Goal: Task Accomplishment & Management: Complete application form

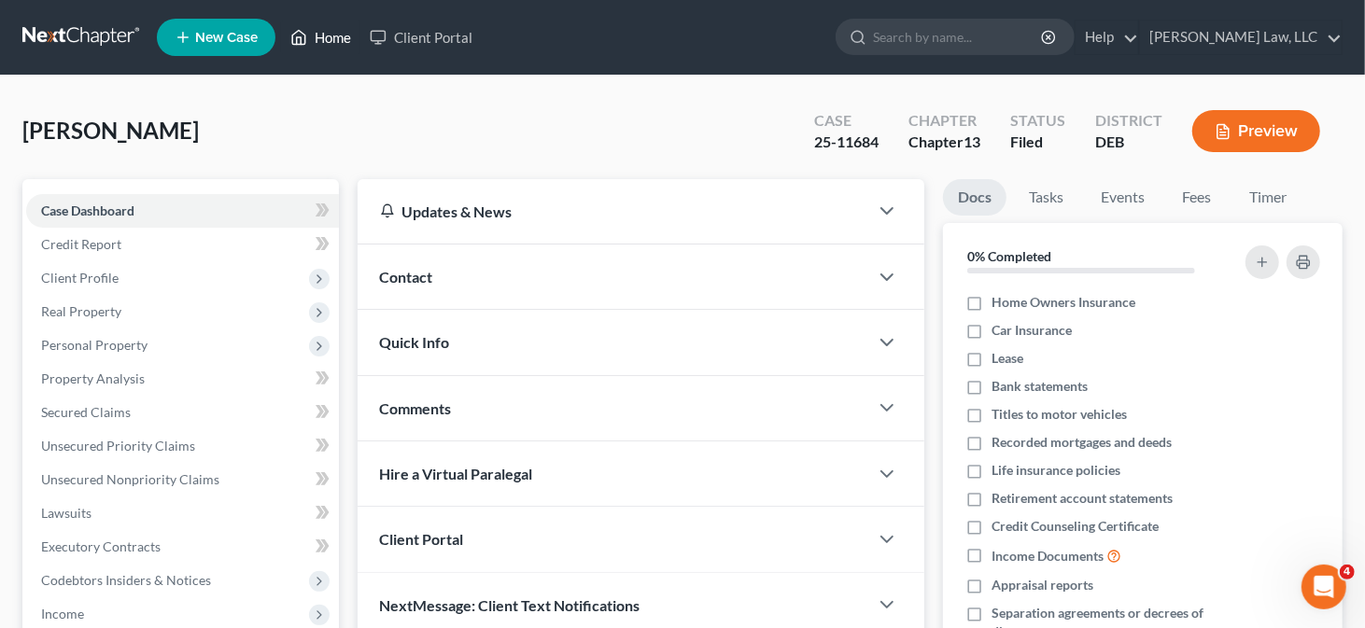
click at [319, 21] on link "Home" at bounding box center [320, 38] width 79 height 34
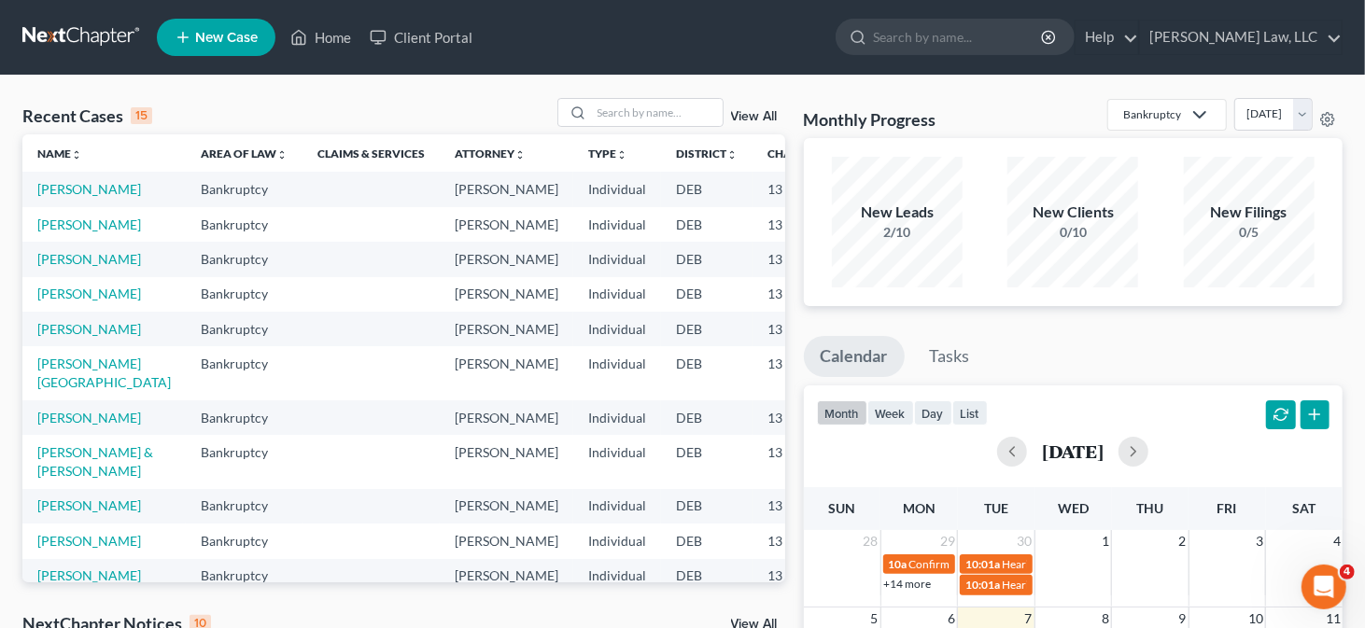
click at [234, 46] on link "New Case" at bounding box center [216, 37] width 119 height 37
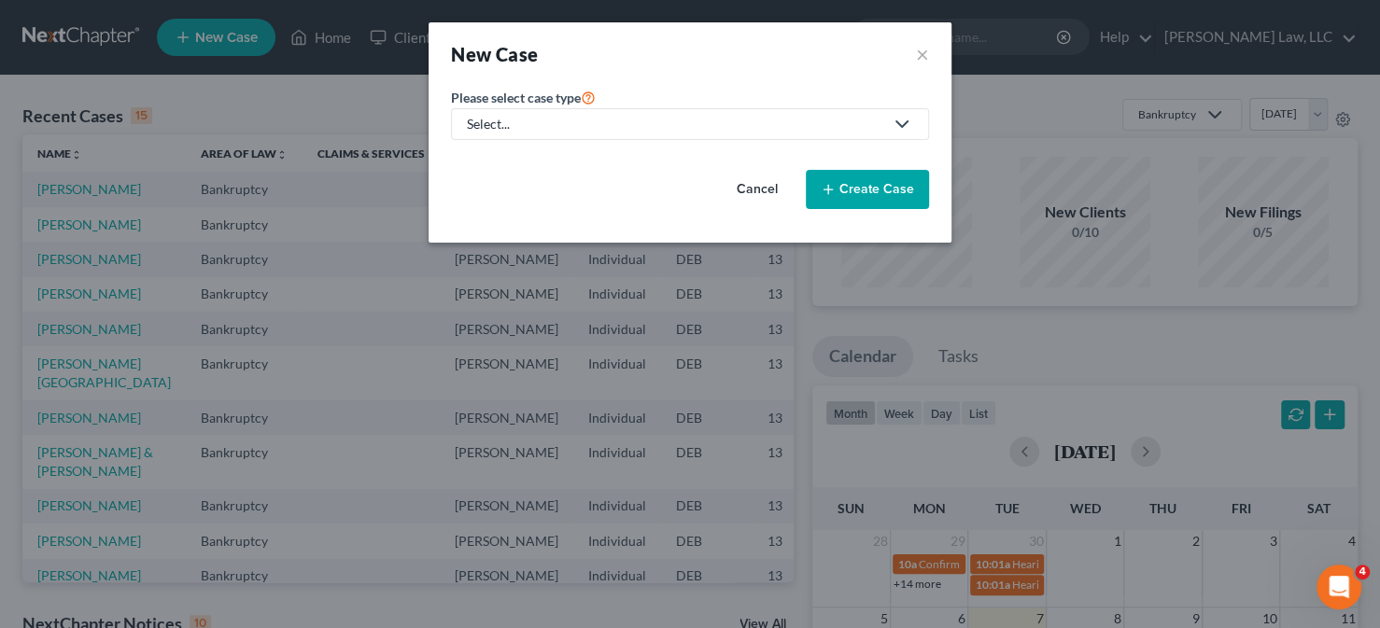
click at [619, 120] on div "Select..." at bounding box center [675, 124] width 416 height 19
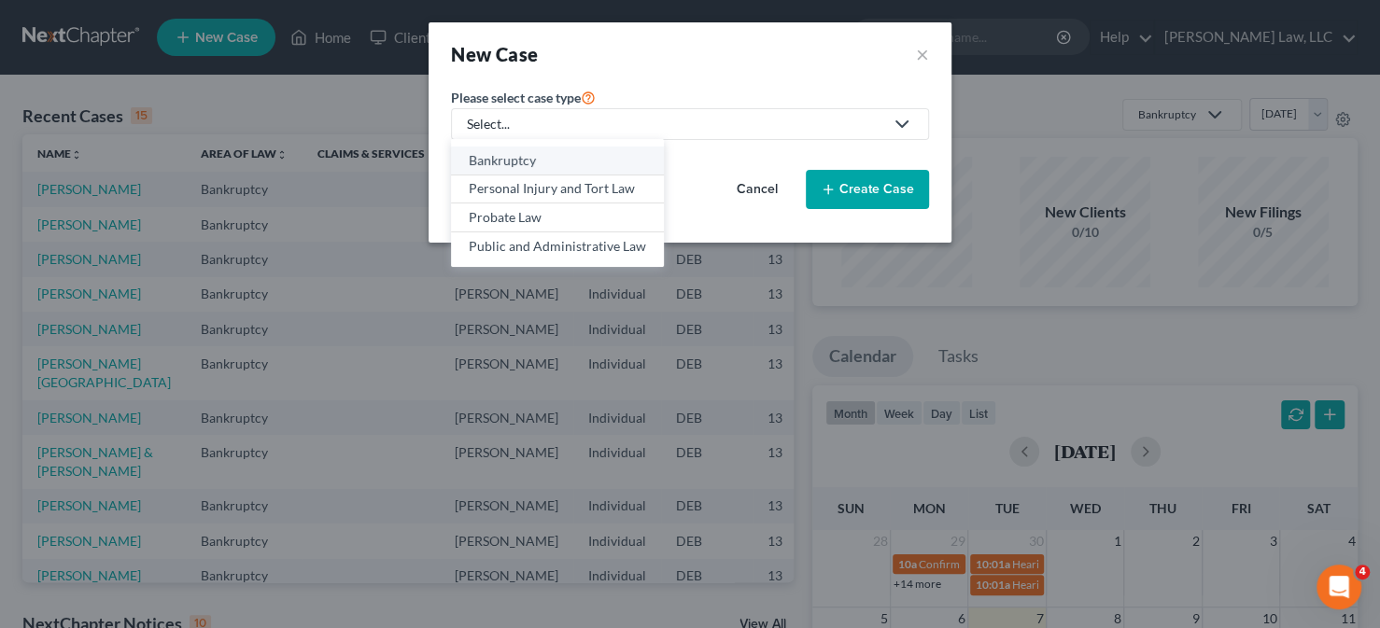
click at [566, 158] on div "Bankruptcy" at bounding box center [557, 160] width 177 height 19
select select "13"
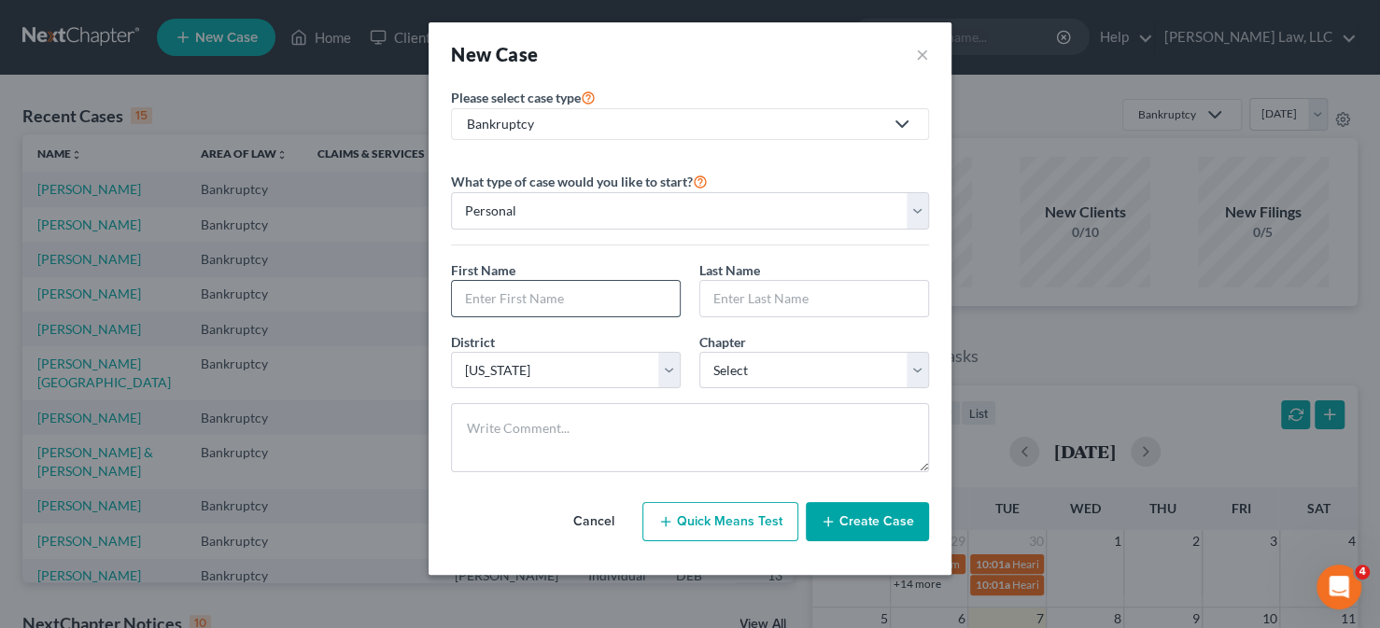
click at [573, 299] on input "text" at bounding box center [566, 298] width 228 height 35
type input "[PERSON_NAME]"
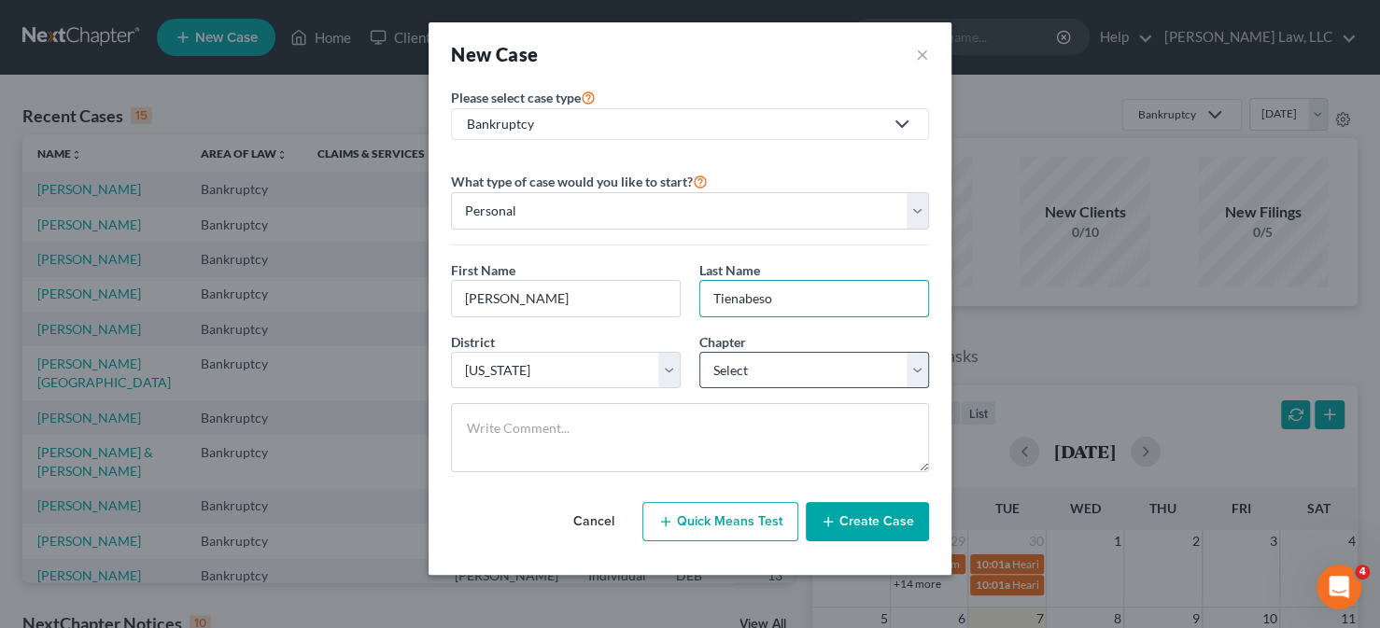
type input "Tienabeso"
click at [778, 374] on select "Select 7 11 12 13" at bounding box center [814, 370] width 230 height 37
select select "0"
click at [699, 352] on select "Select 7 11 12 13" at bounding box center [814, 370] width 230 height 37
click at [871, 523] on button "Create Case" at bounding box center [867, 521] width 123 height 39
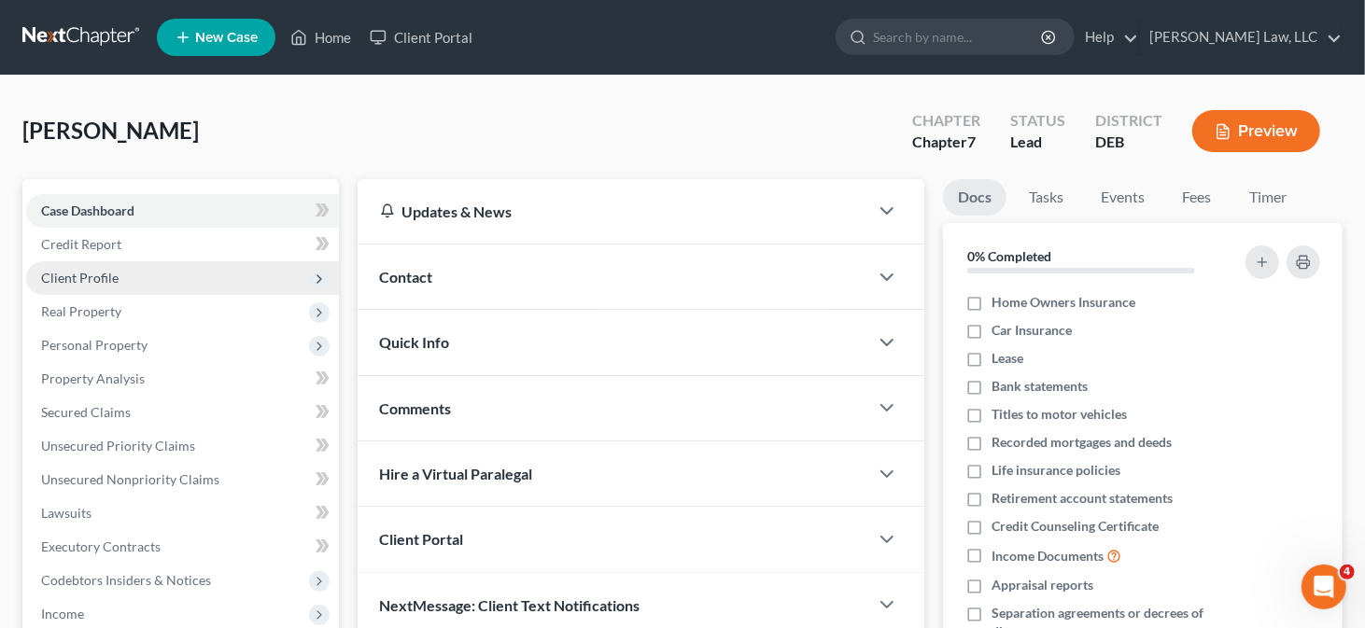
click at [87, 270] on span "Client Profile" at bounding box center [79, 278] width 77 height 16
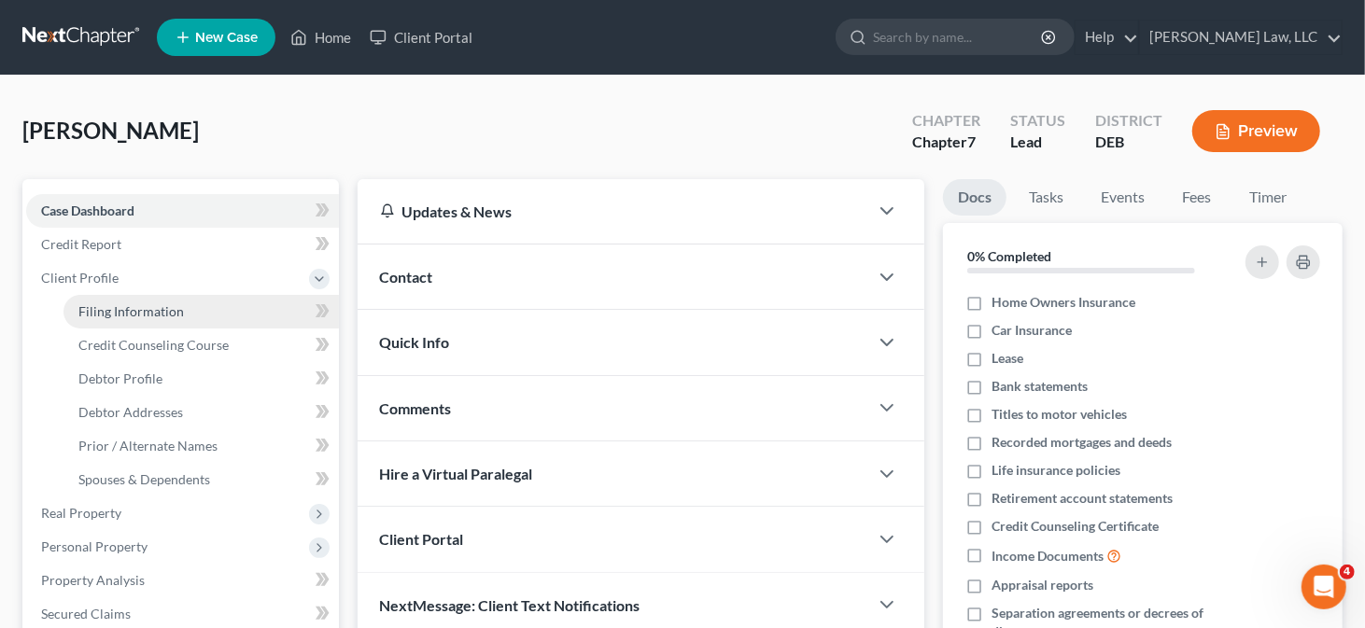
click at [144, 306] on span "Filing Information" at bounding box center [130, 311] width 105 height 16
select select "1"
select select "0"
select select "13"
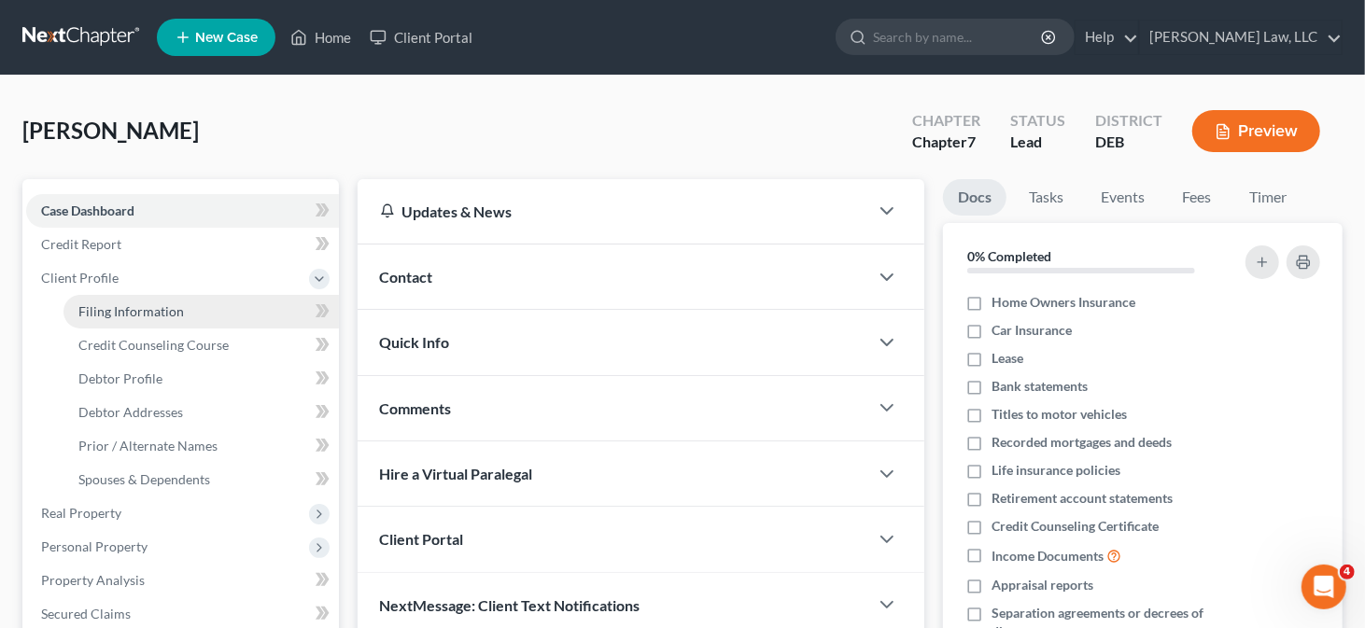
select select "7"
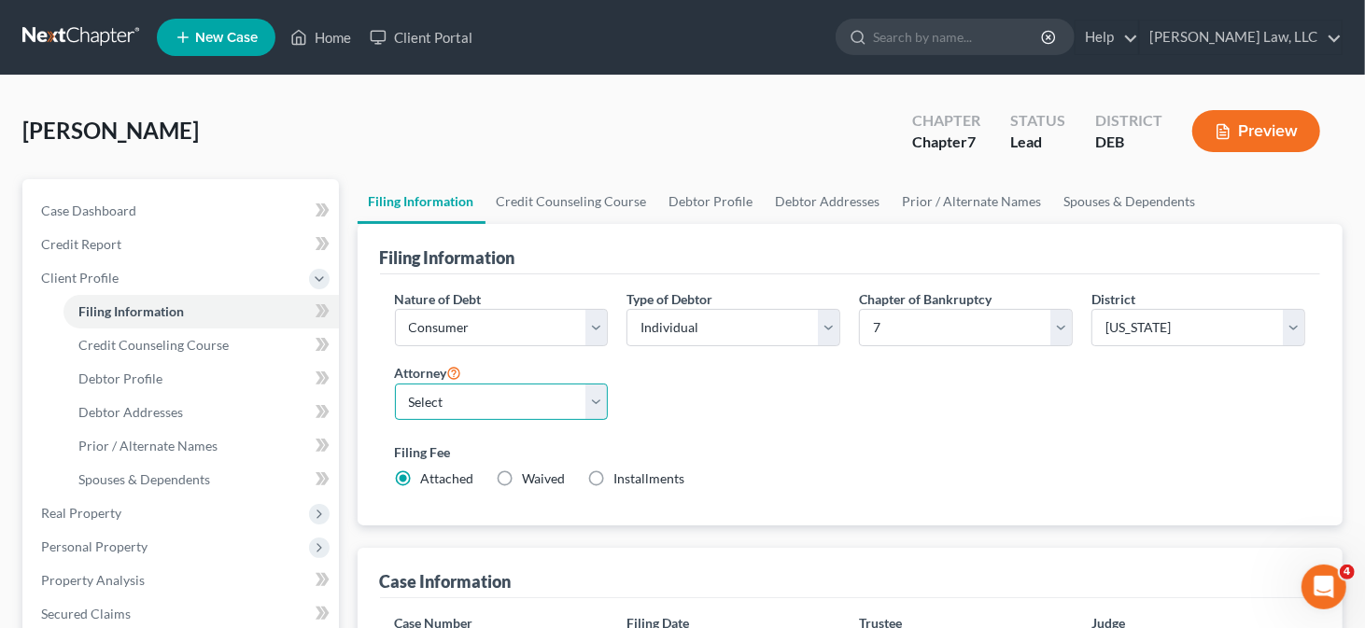
click at [504, 415] on select "Select [PERSON_NAME] - [PERSON_NAME] - [PERSON_NAME]" at bounding box center [502, 402] width 214 height 37
select select "0"
click at [395, 384] on select "Select [PERSON_NAME] - [PERSON_NAME] - [PERSON_NAME]" at bounding box center [502, 402] width 214 height 37
click at [597, 201] on link "Credit Counseling Course" at bounding box center [571, 201] width 173 height 45
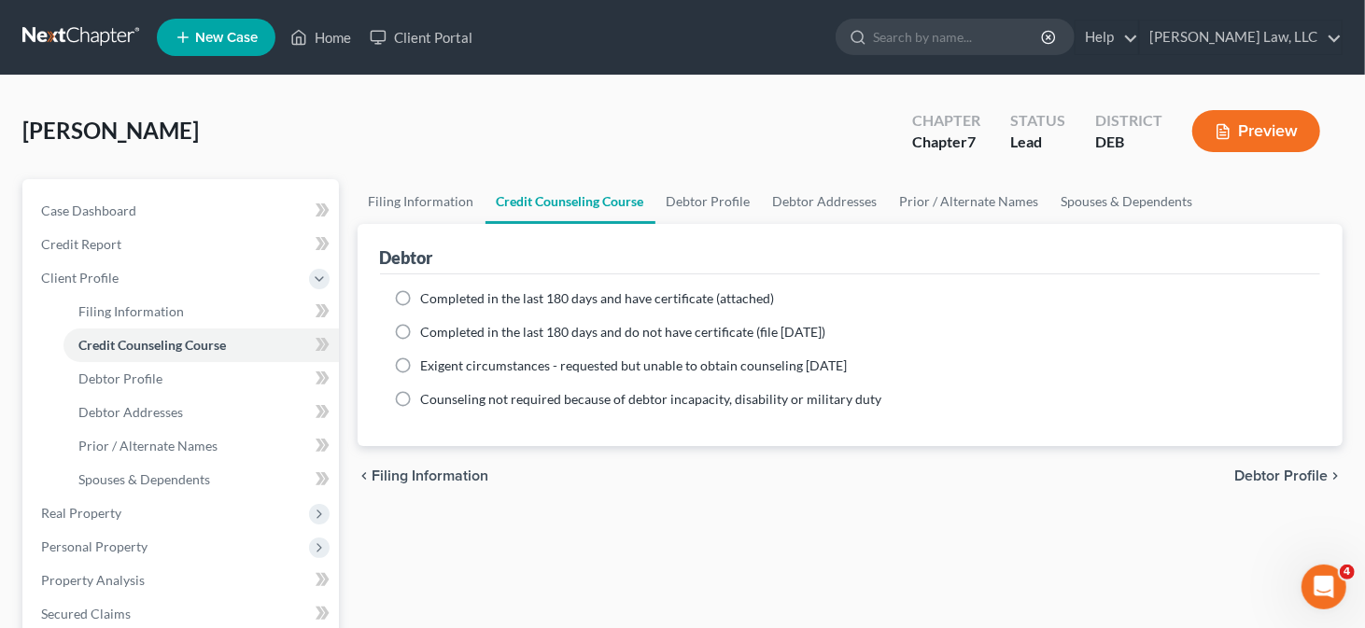
click at [453, 297] on span "Completed in the last 180 days and have certificate (attached)" at bounding box center [598, 298] width 354 height 16
click at [441, 297] on input "Completed in the last 180 days and have certificate (attached)" at bounding box center [434, 295] width 12 height 12
radio input "true"
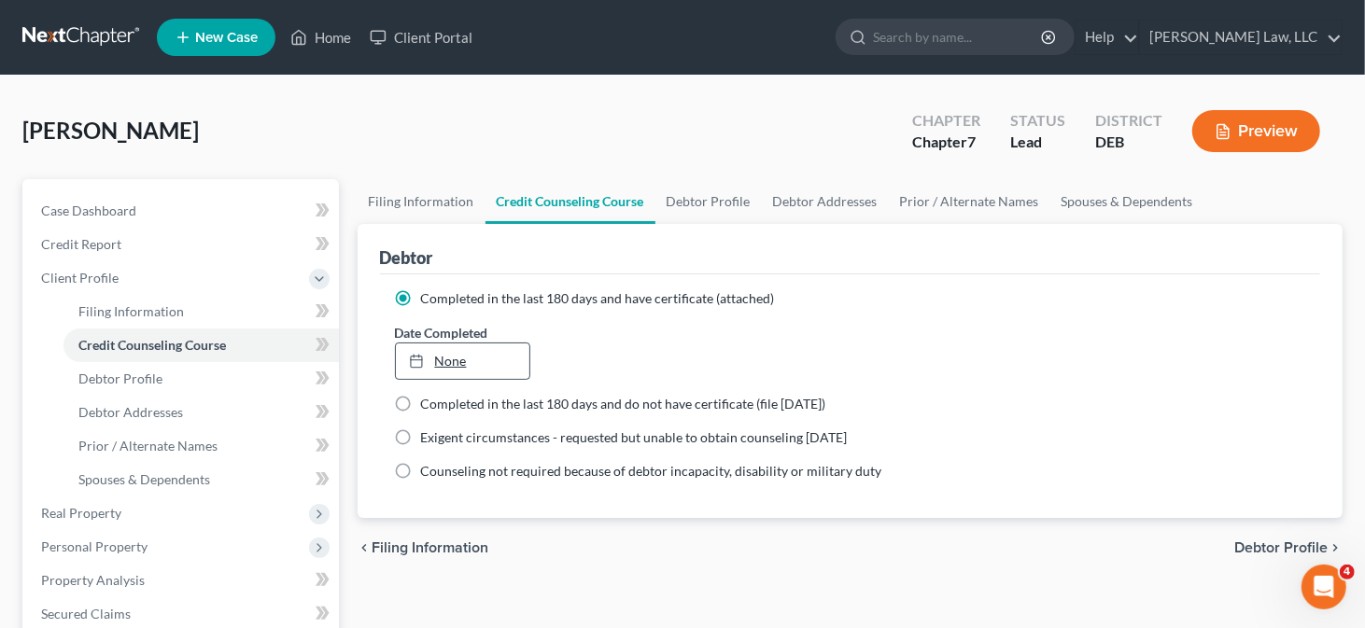
click at [442, 364] on link "None" at bounding box center [463, 361] width 134 height 35
type input "[DATE]"
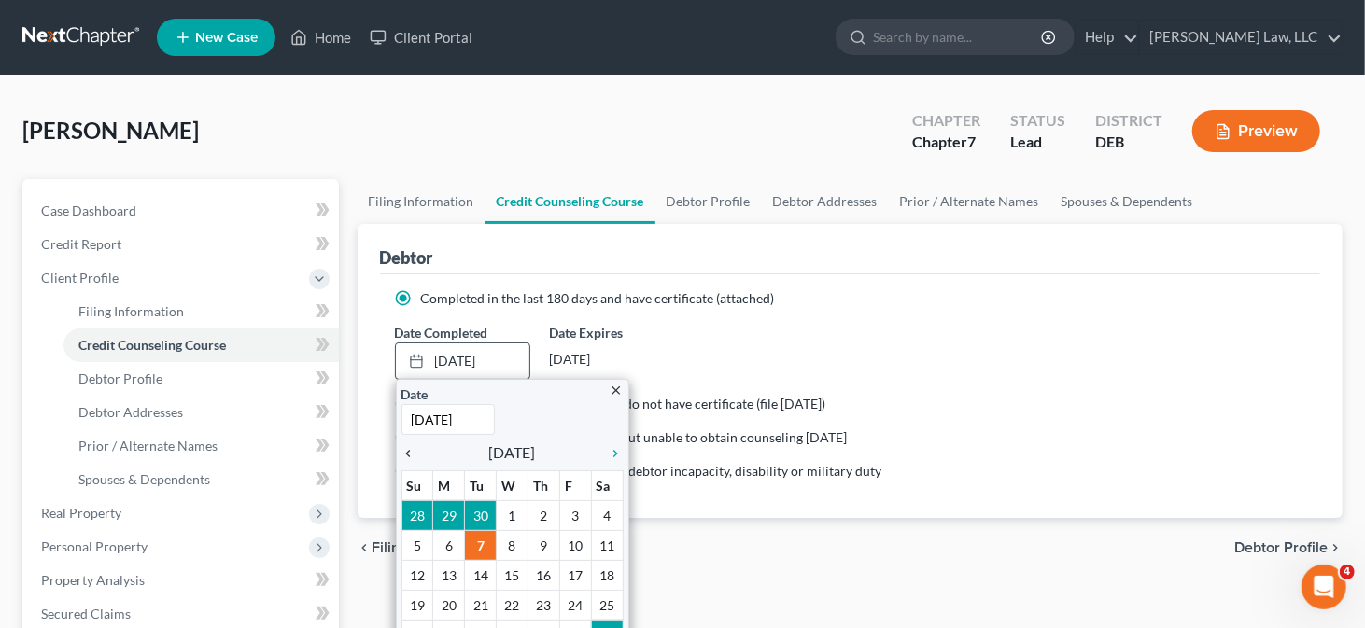
click at [412, 450] on icon "chevron_left" at bounding box center [413, 453] width 24 height 15
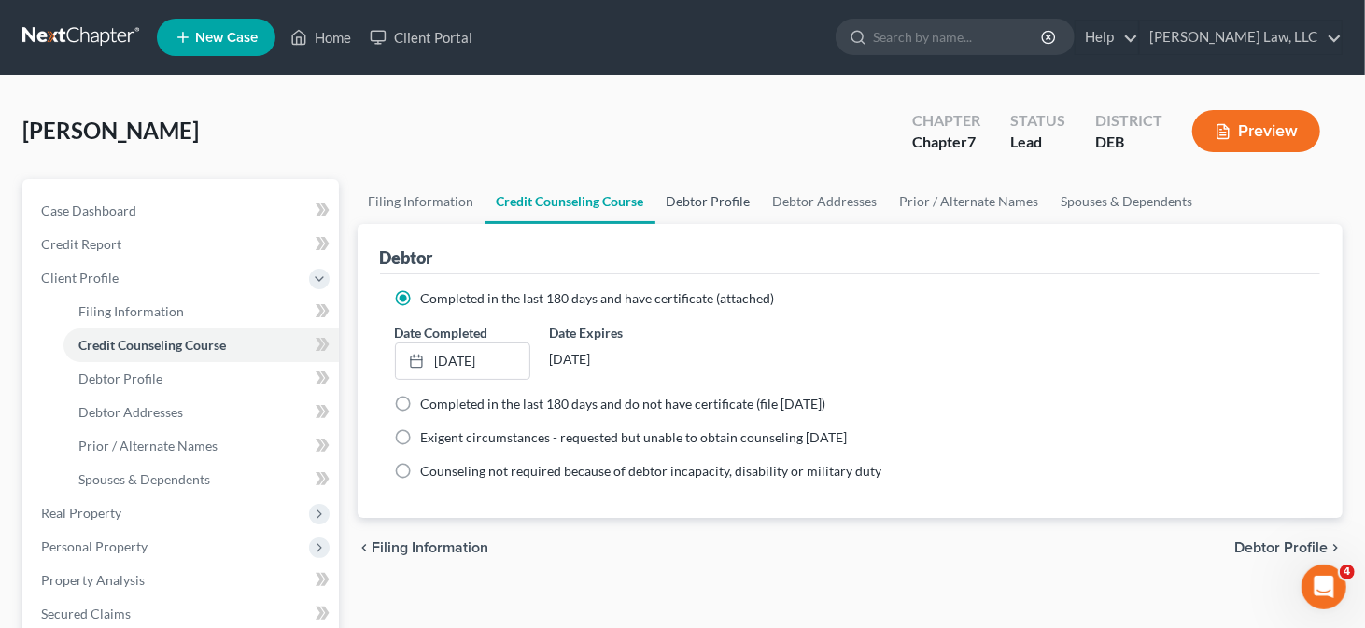
click at [715, 203] on link "Debtor Profile" at bounding box center [708, 201] width 106 height 45
select select "0"
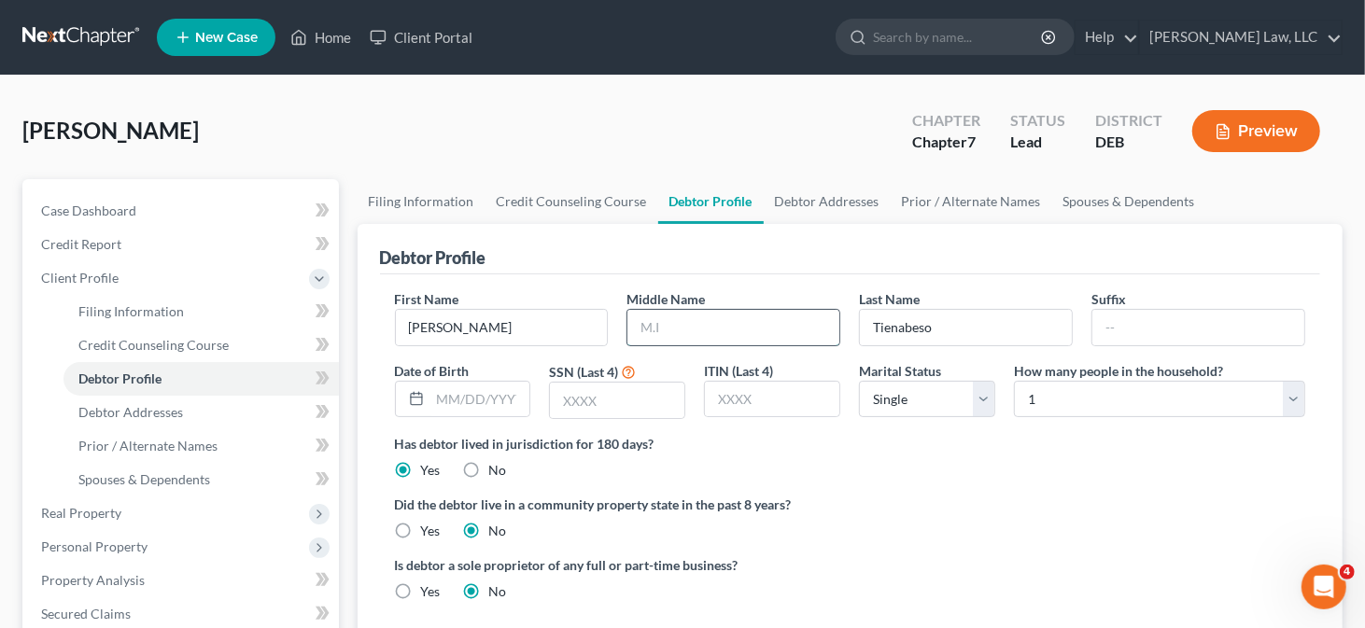
click at [756, 331] on input "text" at bounding box center [733, 327] width 212 height 35
type input "F."
click at [444, 384] on input "text" at bounding box center [480, 399] width 100 height 35
type input "[DATE]"
click at [615, 395] on input "text" at bounding box center [617, 400] width 134 height 35
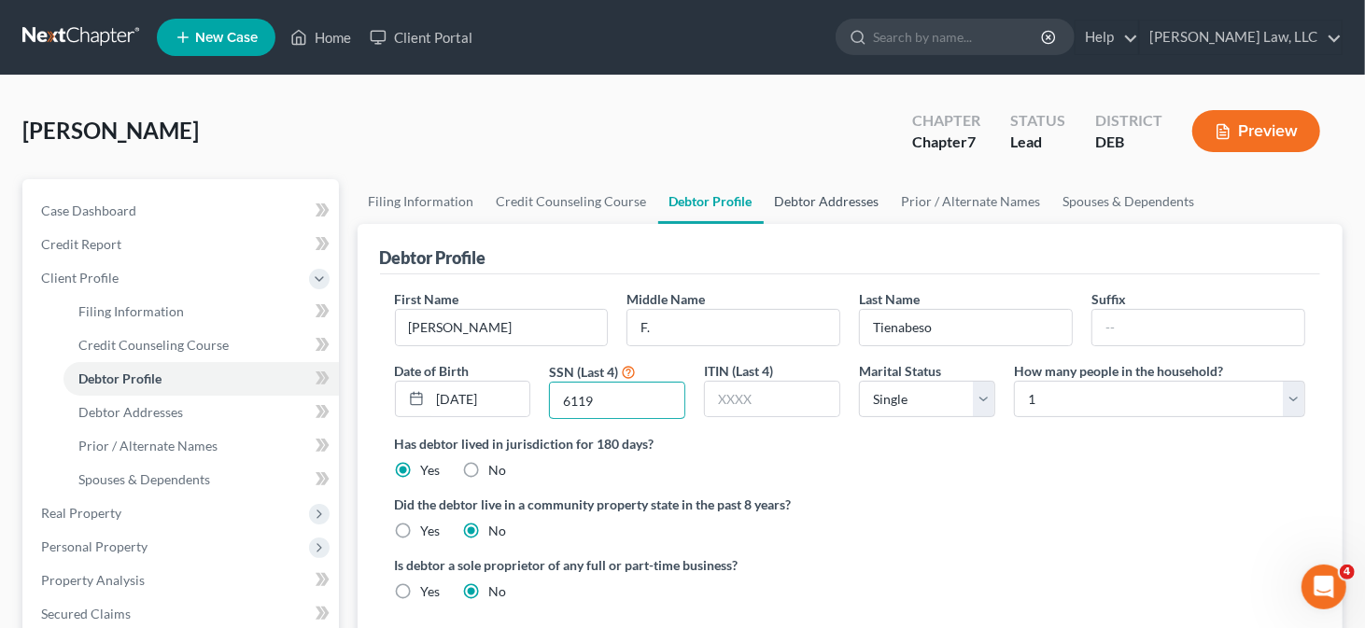
type input "6119"
click at [831, 200] on link "Debtor Addresses" at bounding box center [827, 201] width 127 height 45
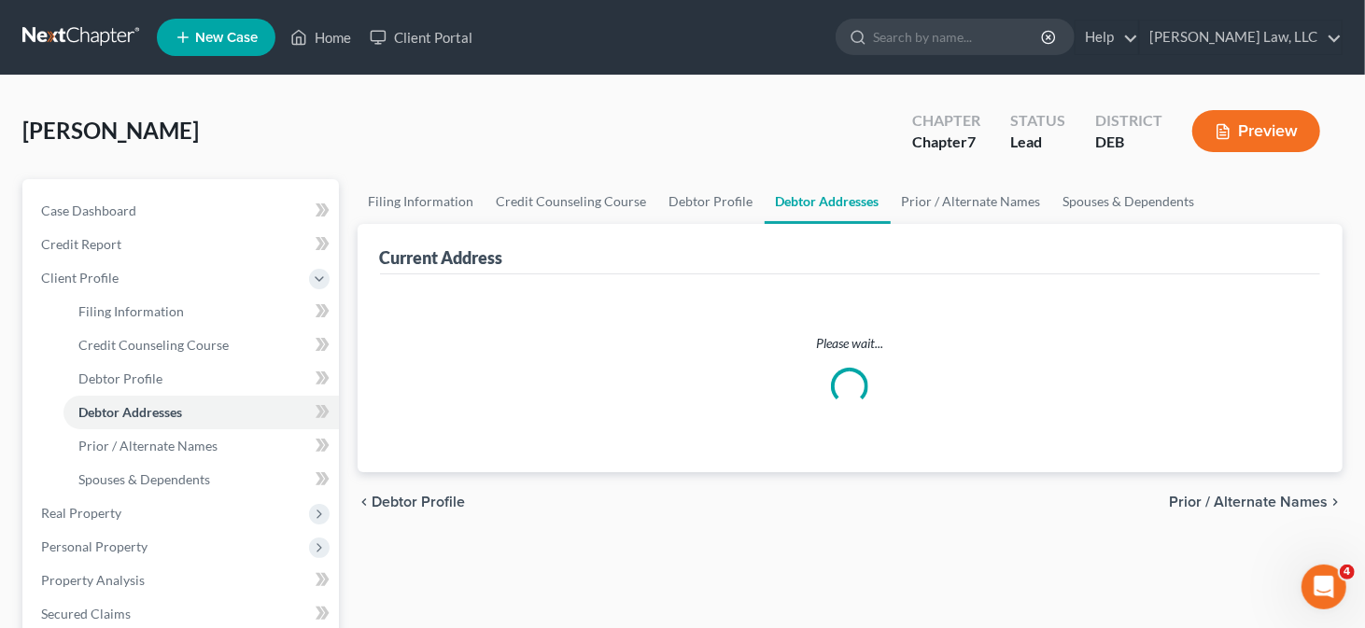
select select "0"
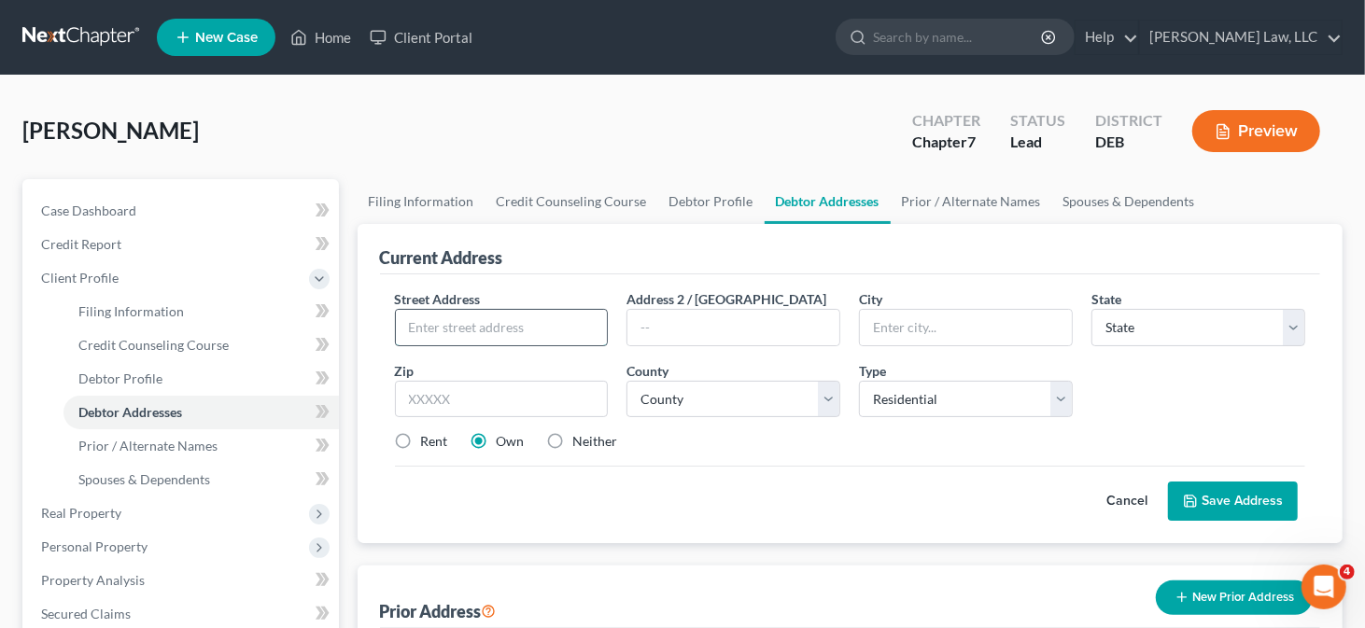
click at [452, 334] on input "text" at bounding box center [502, 327] width 212 height 35
type input "720 [PERSON_NAME] Place"
click at [498, 389] on input "text" at bounding box center [502, 399] width 214 height 37
type input "19703"
click at [774, 342] on input "text" at bounding box center [733, 327] width 212 height 35
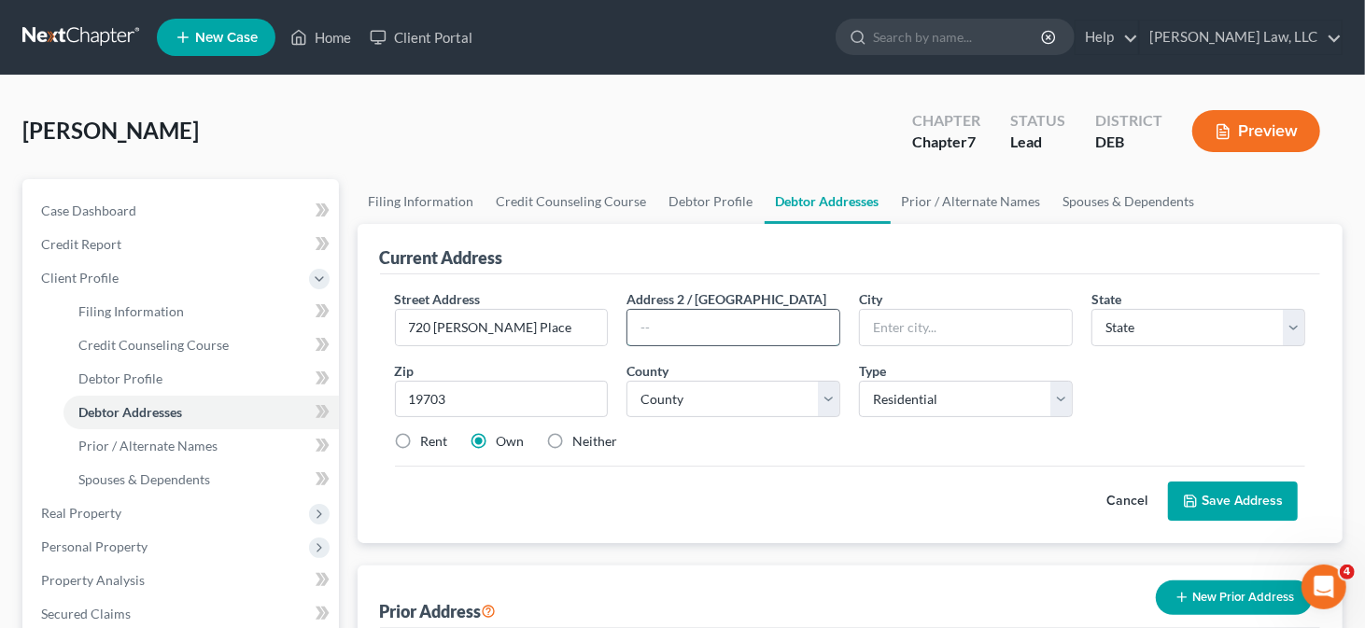
click at [766, 326] on input "text" at bounding box center [733, 327] width 212 height 35
click at [749, 329] on input "text" at bounding box center [733, 327] width 212 height 35
click at [960, 330] on input "text" at bounding box center [966, 327] width 212 height 35
type input "Claymont"
select select "7"
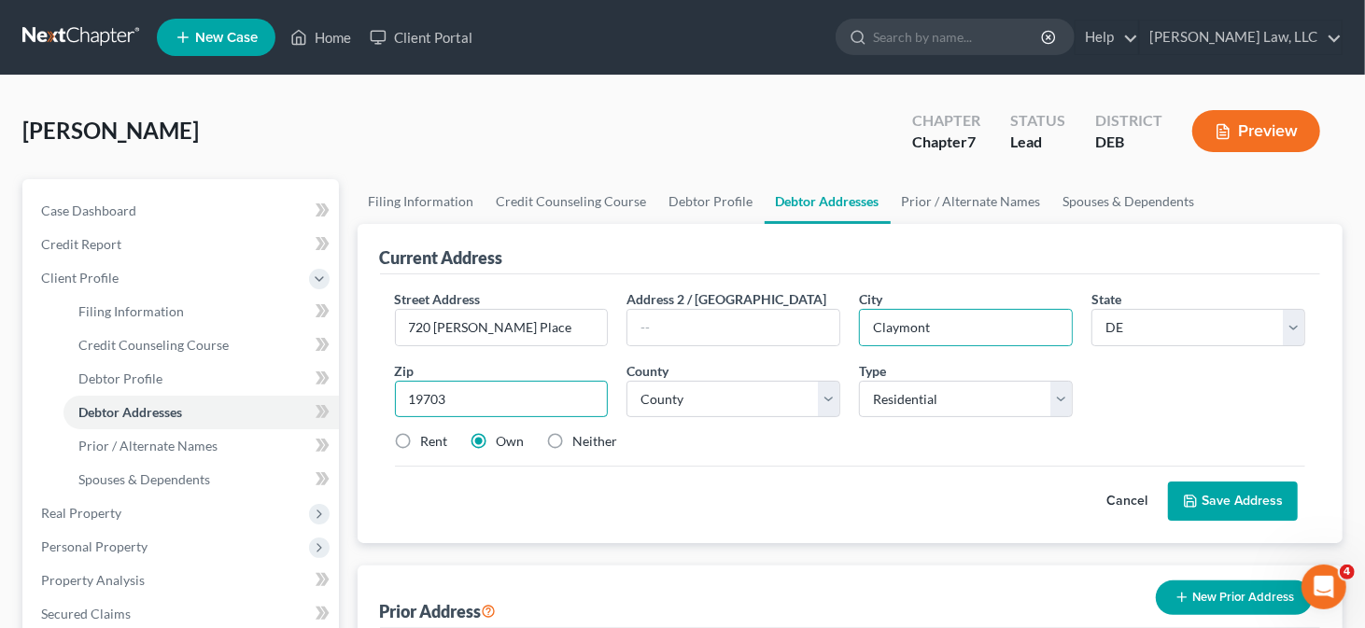
click at [457, 387] on input "19703" at bounding box center [502, 399] width 214 height 37
click at [731, 390] on select "County [GEOGRAPHIC_DATA] [GEOGRAPHIC_DATA] [GEOGRAPHIC_DATA]" at bounding box center [733, 399] width 214 height 37
select select "1"
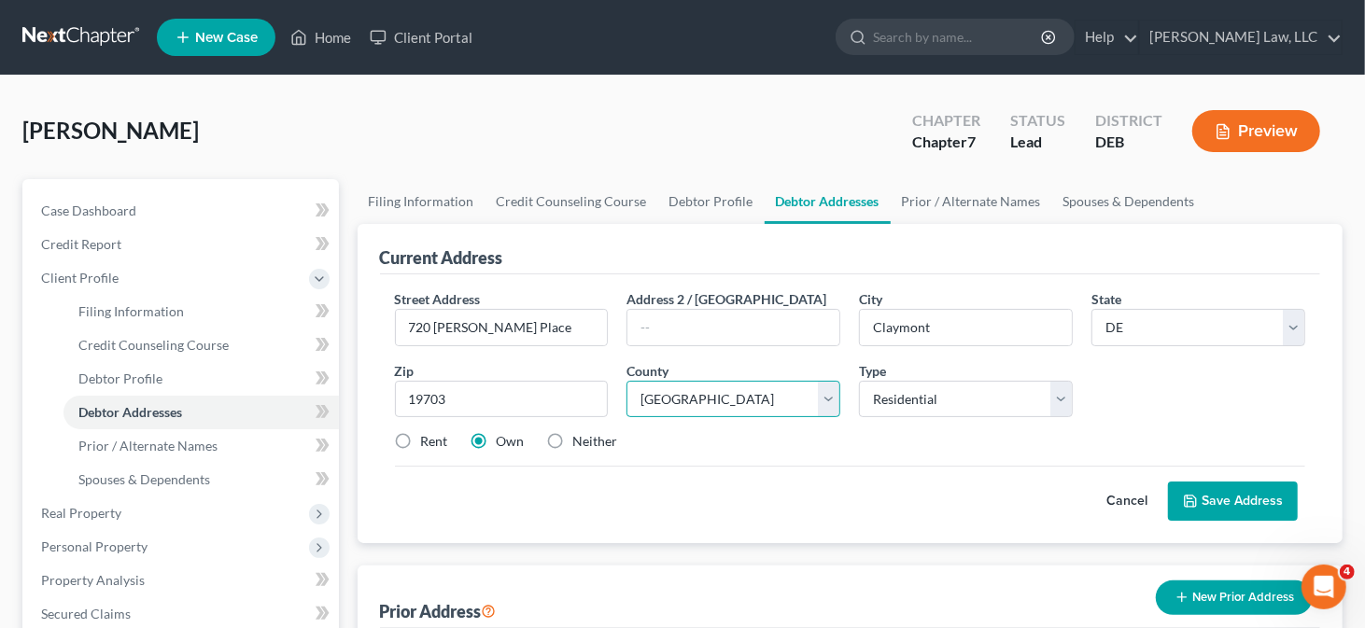
click at [626, 381] on select "County [GEOGRAPHIC_DATA] [GEOGRAPHIC_DATA] [GEOGRAPHIC_DATA]" at bounding box center [733, 399] width 214 height 37
click at [573, 437] on label "Neither" at bounding box center [595, 441] width 45 height 19
click at [581, 437] on input "Neither" at bounding box center [587, 438] width 12 height 12
radio input "true"
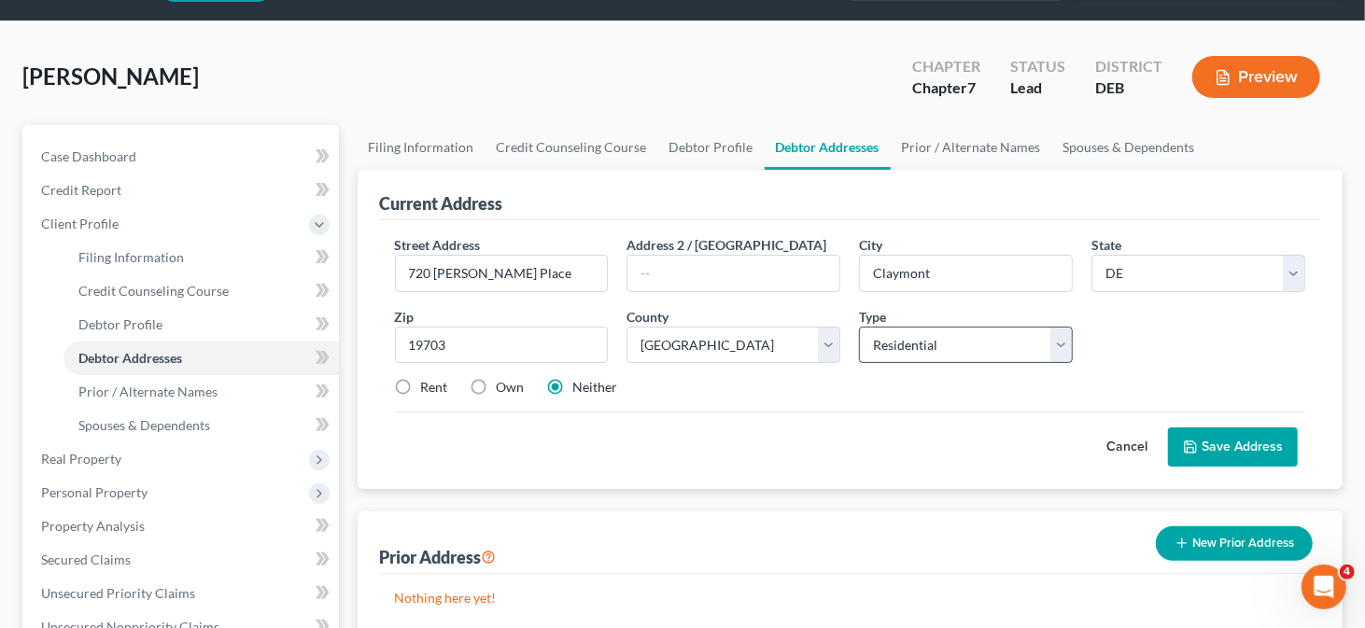
scroll to position [93, 0]
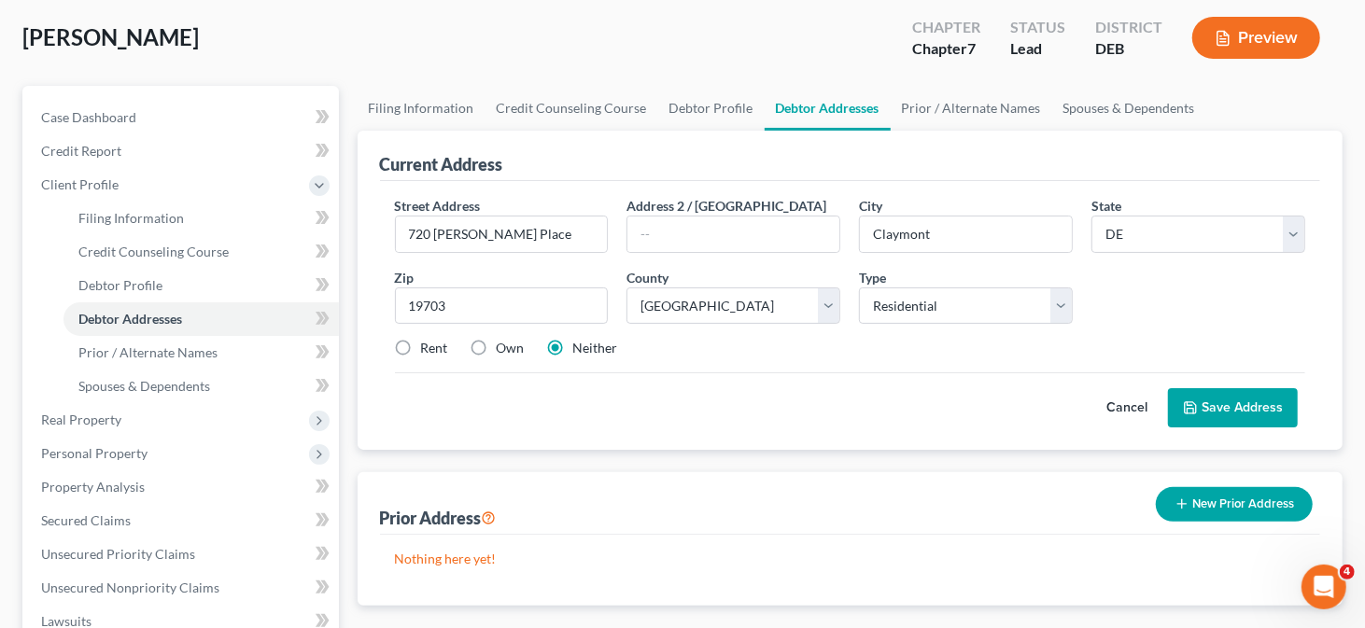
click at [1213, 413] on button "Save Address" at bounding box center [1233, 407] width 130 height 39
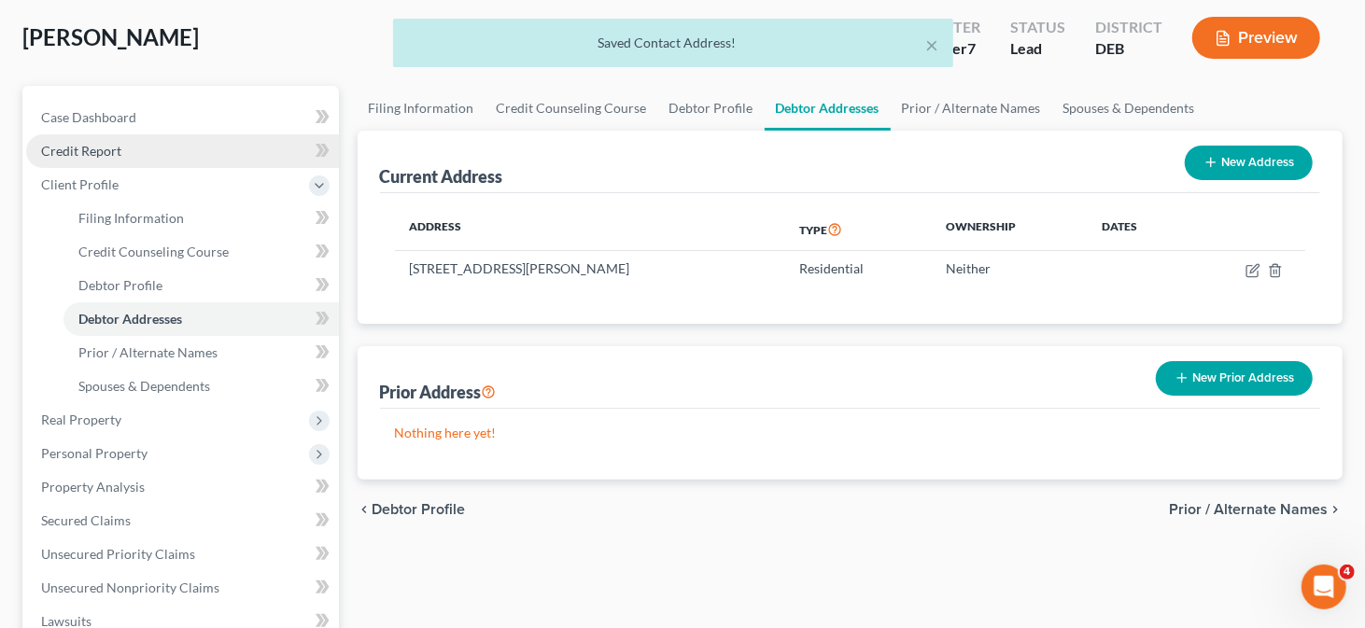
click at [133, 158] on link "Credit Report" at bounding box center [182, 151] width 313 height 34
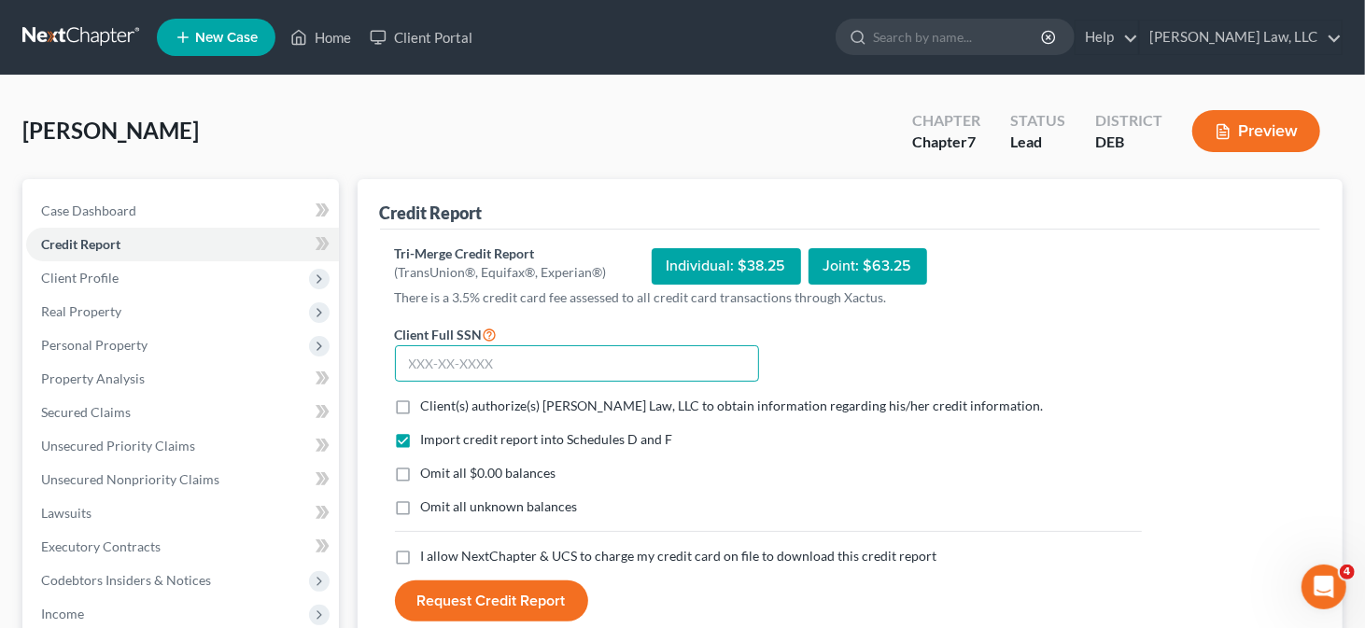
click at [428, 365] on input "text" at bounding box center [577, 363] width 364 height 37
type input "198-76-6119"
click at [423, 406] on span "Client(s) authorize(s) [PERSON_NAME] Law, LLC to obtain information regarding h…" at bounding box center [732, 406] width 623 height 16
click at [428, 406] on input "Client(s) authorize(s) [PERSON_NAME] Law, LLC to obtain information regarding h…" at bounding box center [434, 403] width 12 height 12
checkbox input "true"
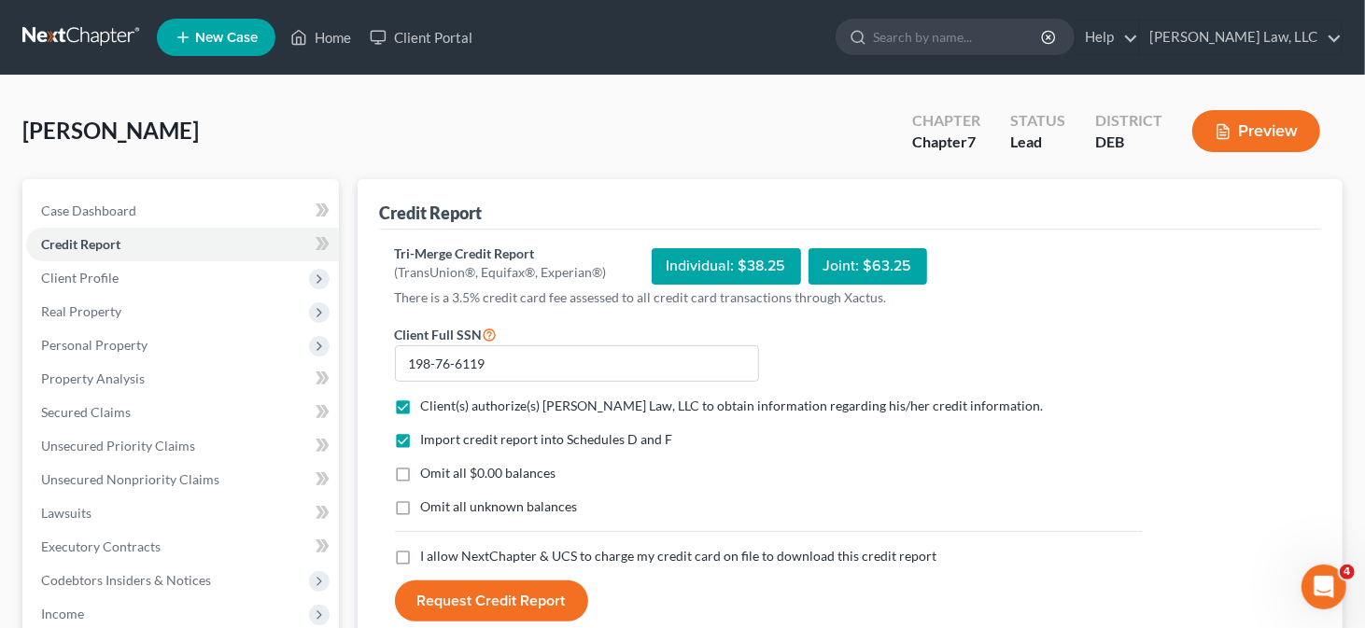
click at [421, 555] on label "I allow NextChapter & UCS to charge my credit card on file to download this cre…" at bounding box center [679, 556] width 516 height 19
click at [428, 555] on input "I allow NextChapter & UCS to charge my credit card on file to download this cre…" at bounding box center [434, 553] width 12 height 12
checkbox input "true"
click at [507, 604] on button "Request Credit Report" at bounding box center [491, 601] width 193 height 41
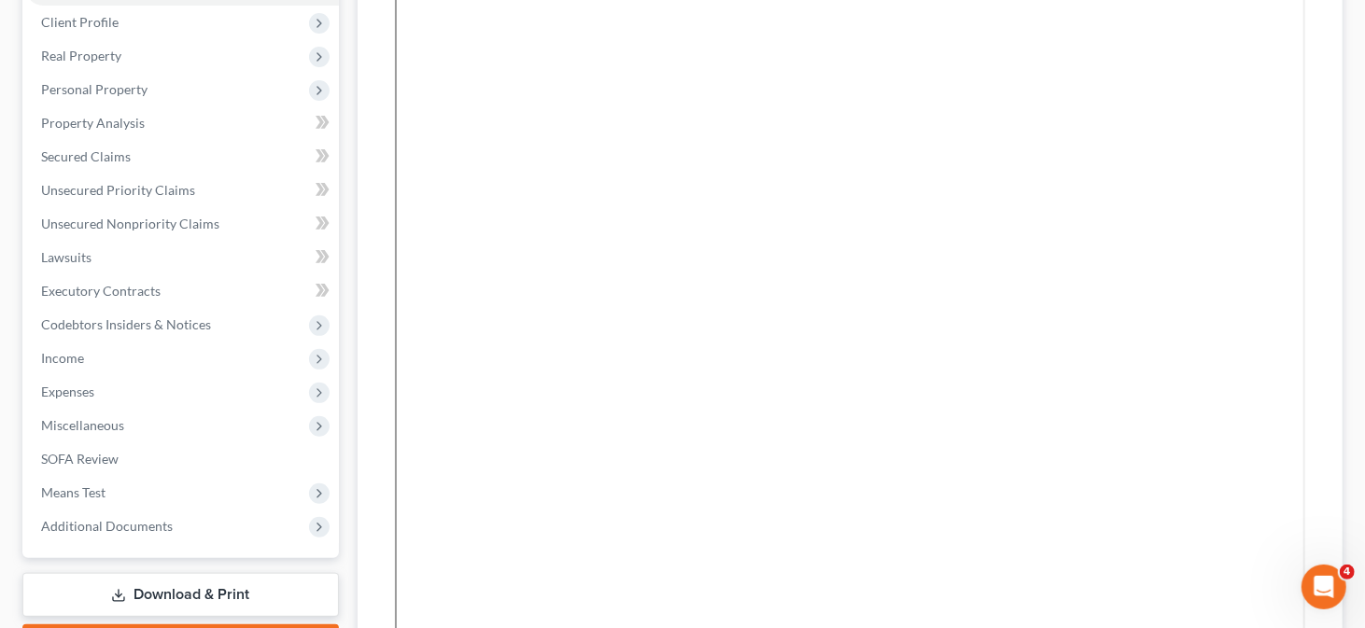
scroll to position [187, 0]
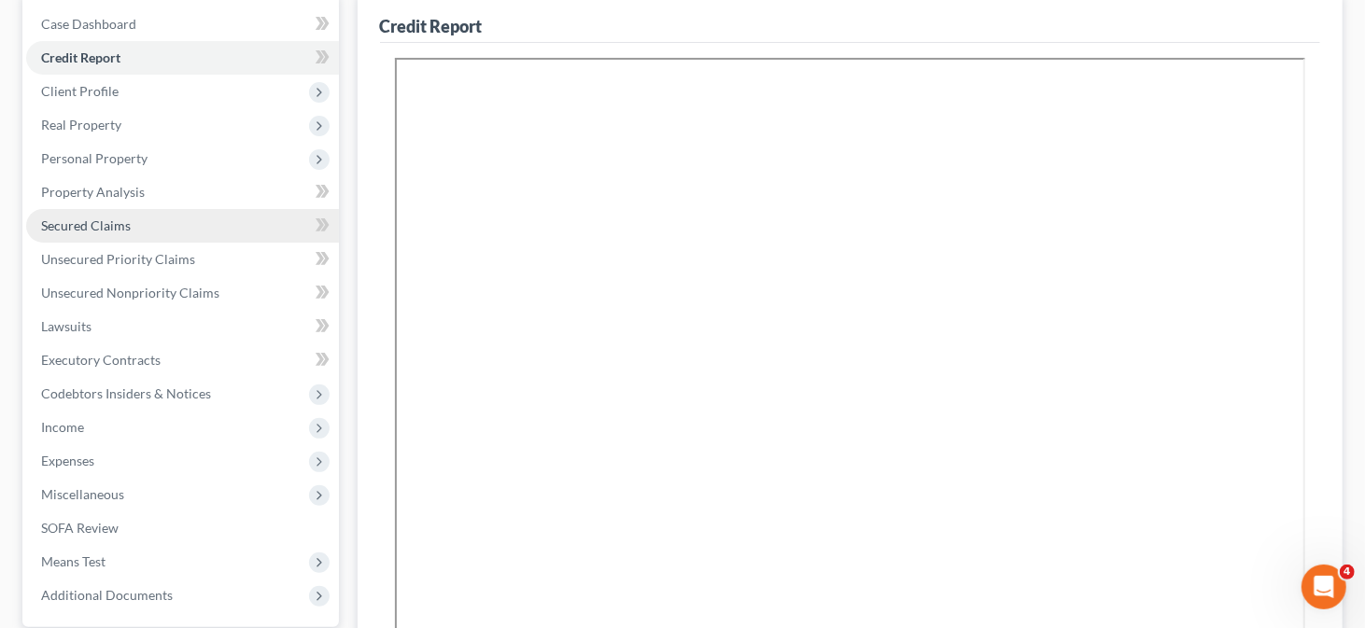
click at [180, 218] on link "Secured Claims" at bounding box center [182, 226] width 313 height 34
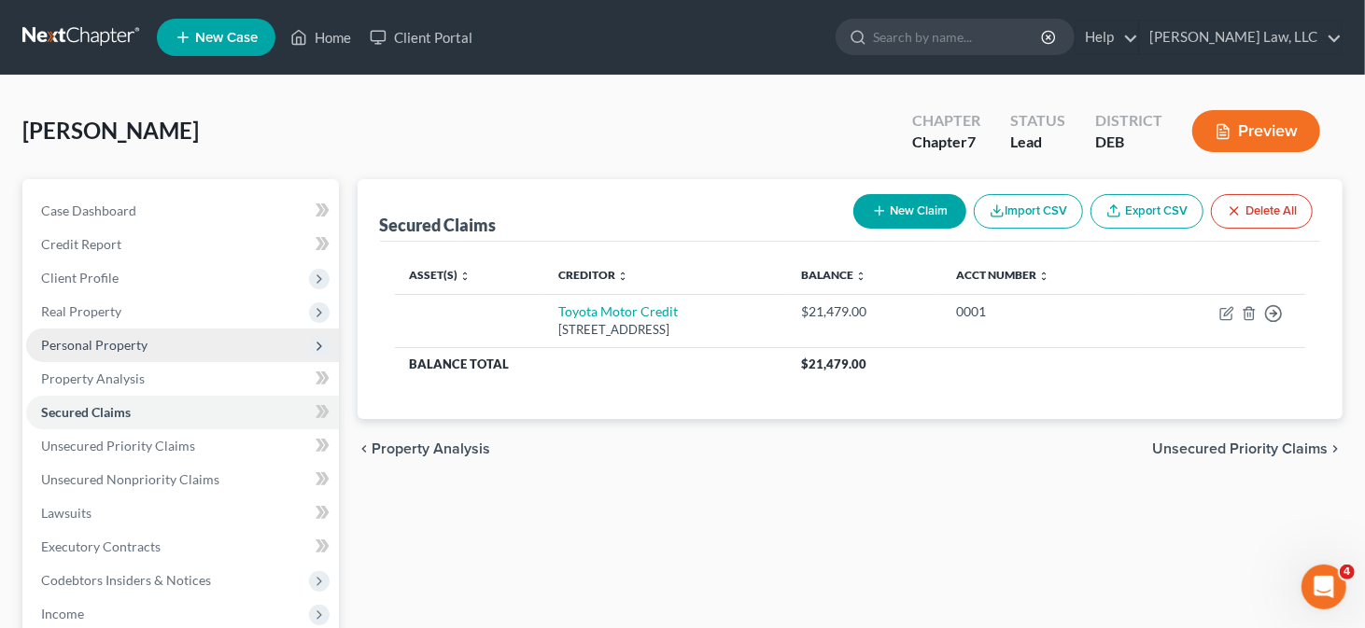
click at [149, 353] on span "Personal Property" at bounding box center [182, 346] width 313 height 34
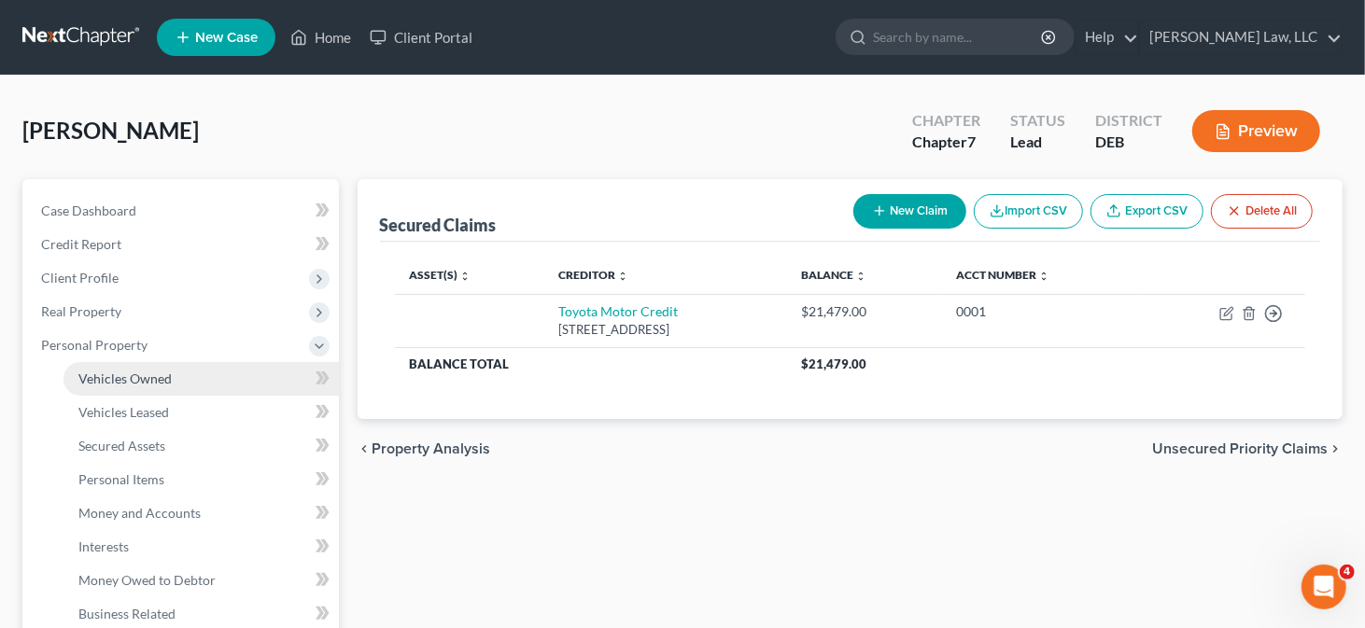
click at [176, 378] on link "Vehicles Owned" at bounding box center [200, 379] width 275 height 34
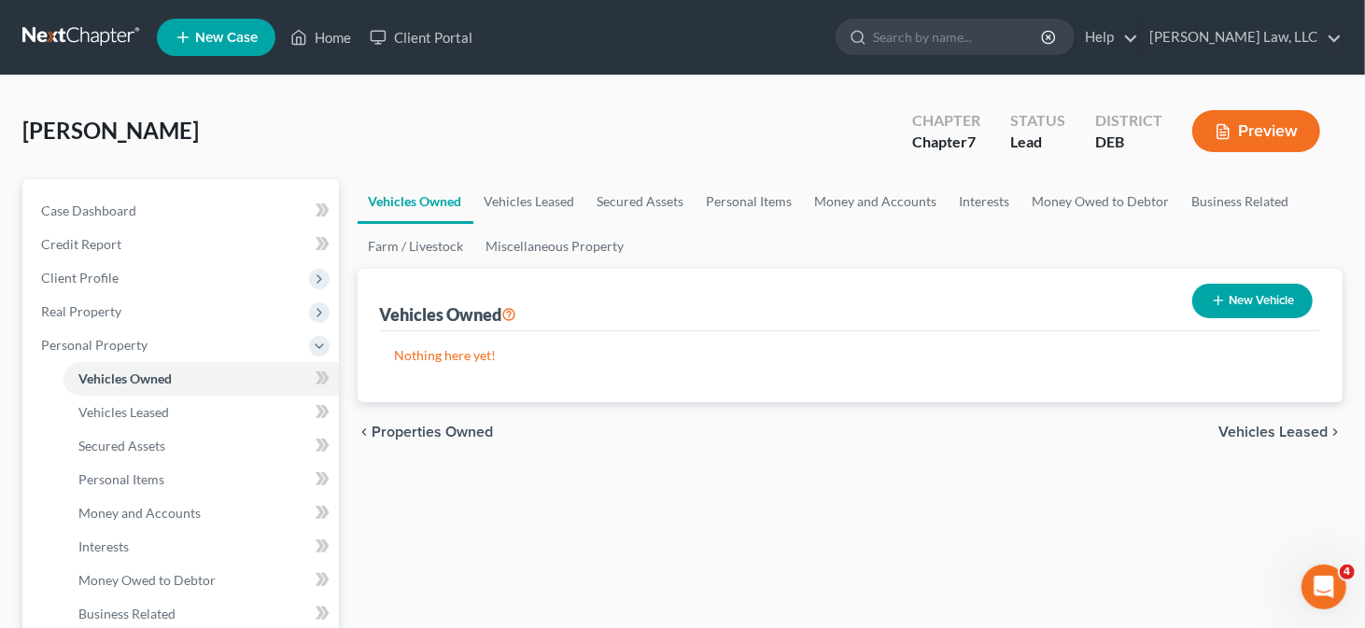
click at [1282, 299] on button "New Vehicle" at bounding box center [1252, 301] width 120 height 35
select select "0"
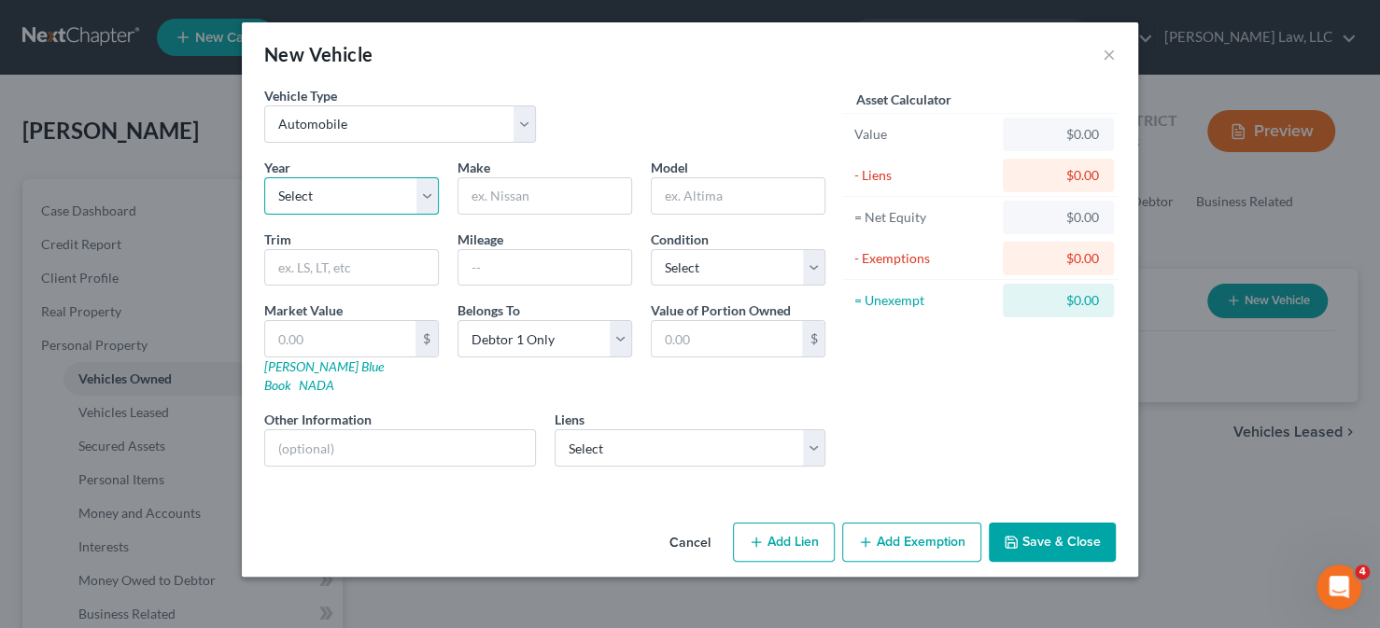
click at [339, 185] on select "Select 2026 2025 2024 2023 2022 2021 2020 2019 2018 2017 2016 2015 2014 2013 20…" at bounding box center [351, 195] width 175 height 37
select select "2"
click at [264, 177] on select "Select 2026 2025 2024 2023 2022 2021 2020 2019 2018 2017 2016 2015 2014 2013 20…" at bounding box center [351, 195] width 175 height 37
click at [517, 194] on input "text" at bounding box center [544, 195] width 173 height 35
type input "Toyota"
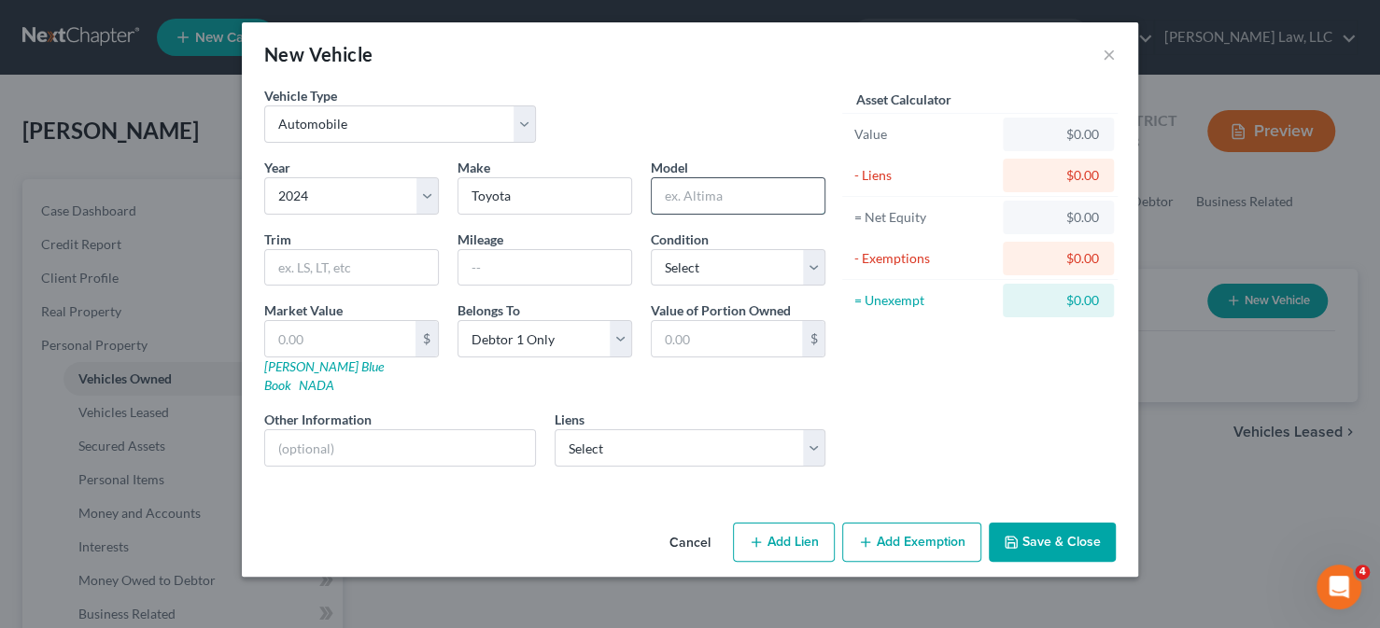
click at [712, 197] on input "text" at bounding box center [738, 195] width 173 height 35
type input "Corolla"
click at [491, 275] on input "text" at bounding box center [544, 267] width 173 height 35
type input "15000"
click at [769, 263] on select "Select Excellent Very Good Good Fair Poor" at bounding box center [738, 267] width 175 height 37
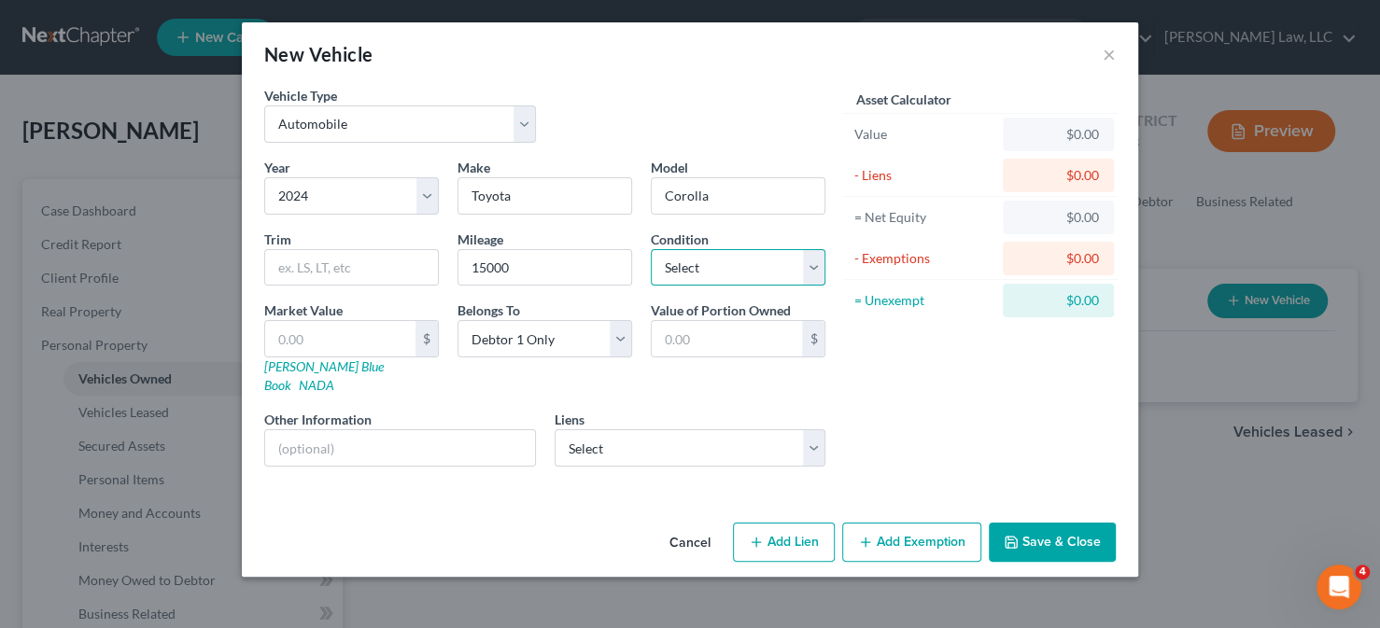
select select "2"
click at [651, 249] on select "Select Excellent Very Good Good Fair Poor" at bounding box center [738, 267] width 175 height 37
click at [313, 363] on link "[PERSON_NAME] Blue Book" at bounding box center [323, 375] width 119 height 35
click at [366, 334] on input "text" at bounding box center [340, 338] width 150 height 35
type input "1"
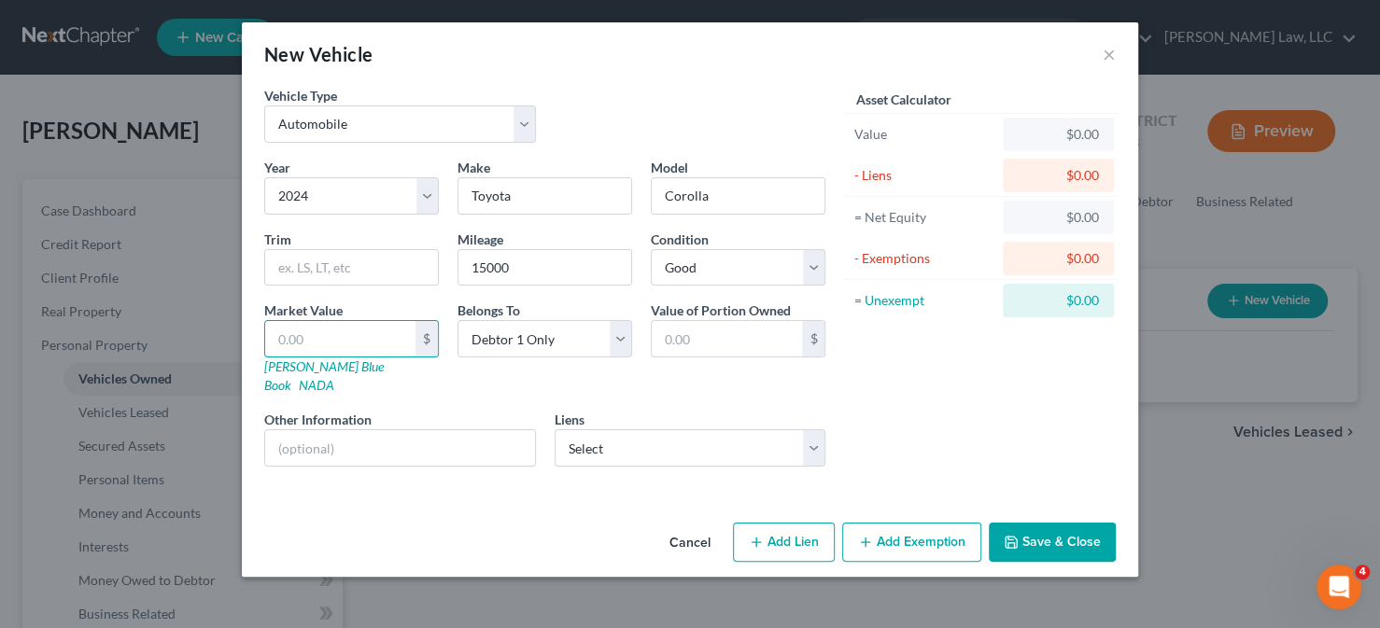
type input "1.00"
type input "19"
type input "19.00"
type input "196"
type input "196.00"
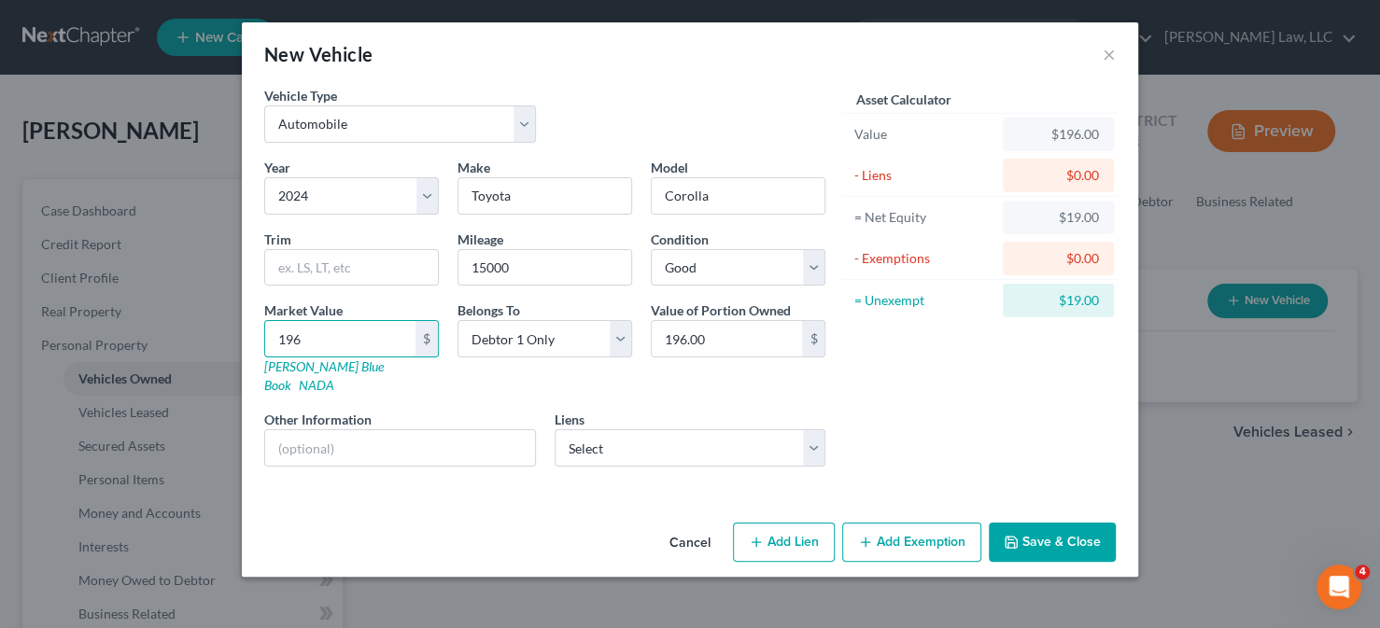
type input "1960"
type input "1,960.00"
type input "1,9607"
type input "19,607.00"
type input "19,607"
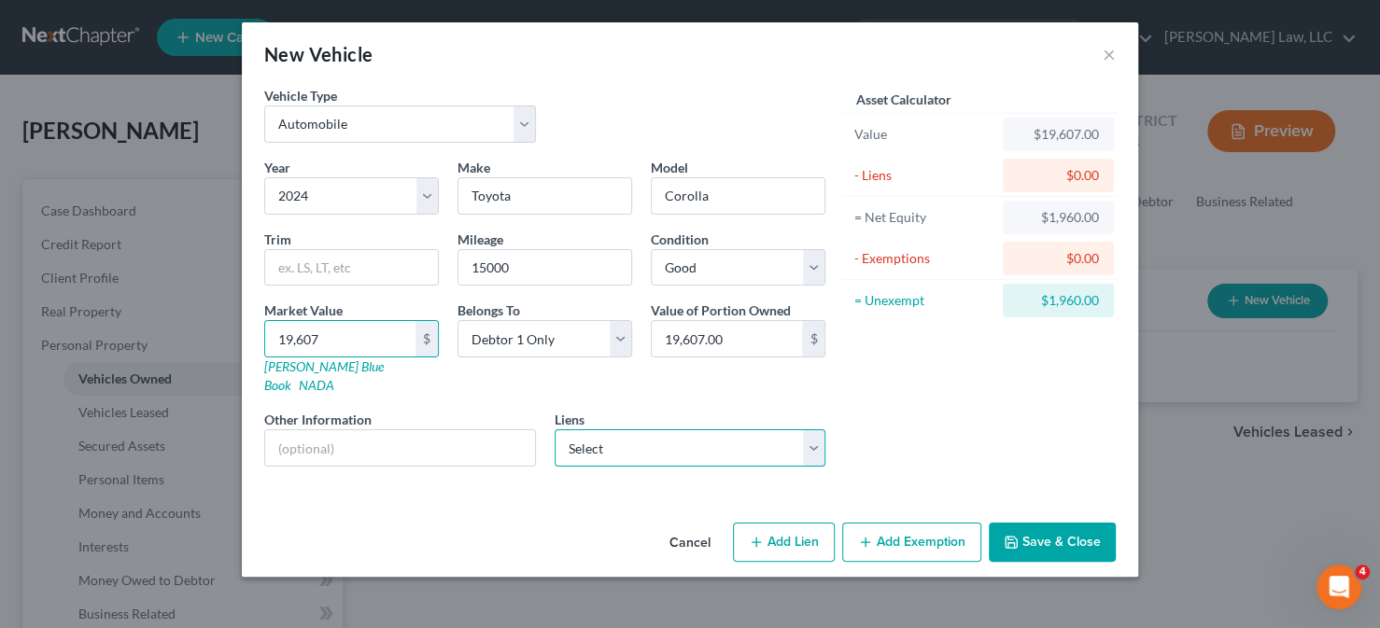
click at [723, 429] on select "Select Toyota Motor Credit - $21,479.00" at bounding box center [691, 447] width 272 height 37
select select "16"
select select "0"
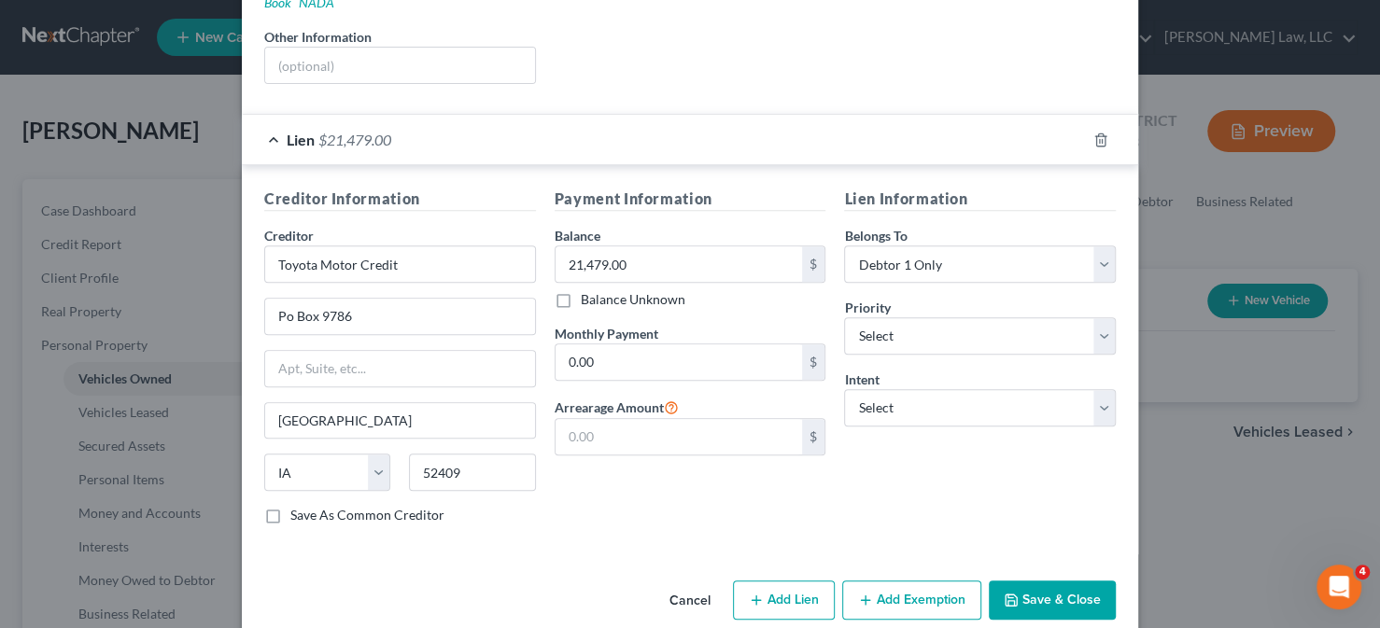
scroll to position [387, 0]
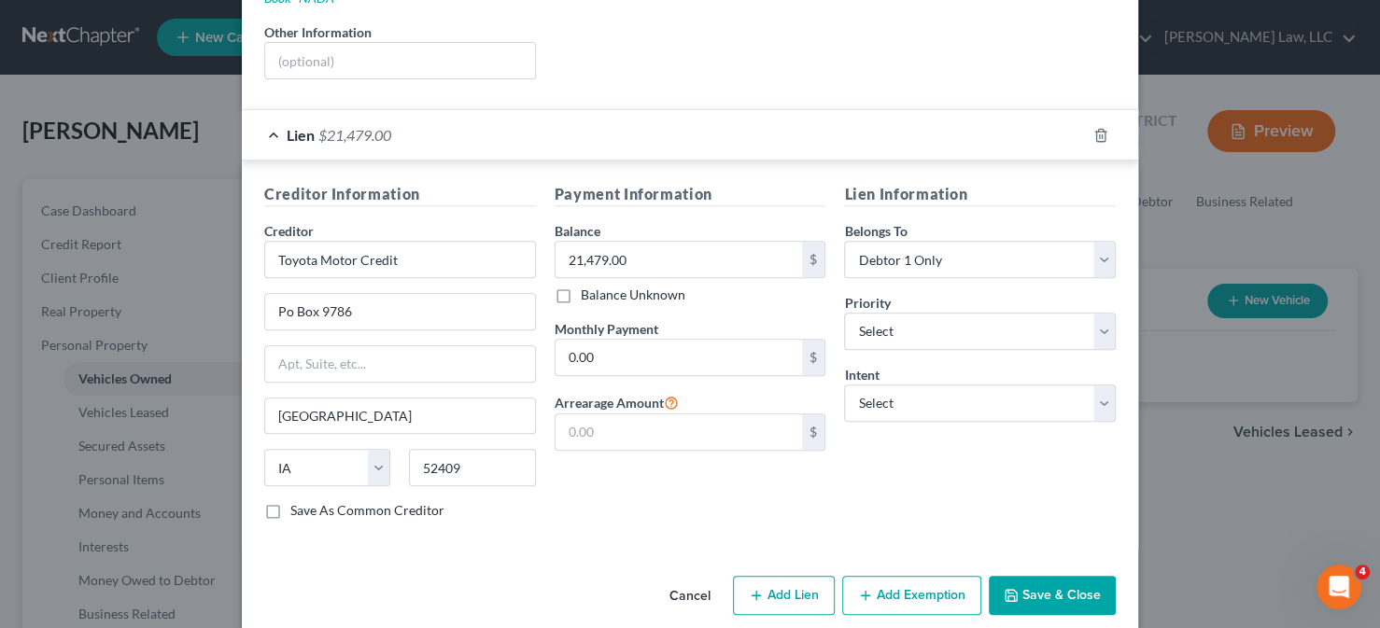
click at [890, 576] on button "Add Exemption" at bounding box center [911, 595] width 139 height 39
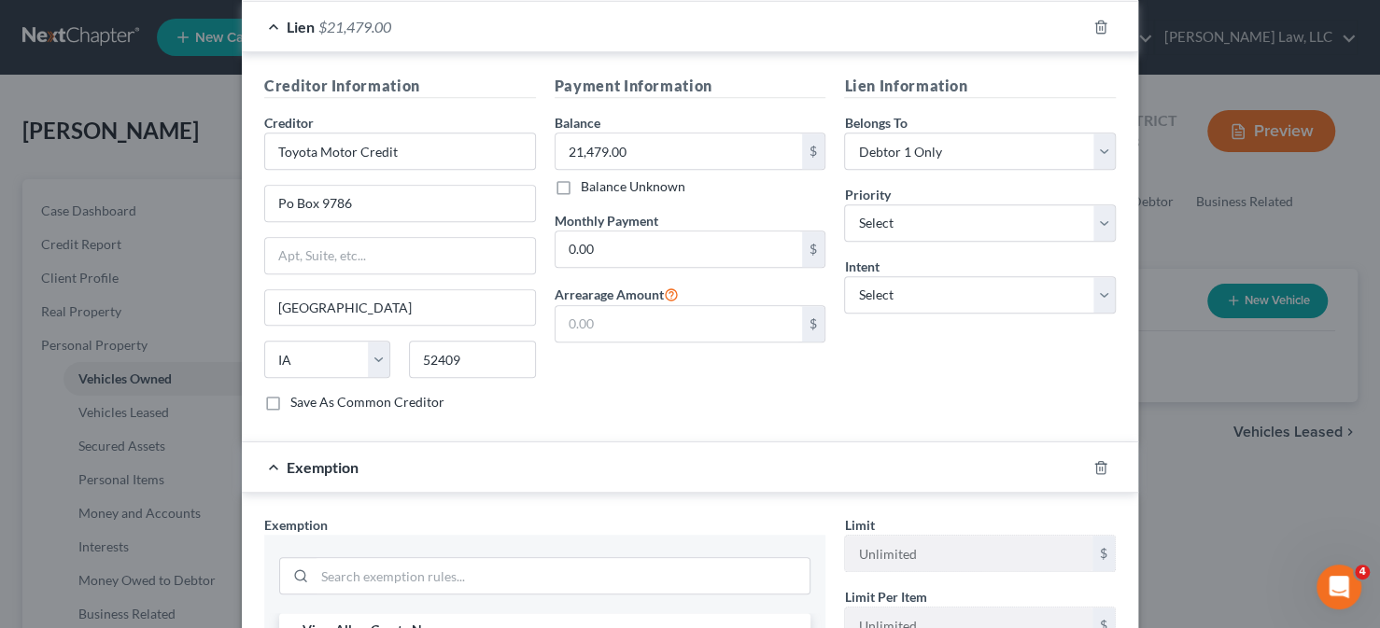
scroll to position [667, 0]
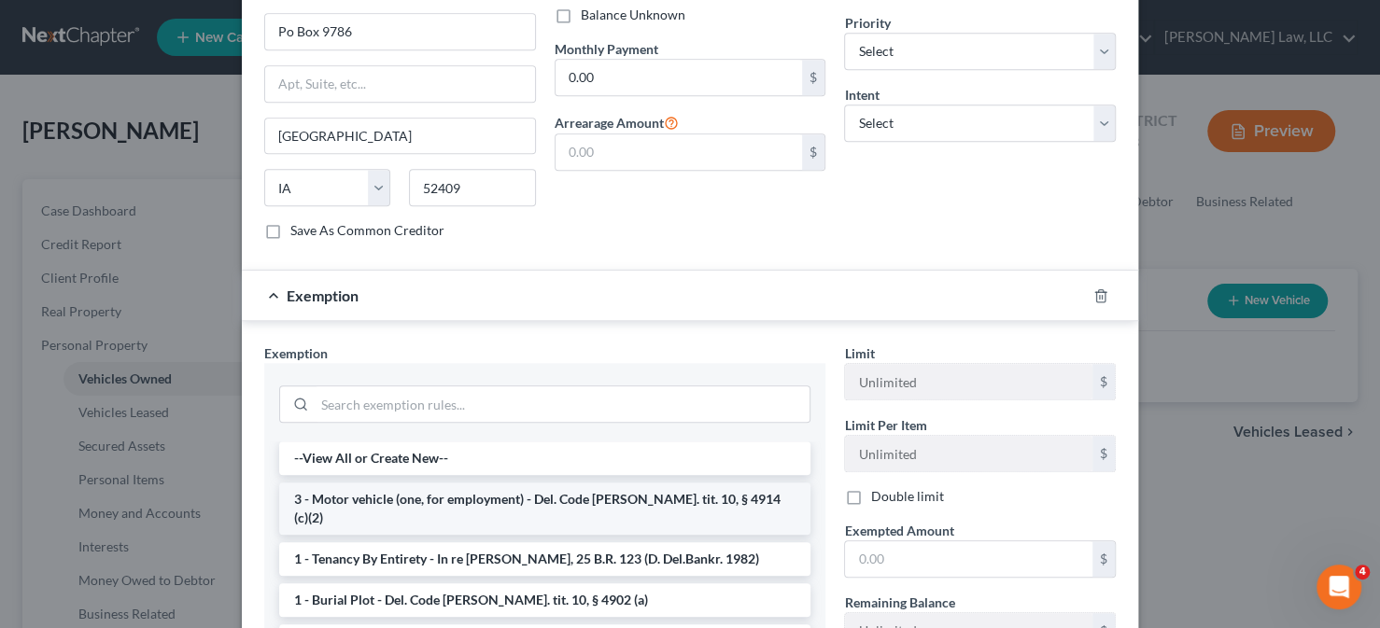
click at [378, 483] on li "3 - Motor vehicle (one, for employment) - Del. Code [PERSON_NAME]. tit. 10, § 4…" at bounding box center [544, 509] width 531 height 52
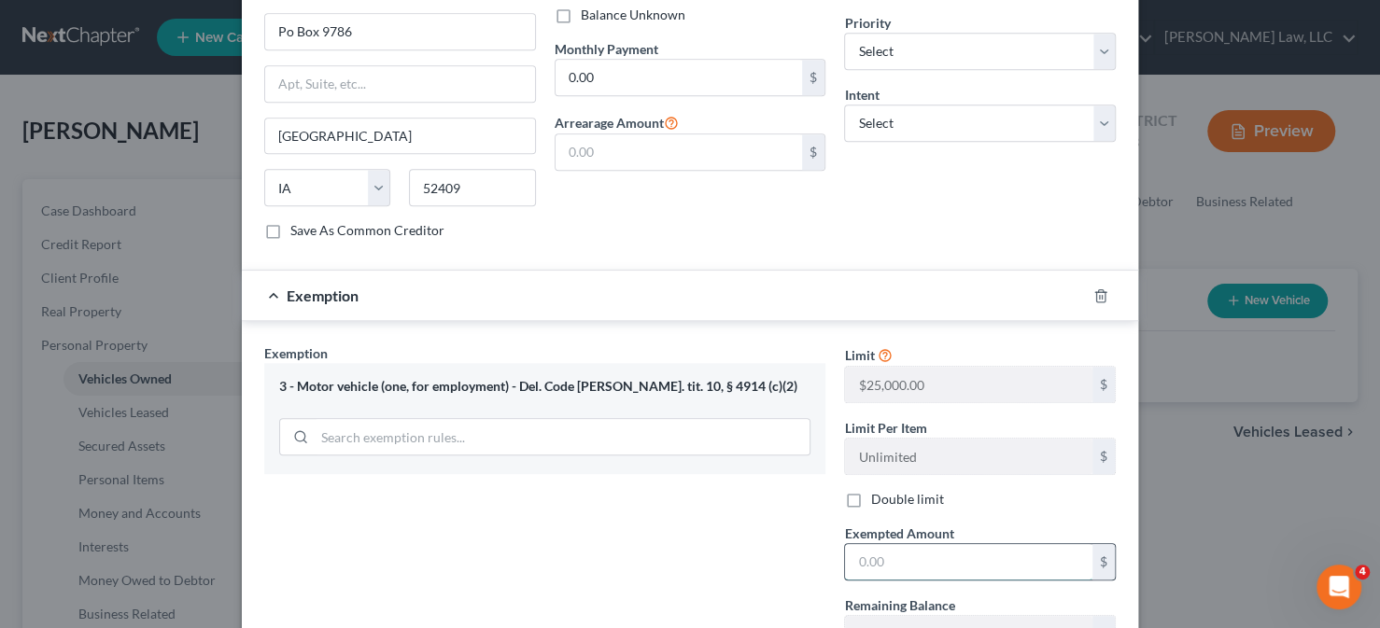
click at [939, 544] on input "text" at bounding box center [968, 561] width 247 height 35
type input "0"
click at [721, 496] on div "Exemption Set must be selected for CA. Exemption * 3 - Motor vehicle (one, for …" at bounding box center [545, 505] width 580 height 323
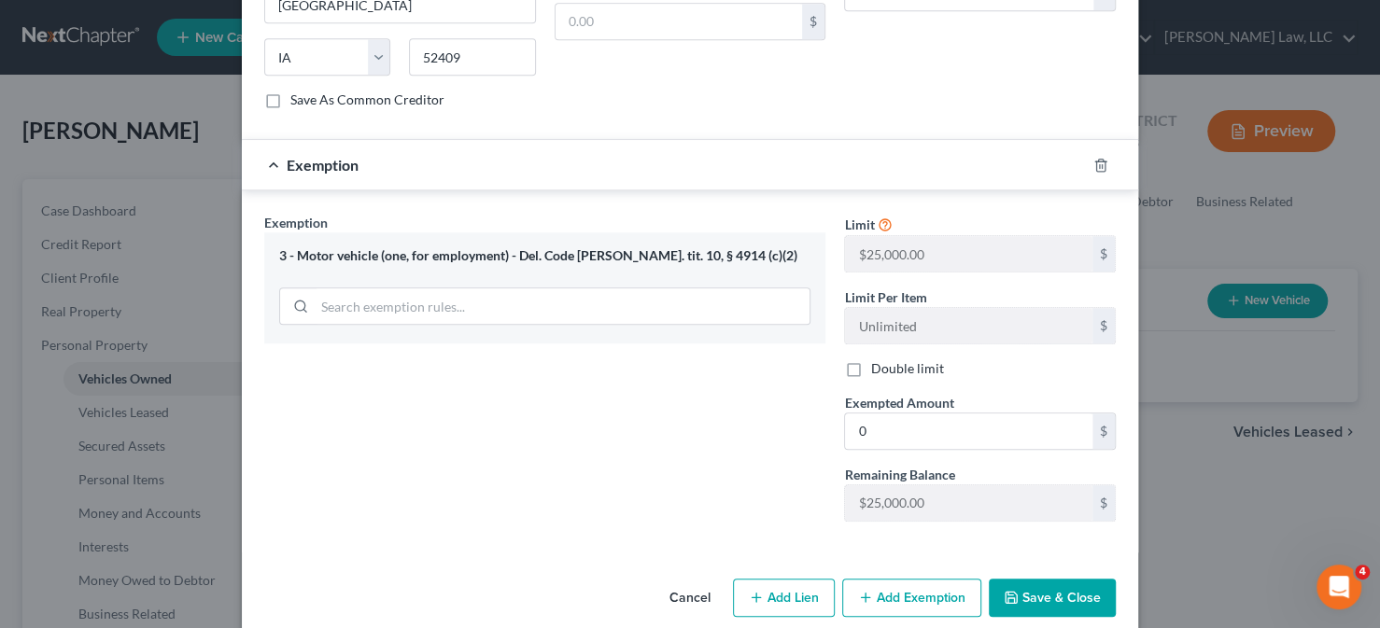
click at [1023, 579] on button "Save & Close" at bounding box center [1052, 598] width 127 height 39
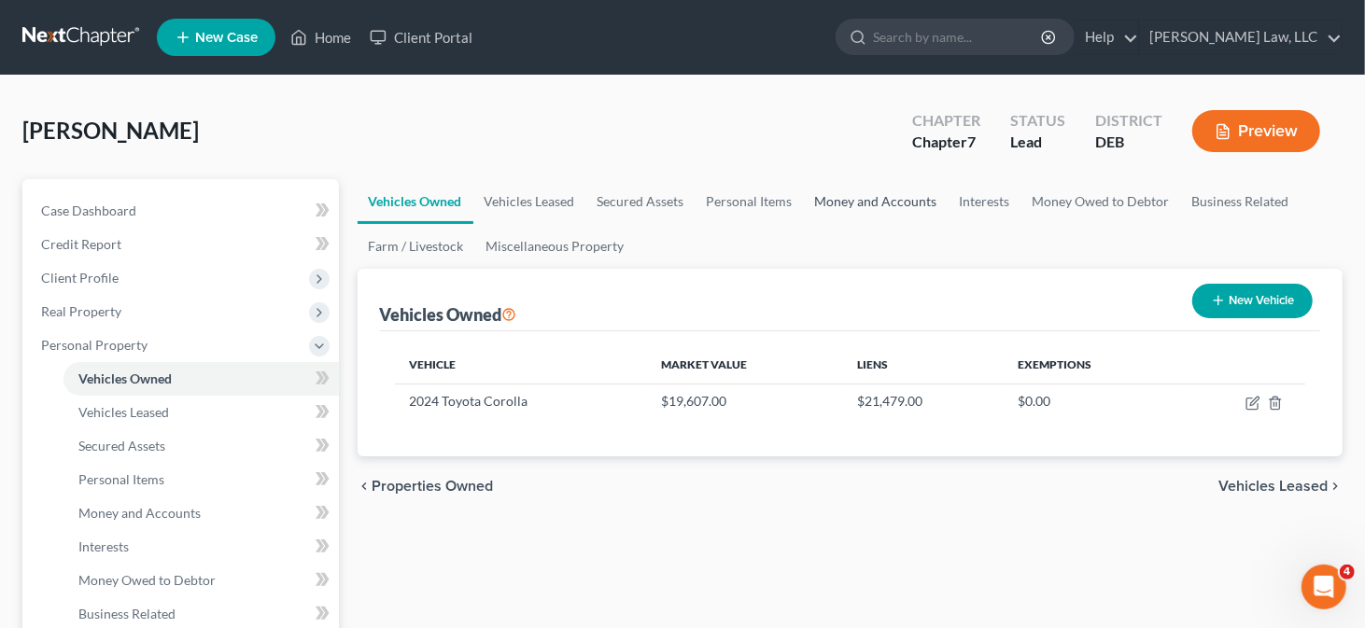
click at [863, 199] on link "Money and Accounts" at bounding box center [876, 201] width 145 height 45
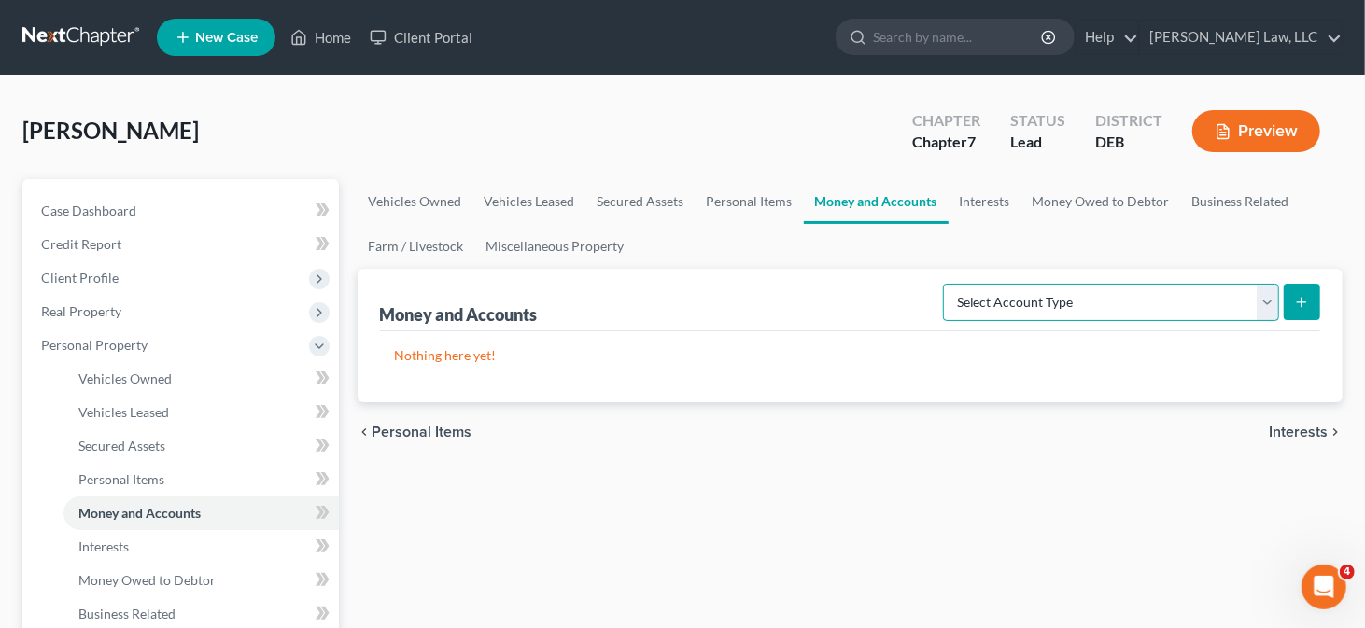
click at [1092, 288] on select "Select Account Type Brokerage Cash on Hand Certificates of Deposit Checking Acc…" at bounding box center [1111, 302] width 336 height 37
select select "checking"
click at [948, 284] on select "Select Account Type Brokerage Cash on Hand Certificates of Deposit Checking Acc…" at bounding box center [1111, 302] width 336 height 37
click at [1300, 295] on icon "submit" at bounding box center [1301, 302] width 15 height 15
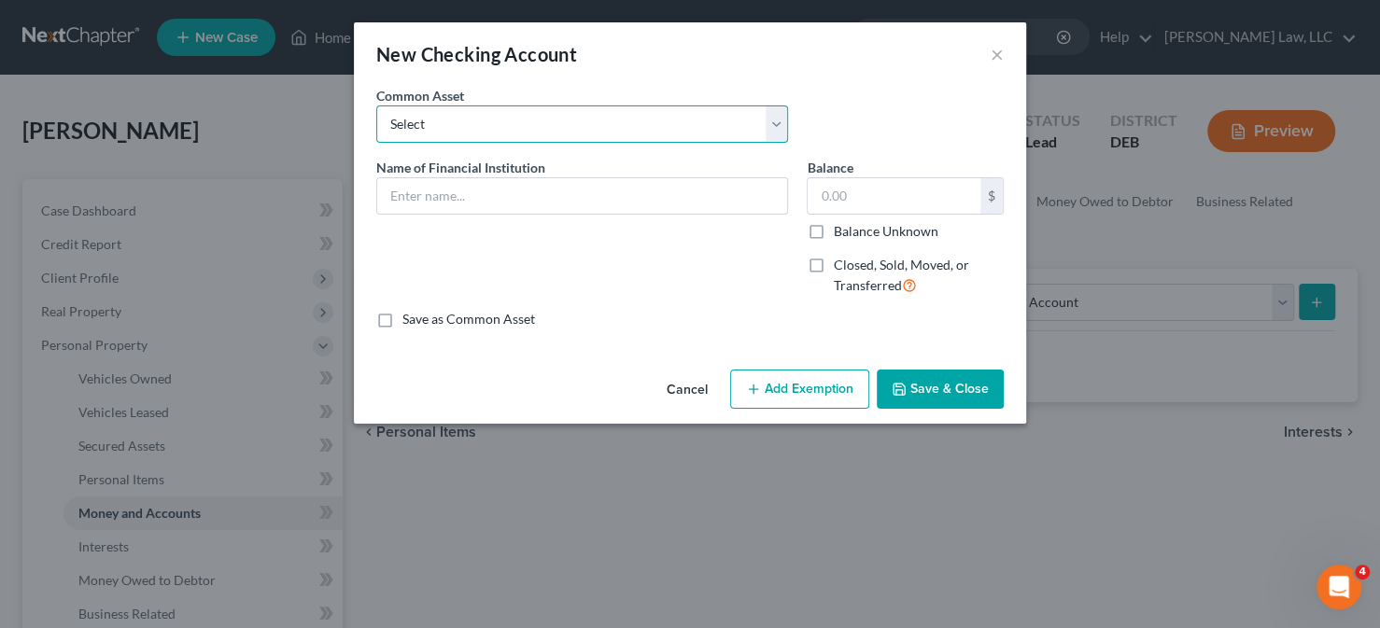
click at [588, 123] on select "Select Police & Fire FCU Checking Acct Dexsta FCU Checking Acct Sun East FCU Ch…" at bounding box center [582, 123] width 412 height 37
click at [801, 303] on div "Balance $ Balance Unknown Balance Undetermined $ Balance Unknown Closed, Sold, …" at bounding box center [905, 234] width 216 height 153
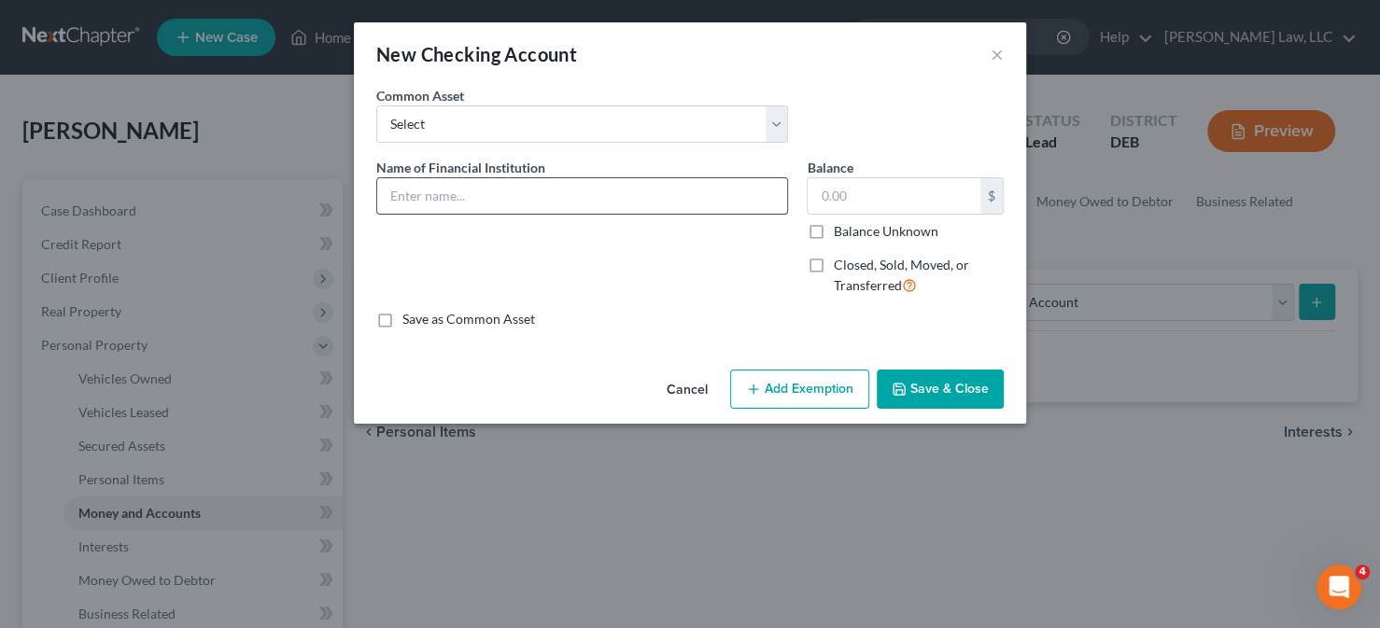
click at [582, 192] on input "text" at bounding box center [582, 195] width 410 height 35
type input "Franklin Mint FCU Checking Acct"
click at [902, 185] on input "text" at bounding box center [894, 195] width 173 height 35
type input "1"
click at [747, 393] on icon "button" at bounding box center [753, 389] width 15 height 15
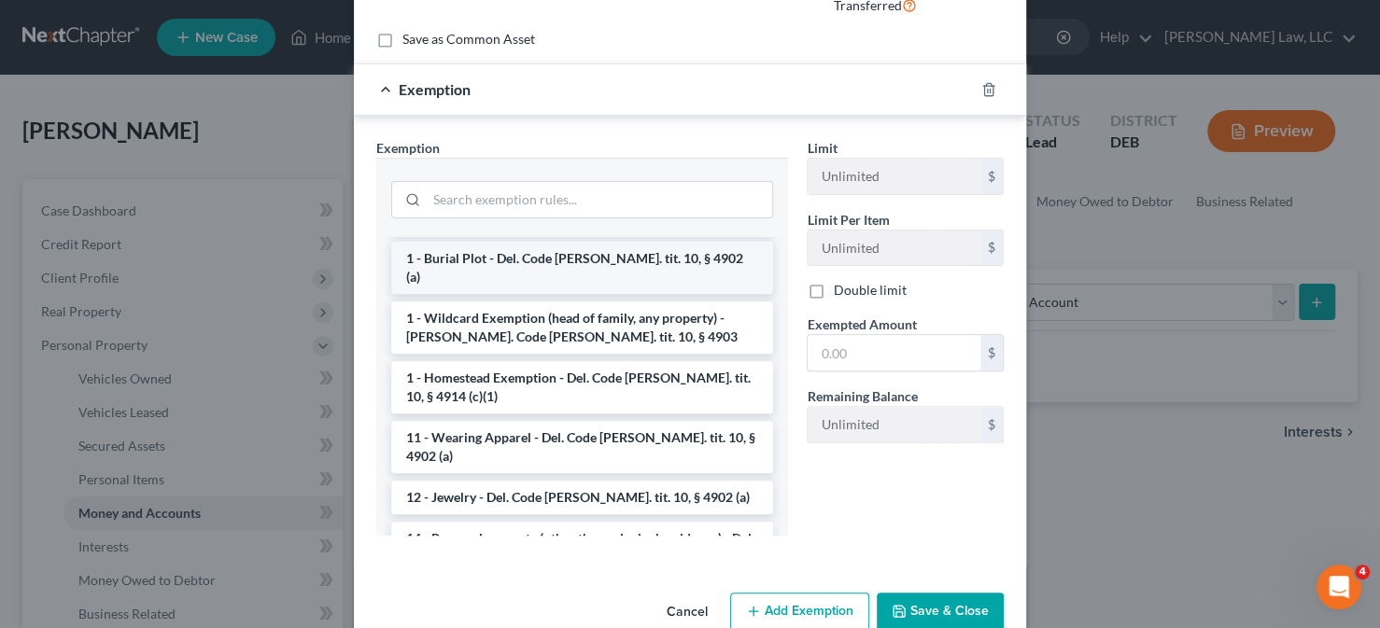
scroll to position [187, 0]
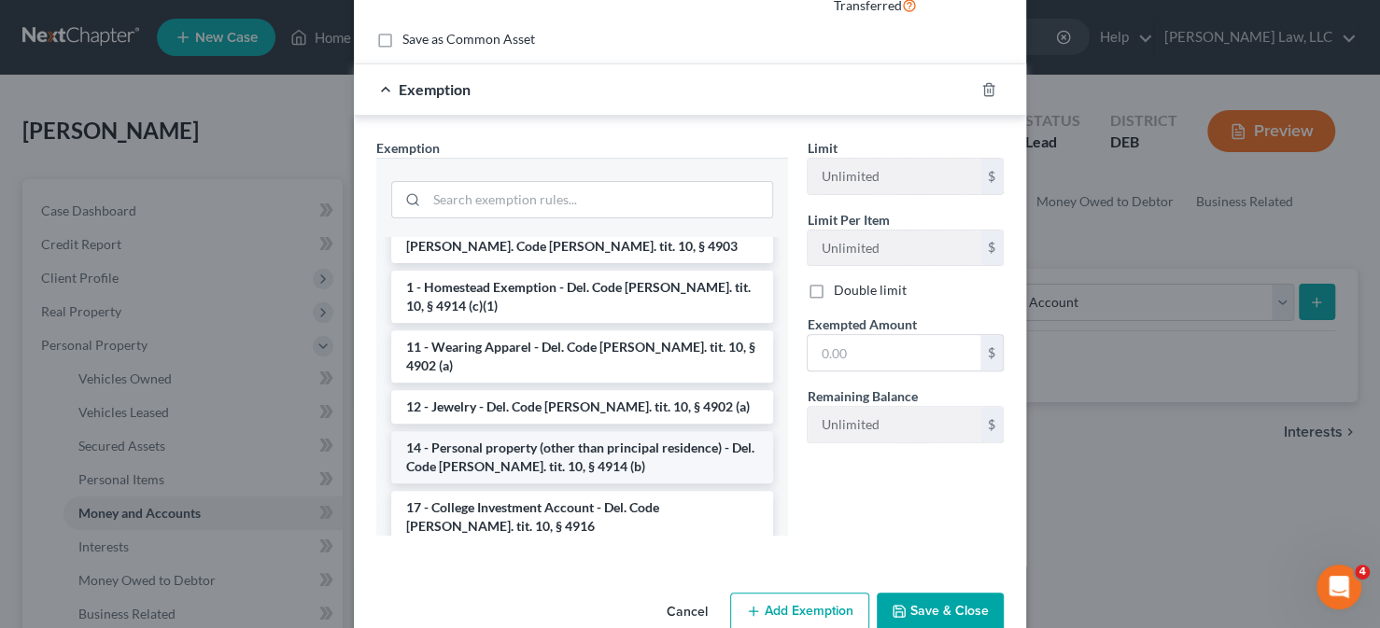
click at [538, 431] on li "14 - Personal property (other than principal residence) - Del. Code [PERSON_NAM…" at bounding box center [582, 457] width 382 height 52
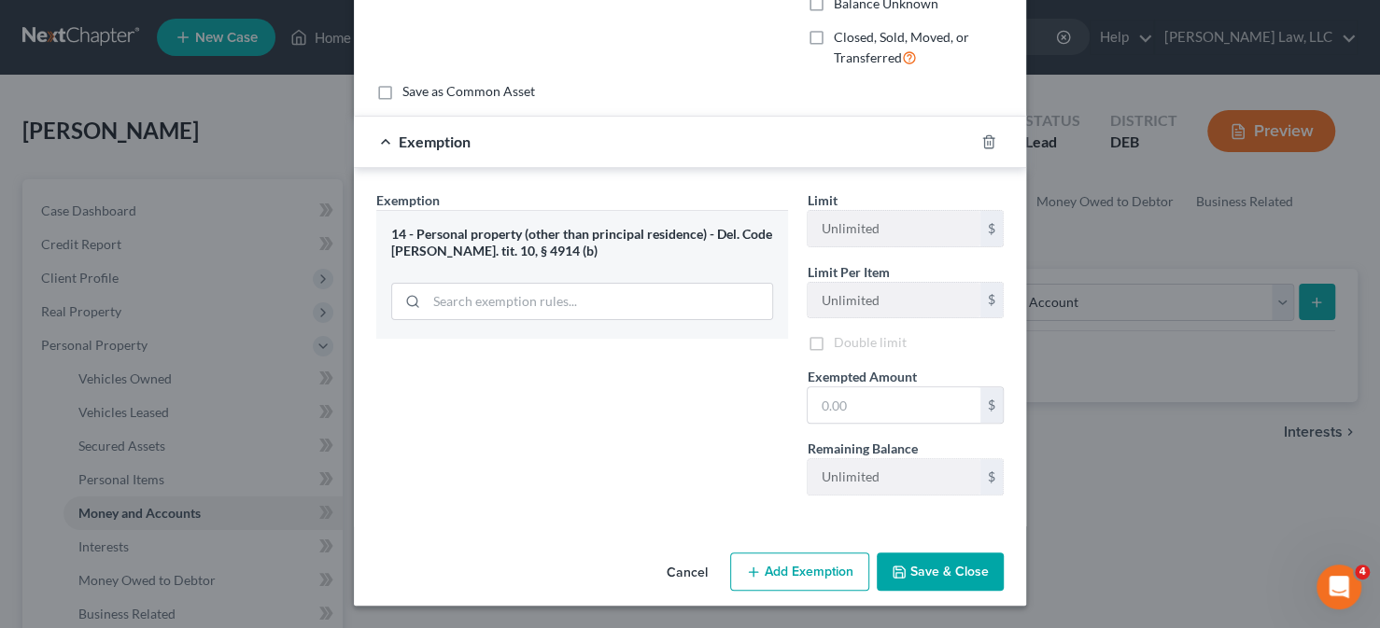
scroll to position [227, 0]
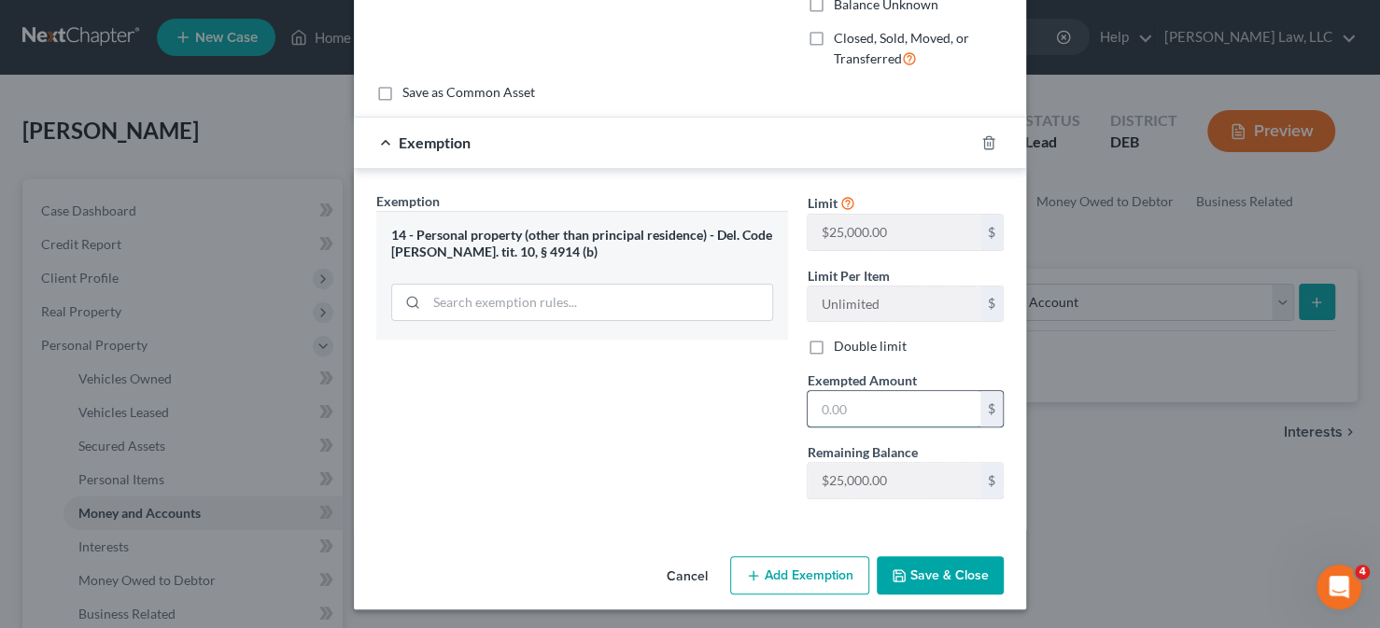
click at [901, 414] on input "text" at bounding box center [894, 408] width 173 height 35
type input "1"
click at [900, 569] on icon "button" at bounding box center [899, 576] width 15 height 15
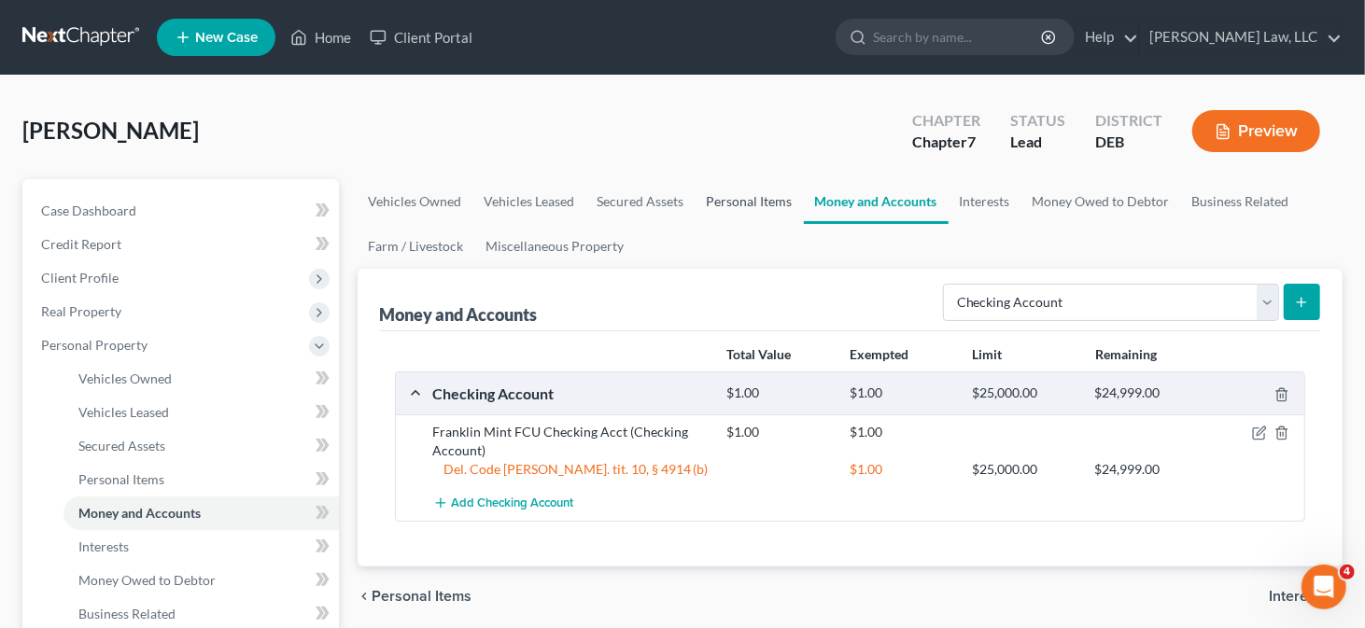
click at [760, 204] on link "Personal Items" at bounding box center [749, 201] width 108 height 45
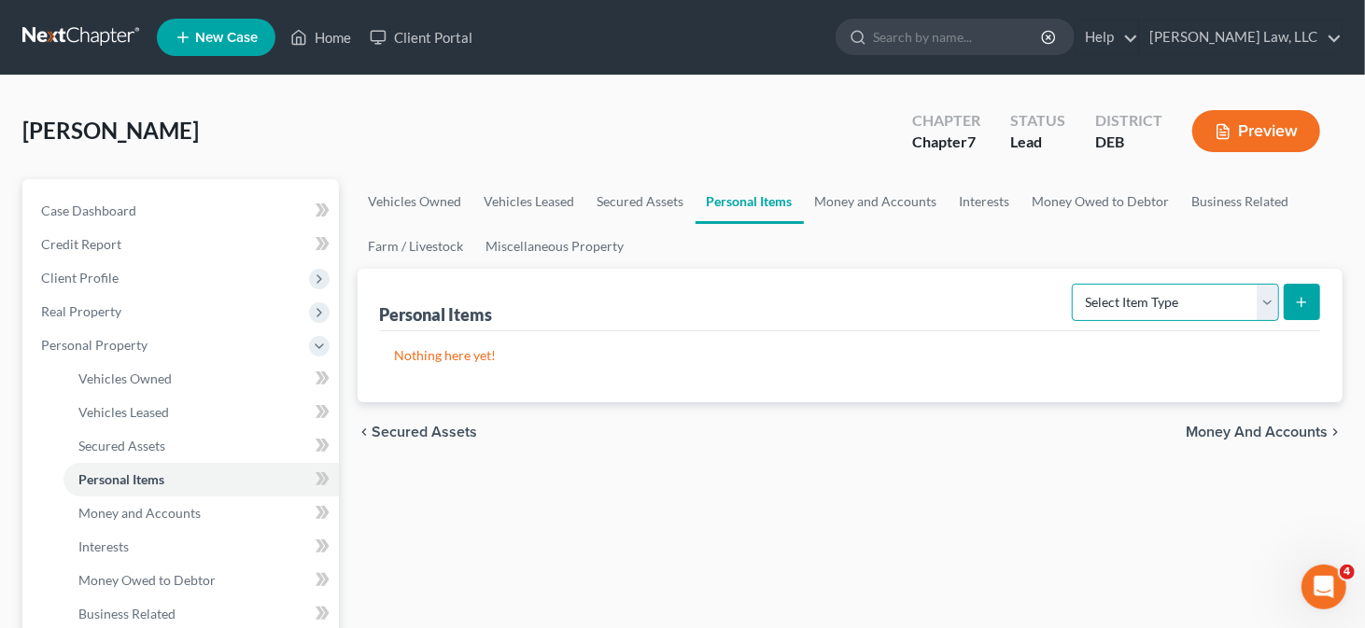
click at [1141, 297] on select "Select Item Type Clothing Collectibles Of Value Electronics Firearms Household …" at bounding box center [1175, 302] width 207 height 37
select select "household_goods"
click at [1075, 284] on select "Select Item Type Clothing Collectibles Of Value Electronics Firearms Household …" at bounding box center [1175, 302] width 207 height 37
click at [1316, 311] on button "submit" at bounding box center [1302, 302] width 36 height 36
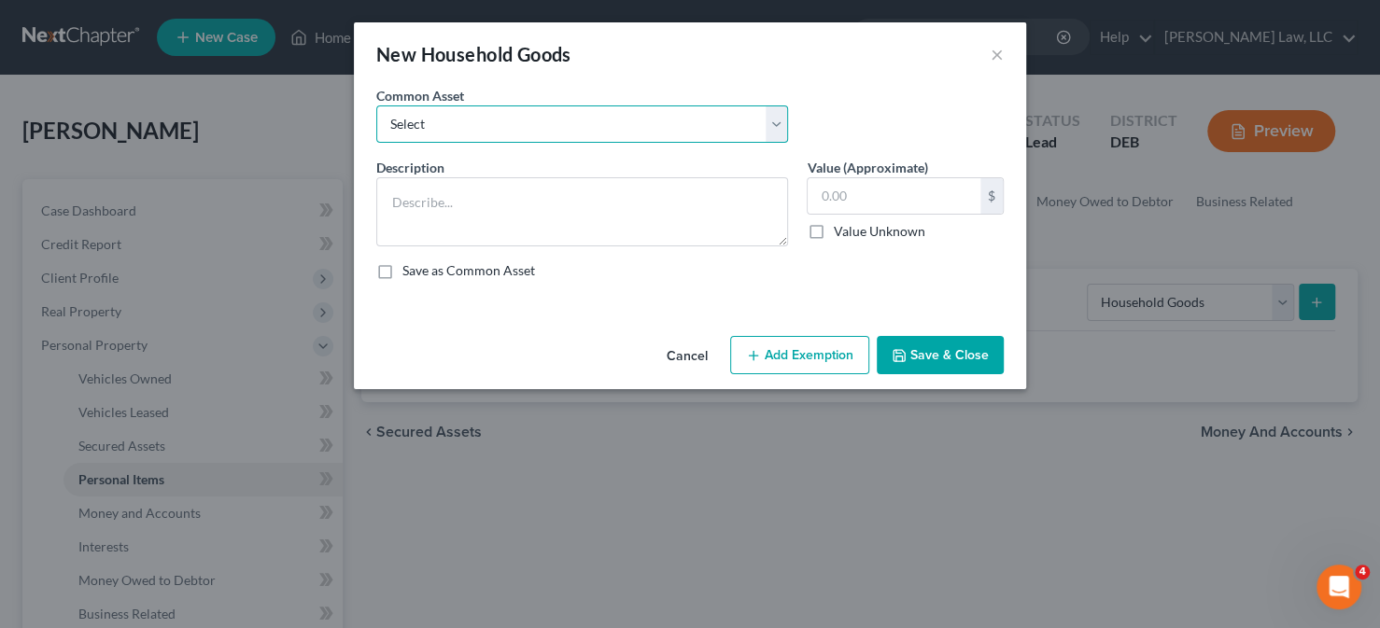
click at [613, 119] on select "Select Miscellaneous household goods and furnishings at yard sale value" at bounding box center [582, 123] width 412 height 37
select select "0"
click at [376, 105] on select "Select Miscellaneous household goods and furnishings at yard sale value" at bounding box center [582, 123] width 412 height 37
type textarea "Miscellaneous household goods and furnishings at yard sale value"
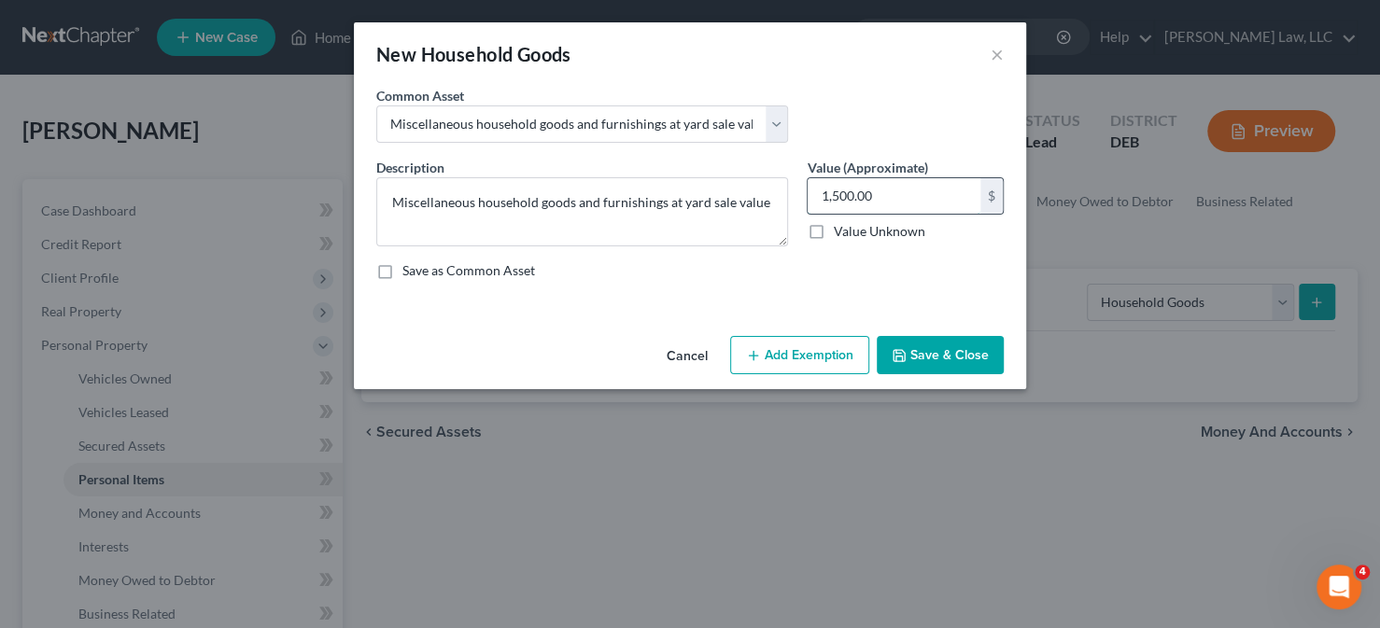
click at [833, 195] on input "1,500.00" at bounding box center [894, 195] width 173 height 35
click at [832, 194] on input "1,500.00" at bounding box center [894, 195] width 173 height 35
type input "1"
type input "500"
click at [781, 355] on button "Add Exemption" at bounding box center [799, 355] width 139 height 39
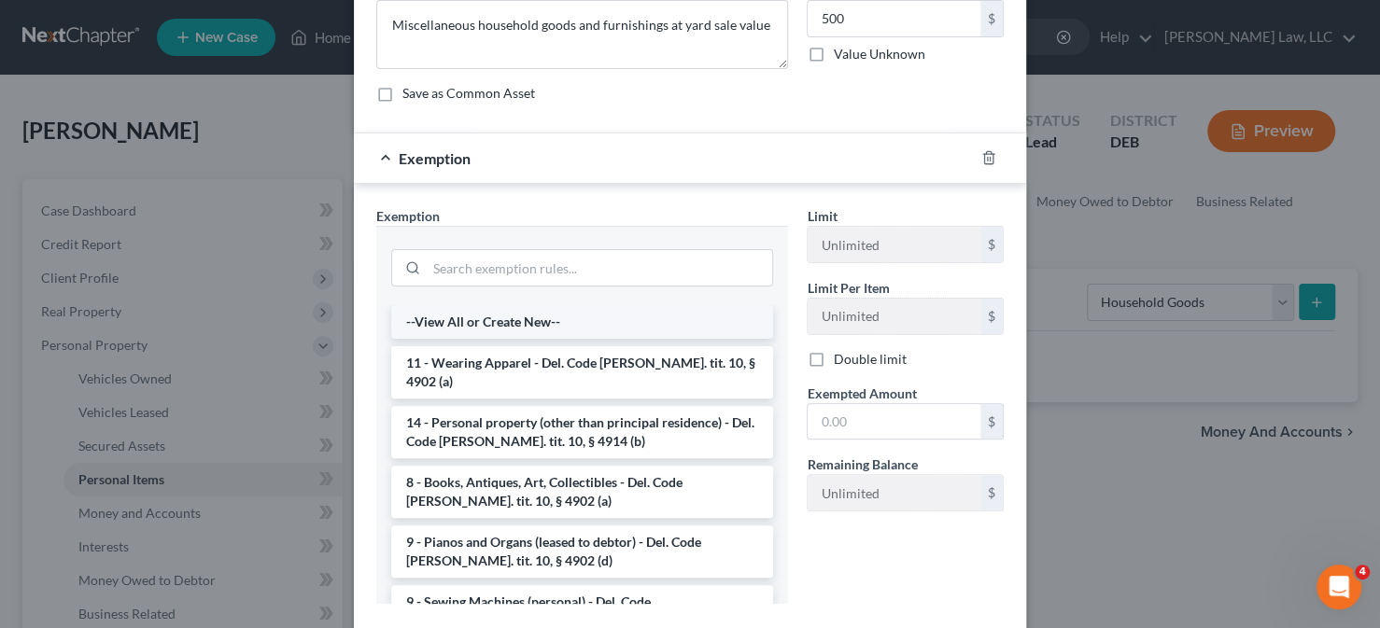
scroll to position [187, 0]
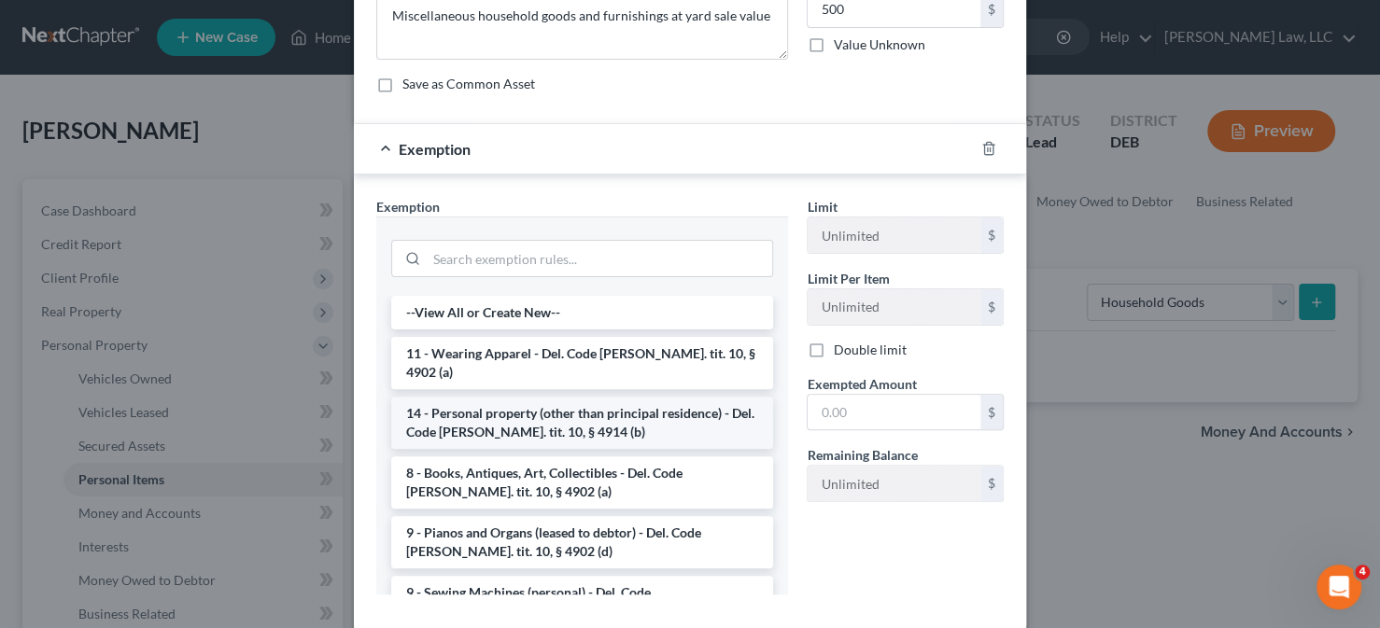
click at [576, 397] on li "14 - Personal property (other than principal residence) - Del. Code [PERSON_NAM…" at bounding box center [582, 423] width 382 height 52
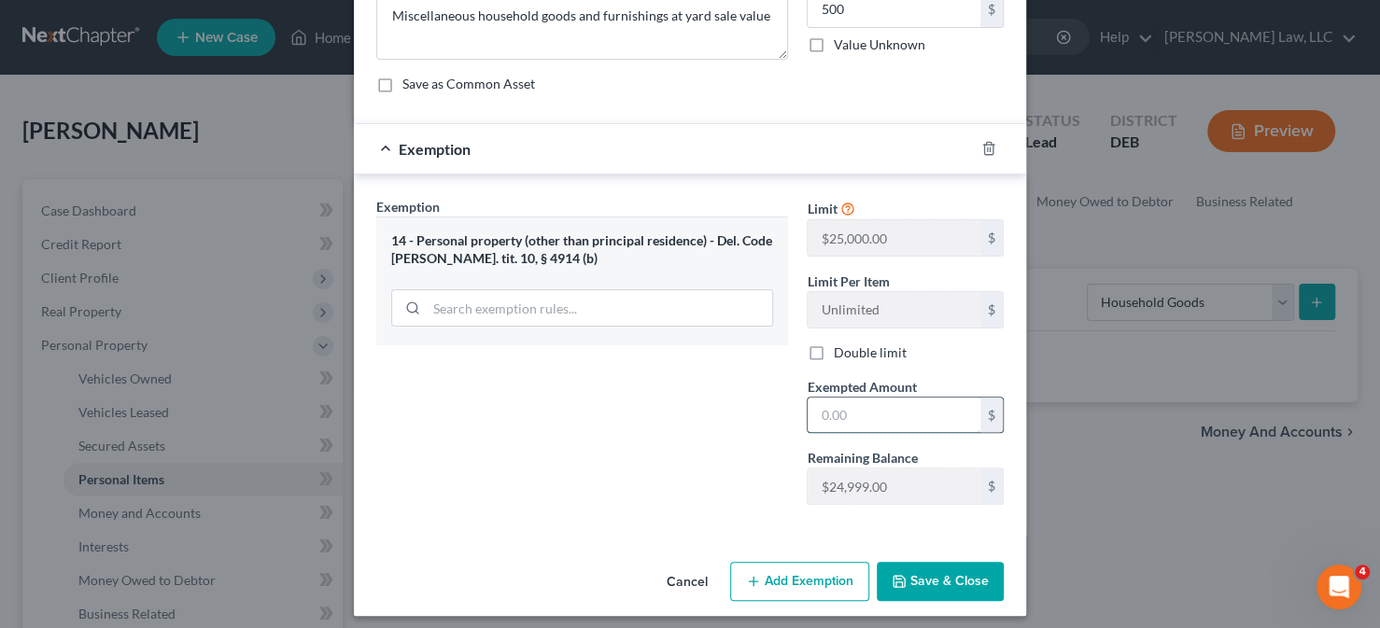
click at [827, 414] on input "text" at bounding box center [894, 415] width 173 height 35
type input "500"
click at [956, 589] on button "Save & Close" at bounding box center [940, 581] width 127 height 39
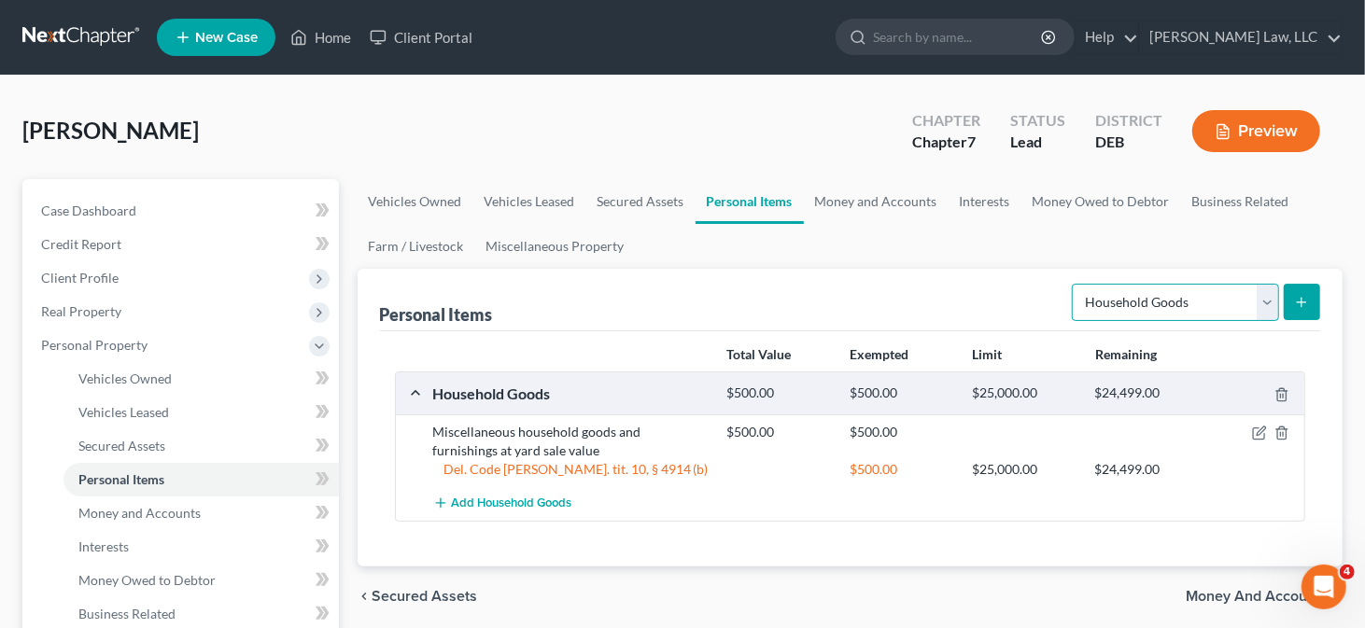
click at [1215, 301] on select "Select Item Type Clothing Collectibles Of Value Electronics Firearms Household …" at bounding box center [1175, 302] width 207 height 37
select select "clothing"
click at [1075, 284] on select "Select Item Type Clothing Collectibles Of Value Electronics Firearms Household …" at bounding box center [1175, 302] width 207 height 37
click at [1300, 297] on icon "submit" at bounding box center [1301, 302] width 15 height 15
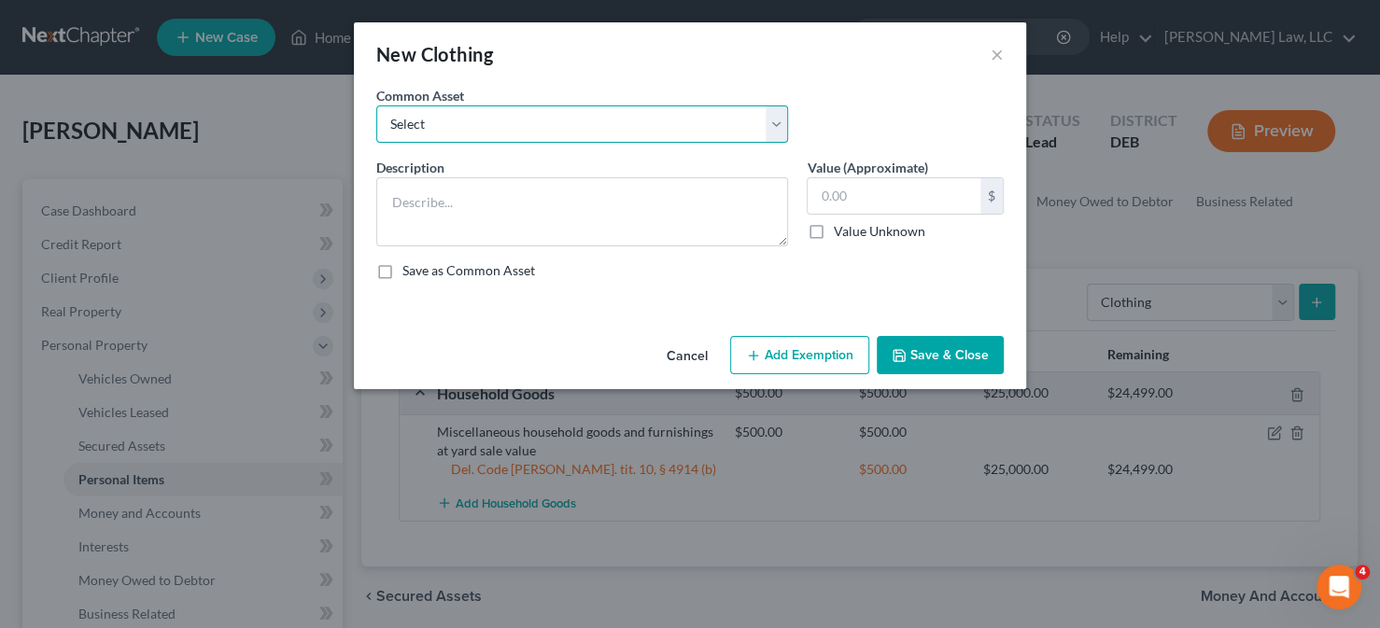
click at [659, 123] on select "Select Used clothing at yard sale value Used clothing at yard sale value" at bounding box center [582, 123] width 412 height 37
select select "1"
click at [376, 105] on select "Select Used clothing at yard sale value Used clothing at yard sale value" at bounding box center [582, 123] width 412 height 37
type textarea "Used clothing at yard sale value"
type input "200.00"
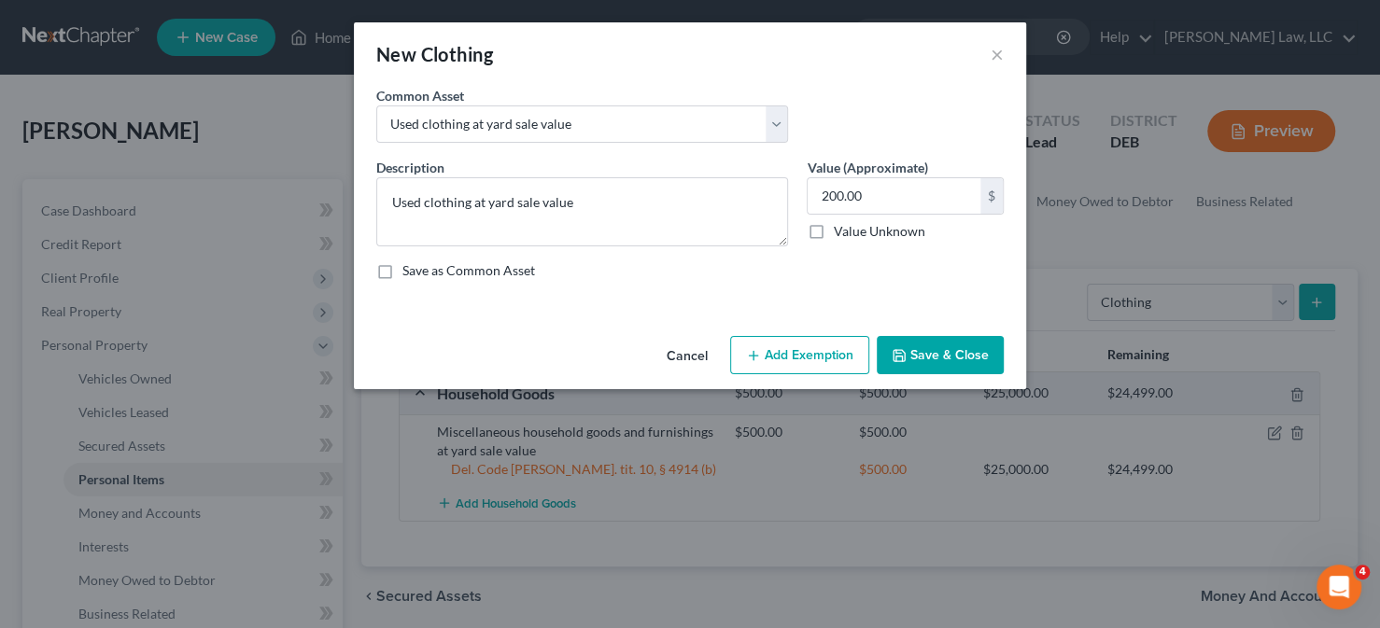
click at [824, 361] on button "Add Exemption" at bounding box center [799, 355] width 139 height 39
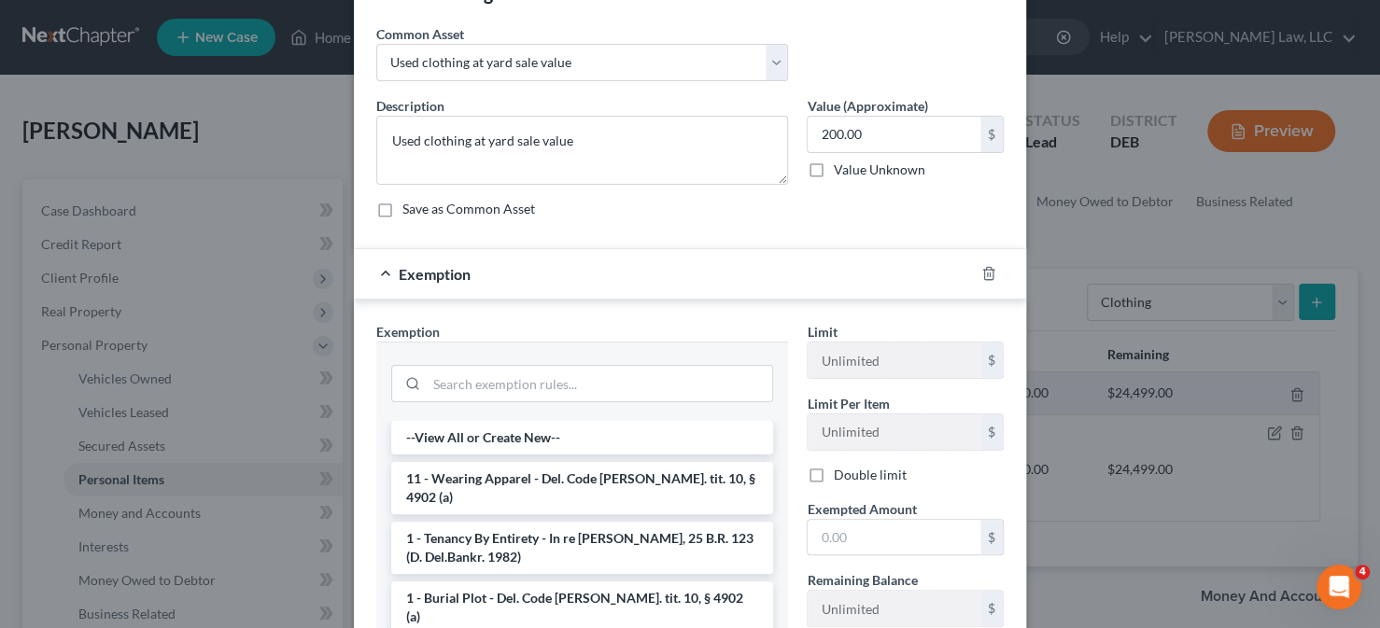
scroll to position [93, 0]
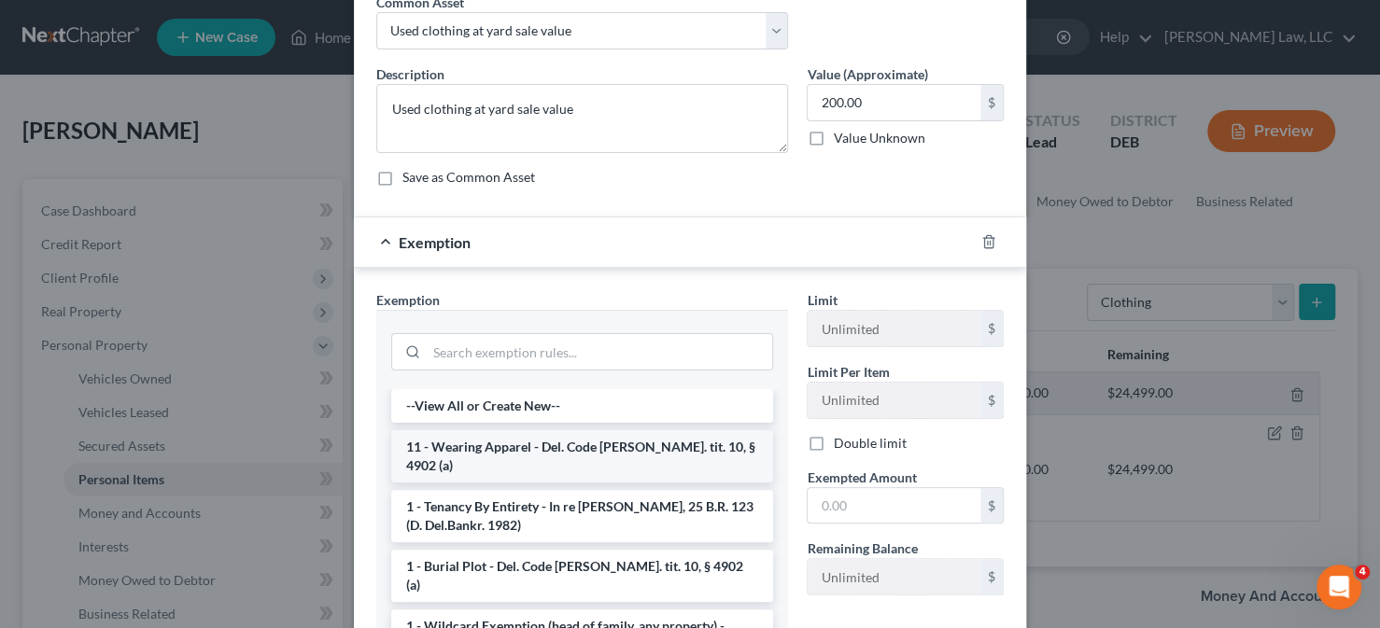
click at [534, 433] on li "11 - Wearing Apparel - Del. Code [PERSON_NAME]. tit. 10, § 4902 (a)" at bounding box center [582, 456] width 382 height 52
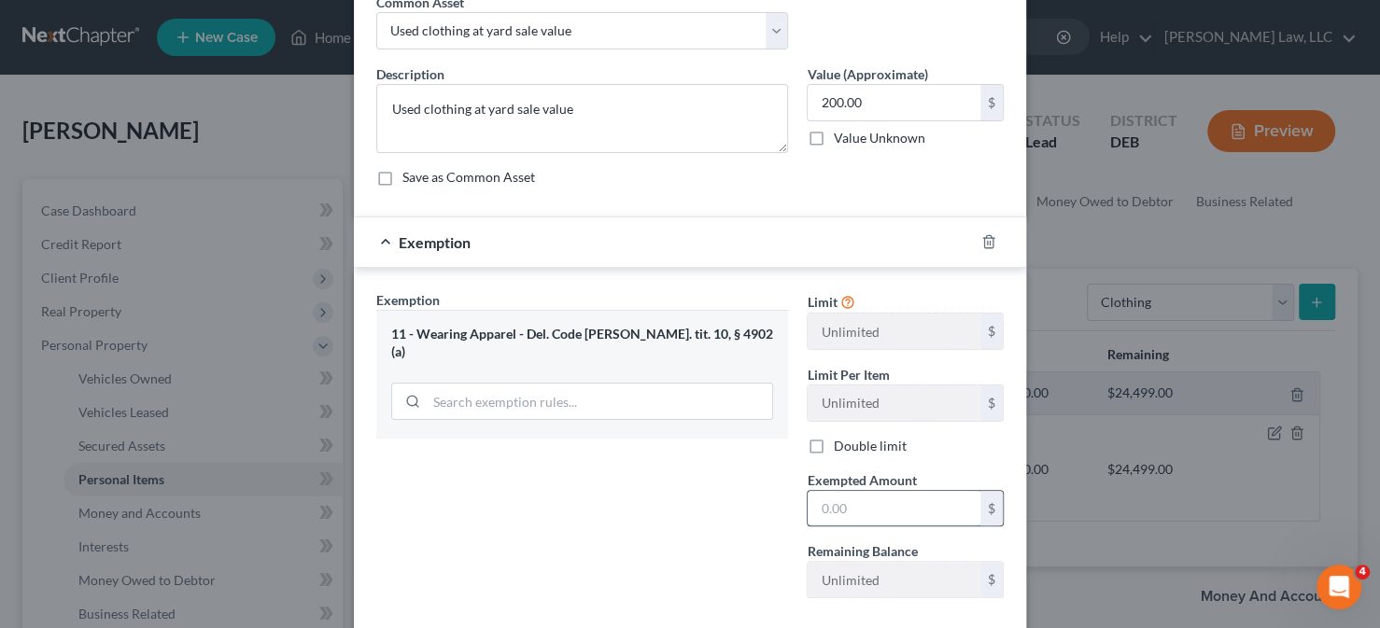
drag, startPoint x: 850, startPoint y: 505, endPoint x: 863, endPoint y: 498, distance: 14.2
click at [851, 505] on input "text" at bounding box center [894, 508] width 173 height 35
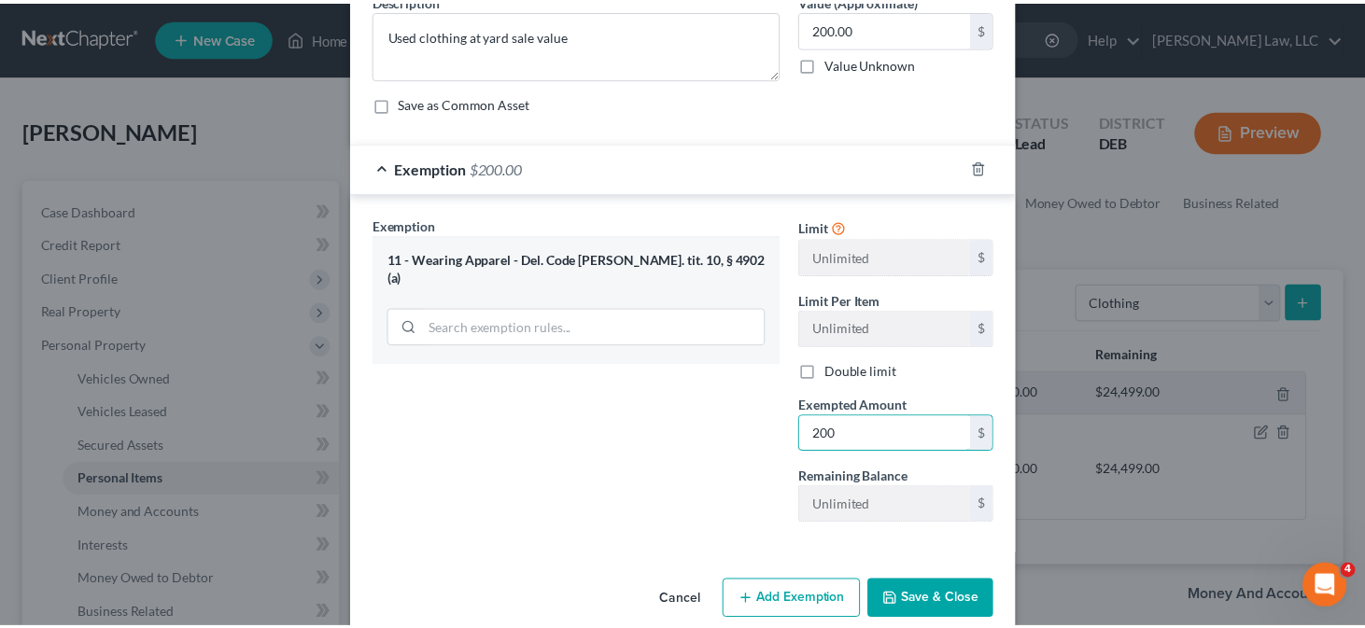
scroll to position [187, 0]
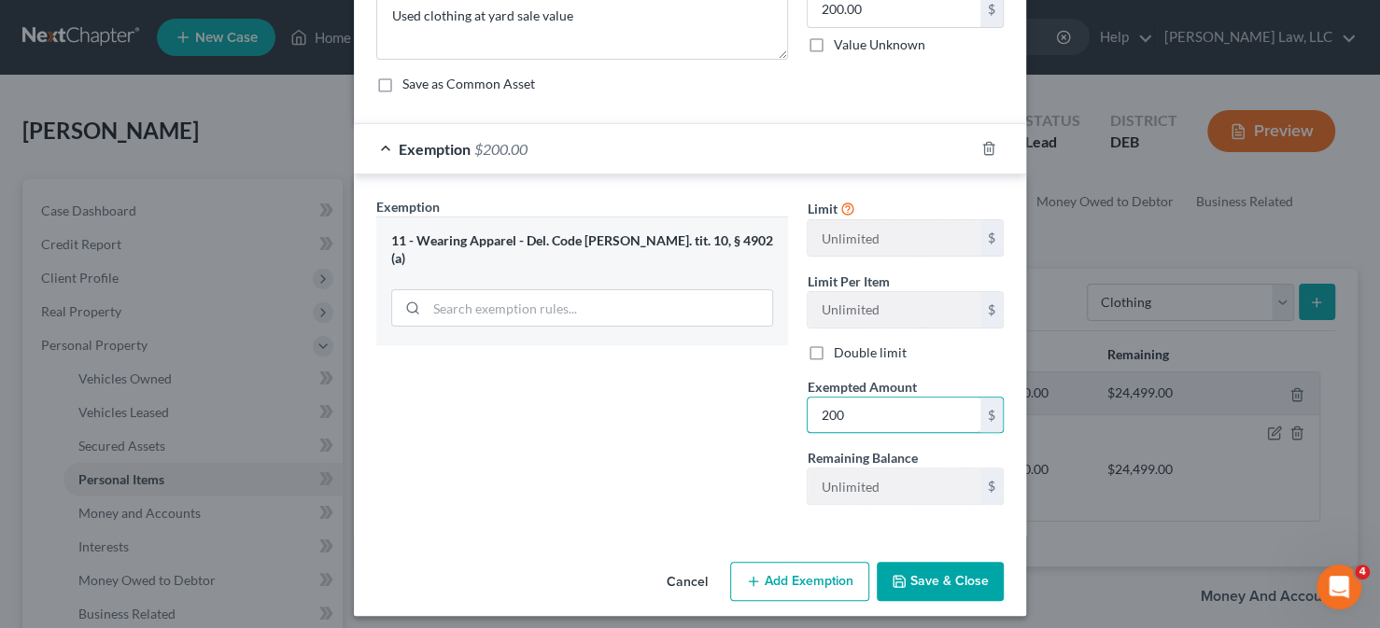
type input "200"
click at [926, 577] on button "Save & Close" at bounding box center [940, 581] width 127 height 39
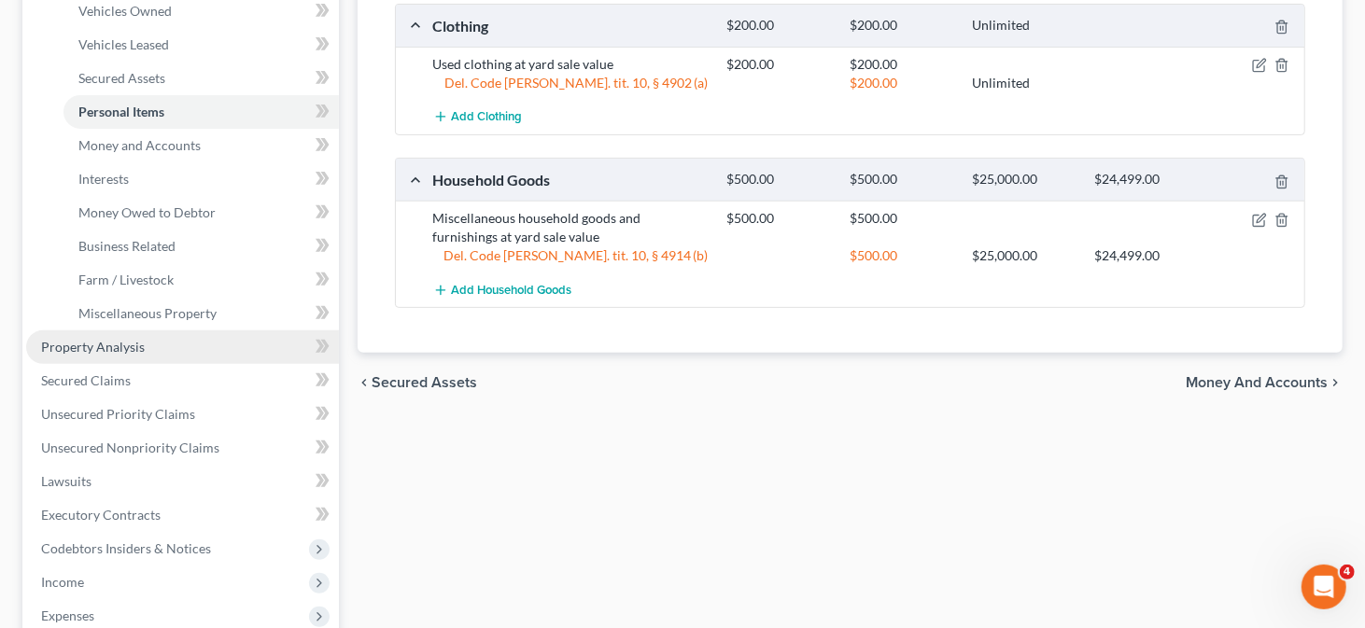
scroll to position [467, 0]
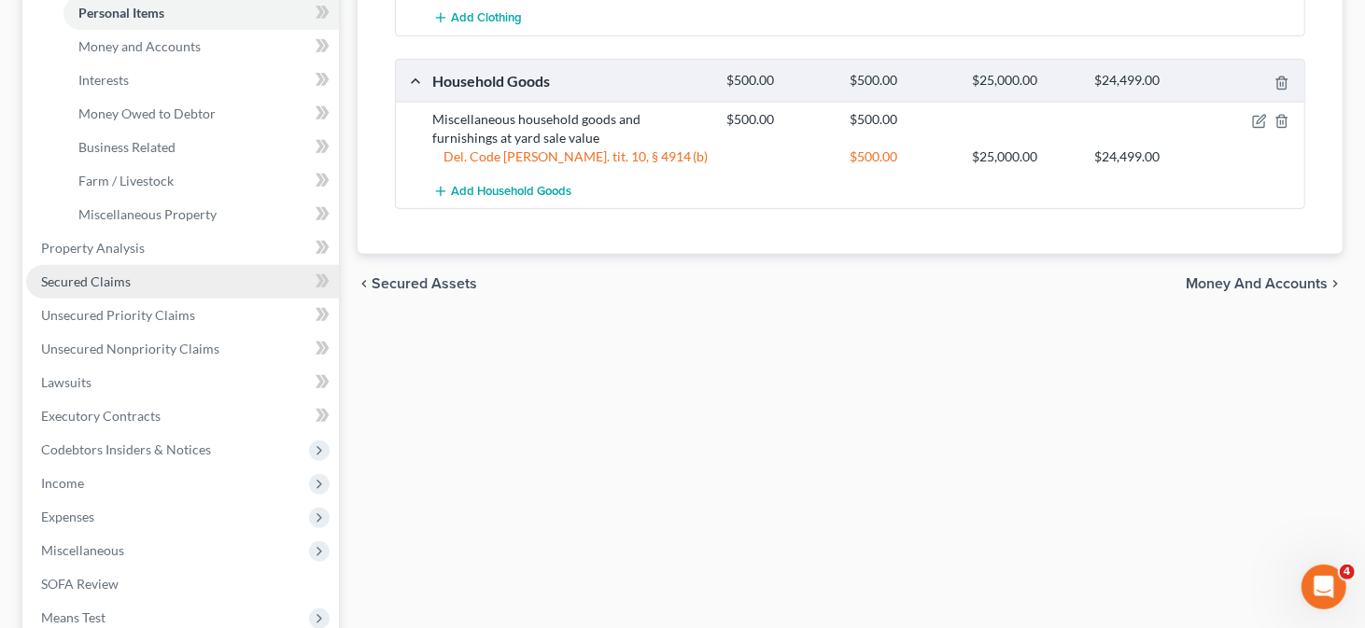
click at [162, 283] on link "Secured Claims" at bounding box center [182, 282] width 313 height 34
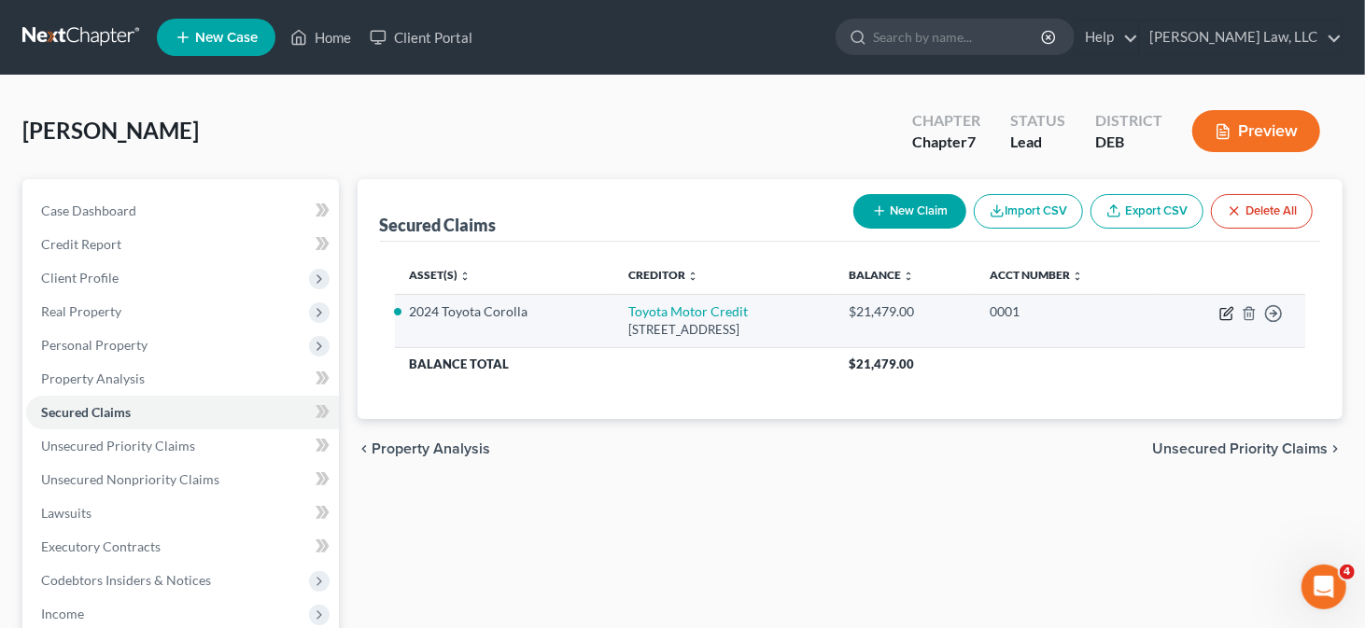
click at [1229, 308] on icon "button" at bounding box center [1228, 311] width 8 height 8
select select "16"
select select "2"
select select "0"
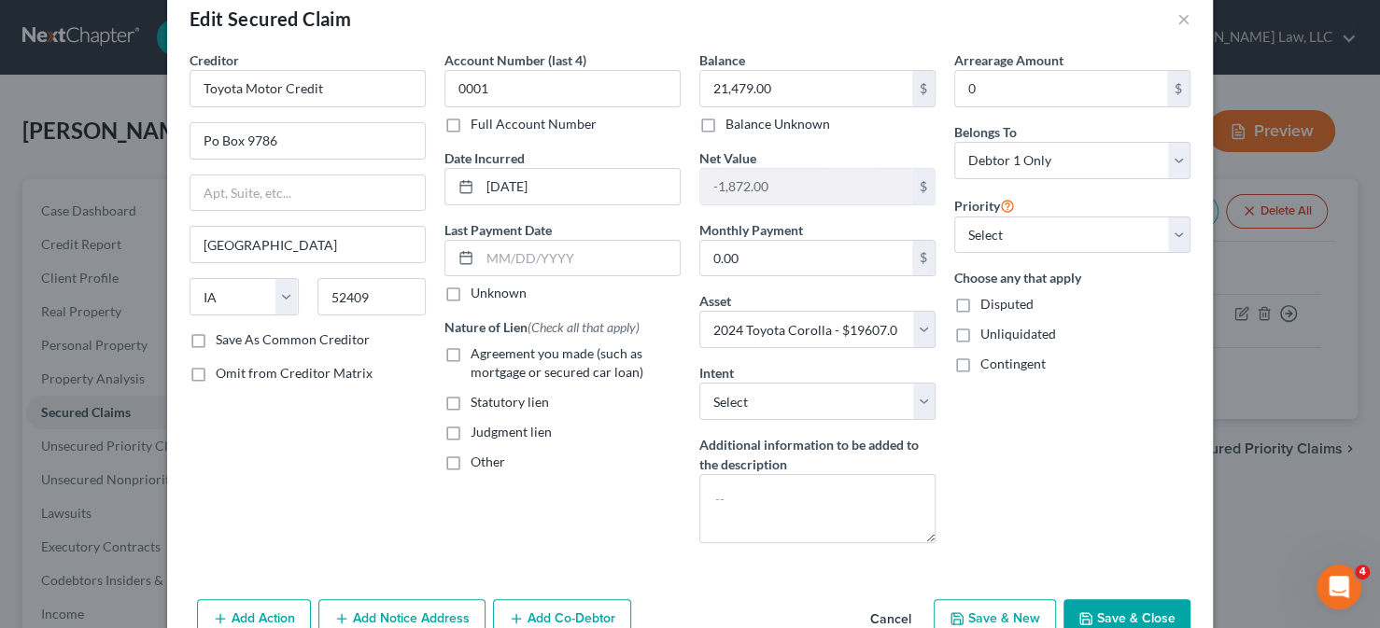
scroll to position [93, 0]
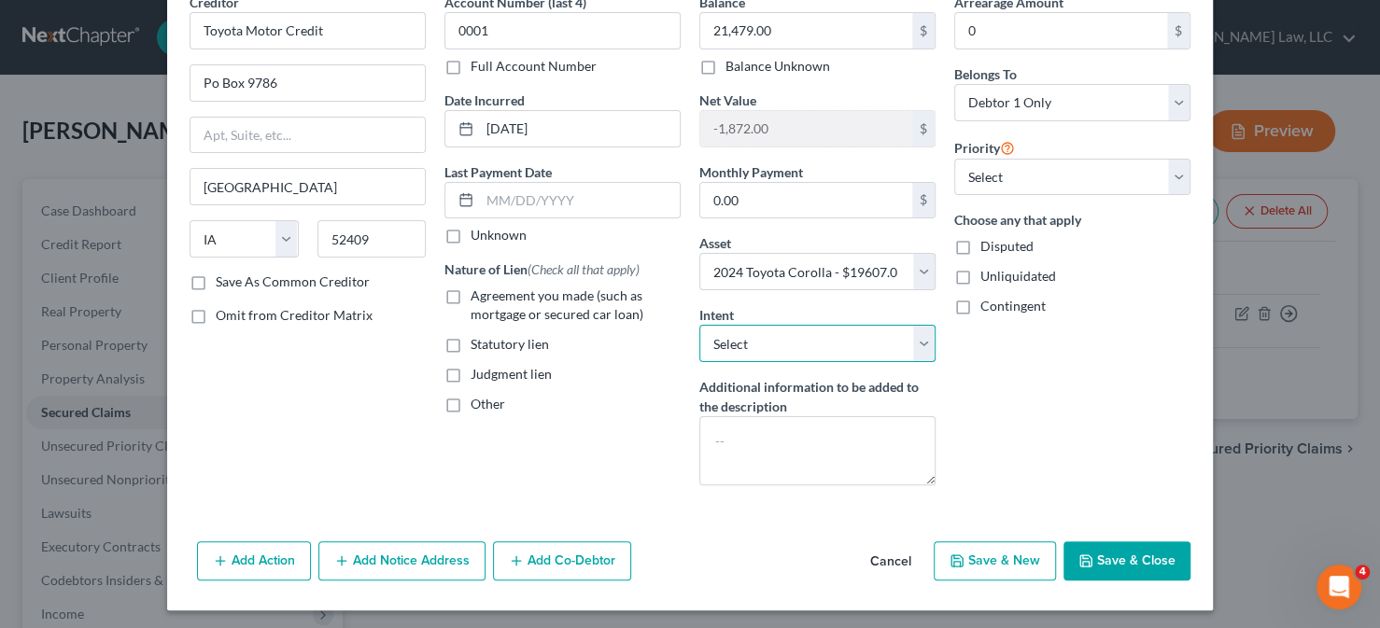
click at [853, 335] on select "Select Surrender Redeem Reaffirm Avoid Other" at bounding box center [817, 343] width 236 height 37
select select "0"
click at [699, 325] on select "Select Surrender Redeem Reaffirm Avoid Other" at bounding box center [817, 343] width 236 height 37
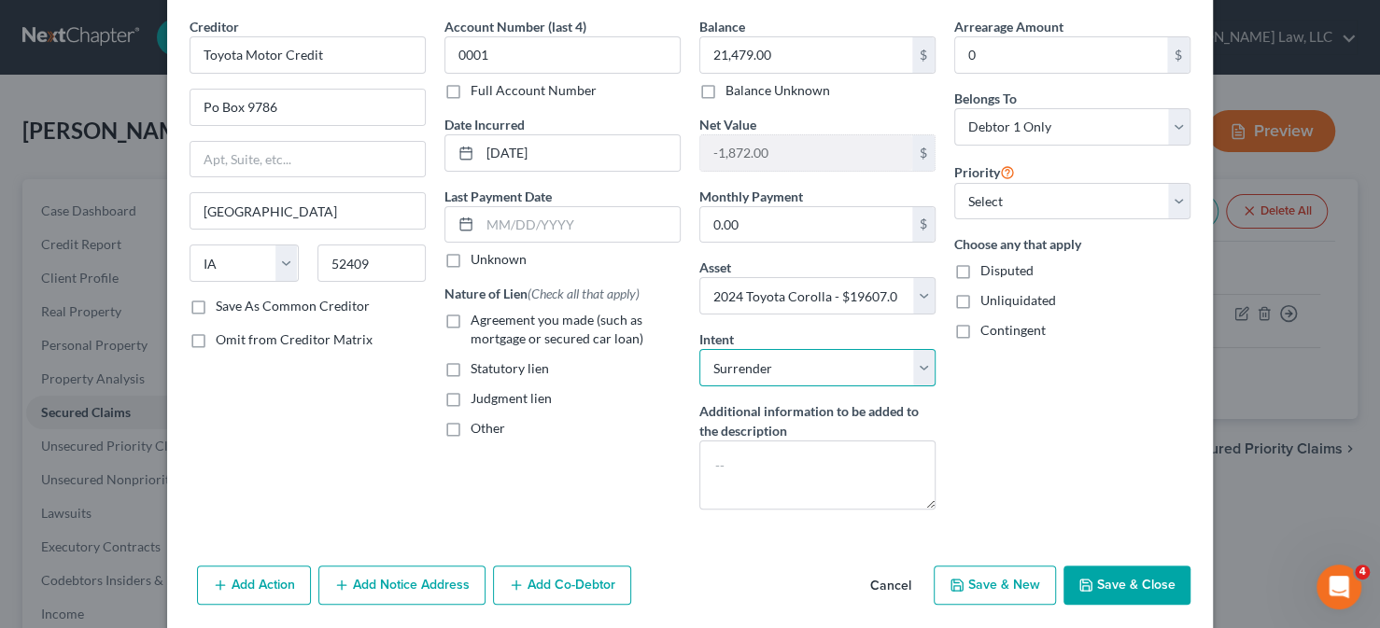
scroll to position [0, 0]
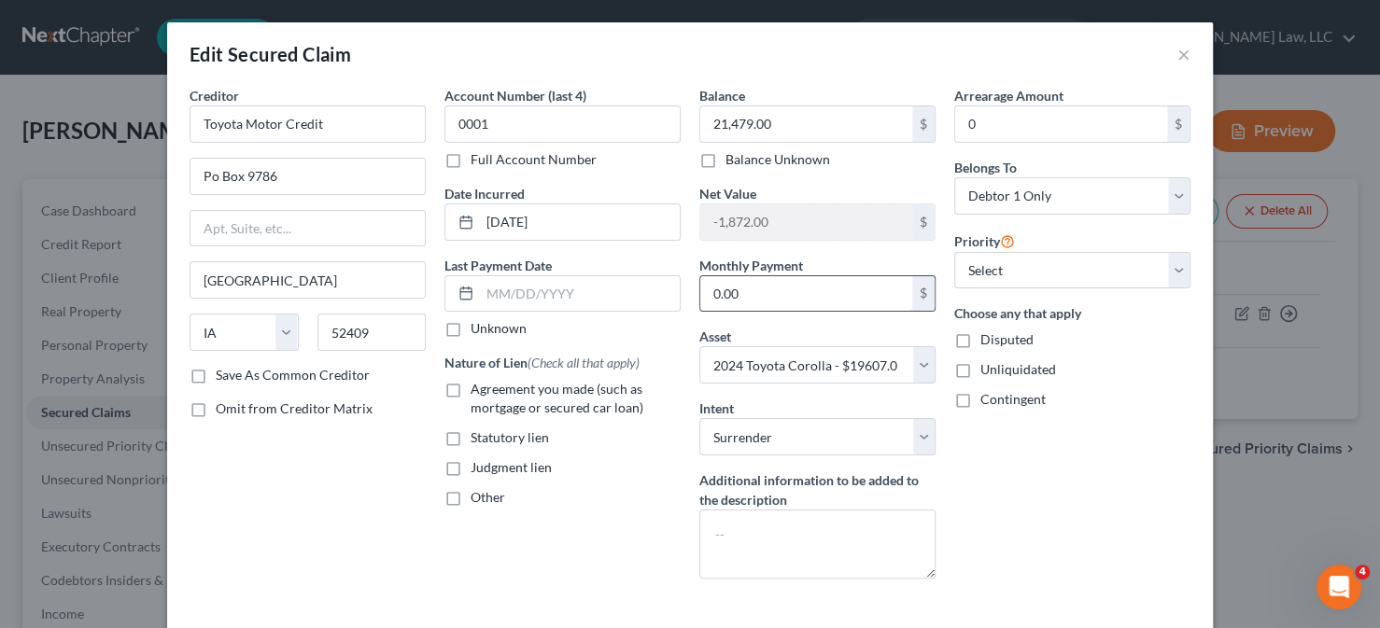
click at [754, 300] on input "0.00" at bounding box center [806, 293] width 212 height 35
type input "490"
click at [473, 390] on span "Agreement you made (such as mortgage or secured car loan)" at bounding box center [557, 398] width 173 height 35
click at [478, 390] on input "Agreement you made (such as mortgage or secured car loan)" at bounding box center [484, 386] width 12 height 12
checkbox input "true"
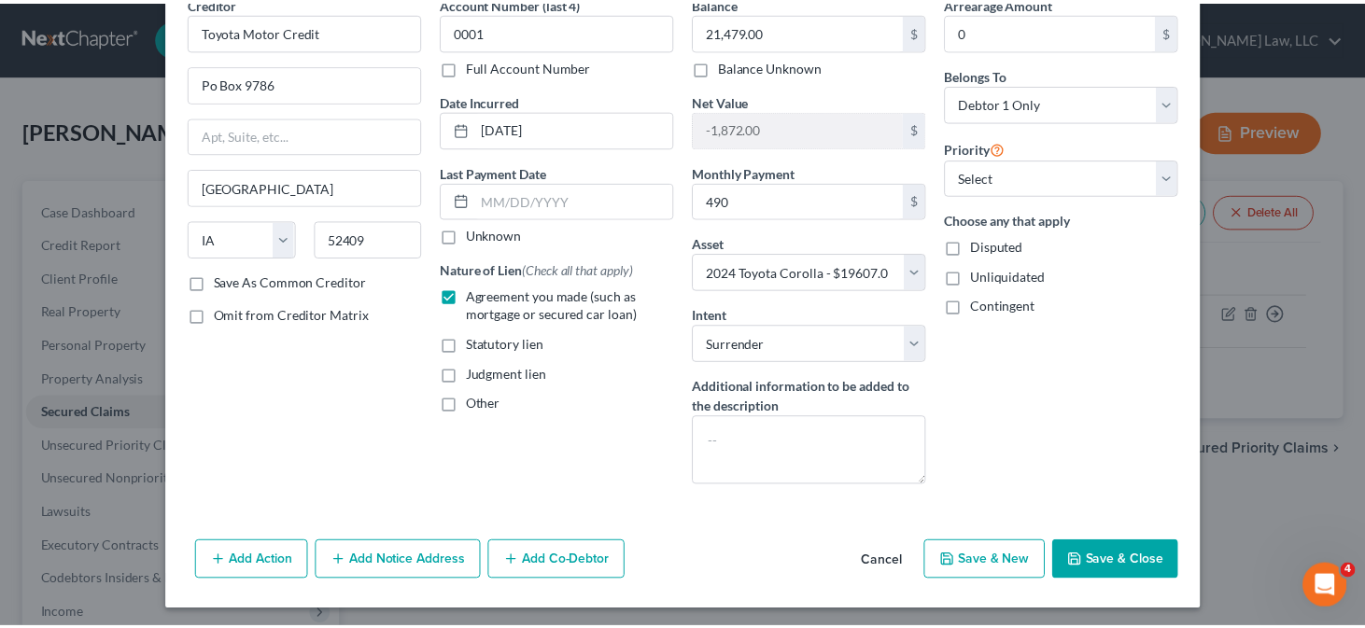
scroll to position [94, 0]
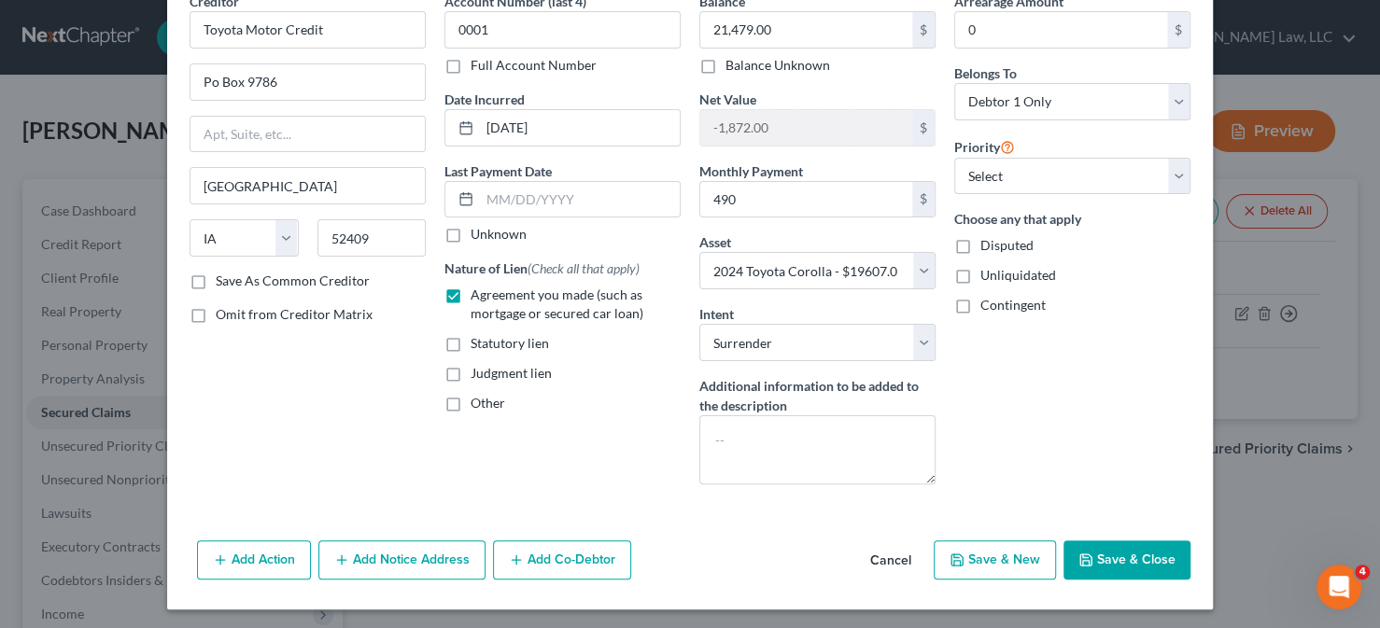
click at [1096, 556] on button "Save & Close" at bounding box center [1126, 560] width 127 height 39
select select
type input "490.00"
select select "2"
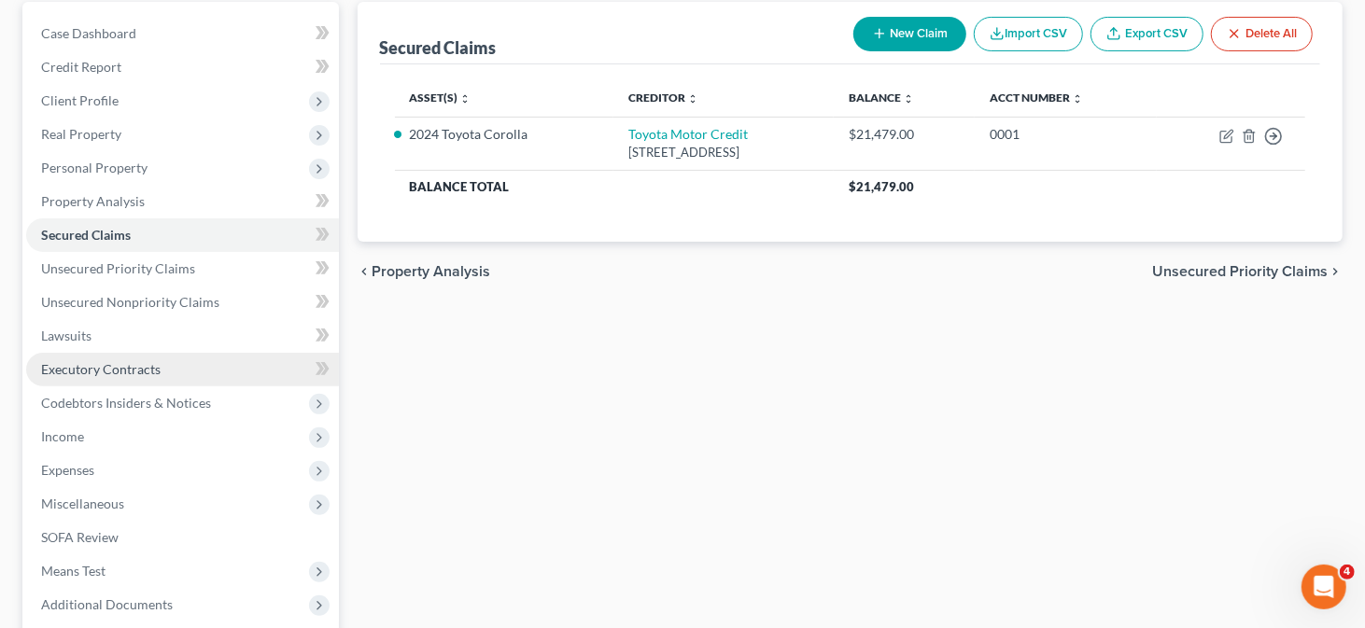
scroll to position [280, 0]
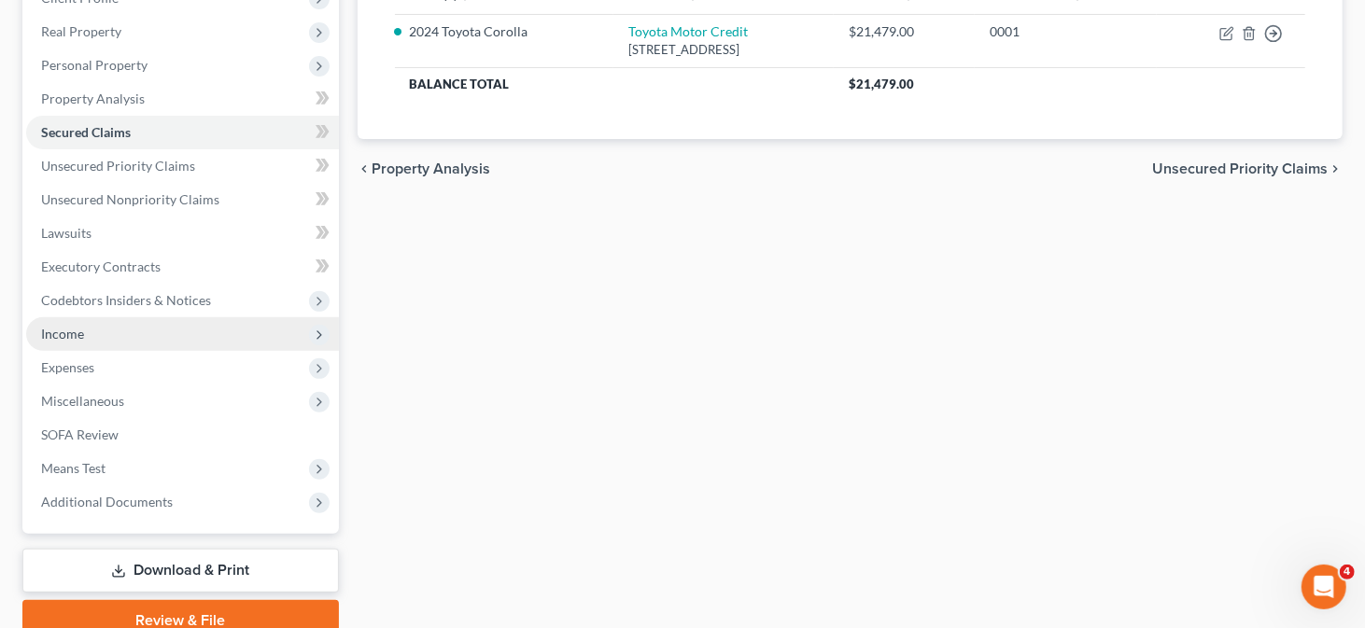
click at [109, 332] on span "Income" at bounding box center [182, 334] width 313 height 34
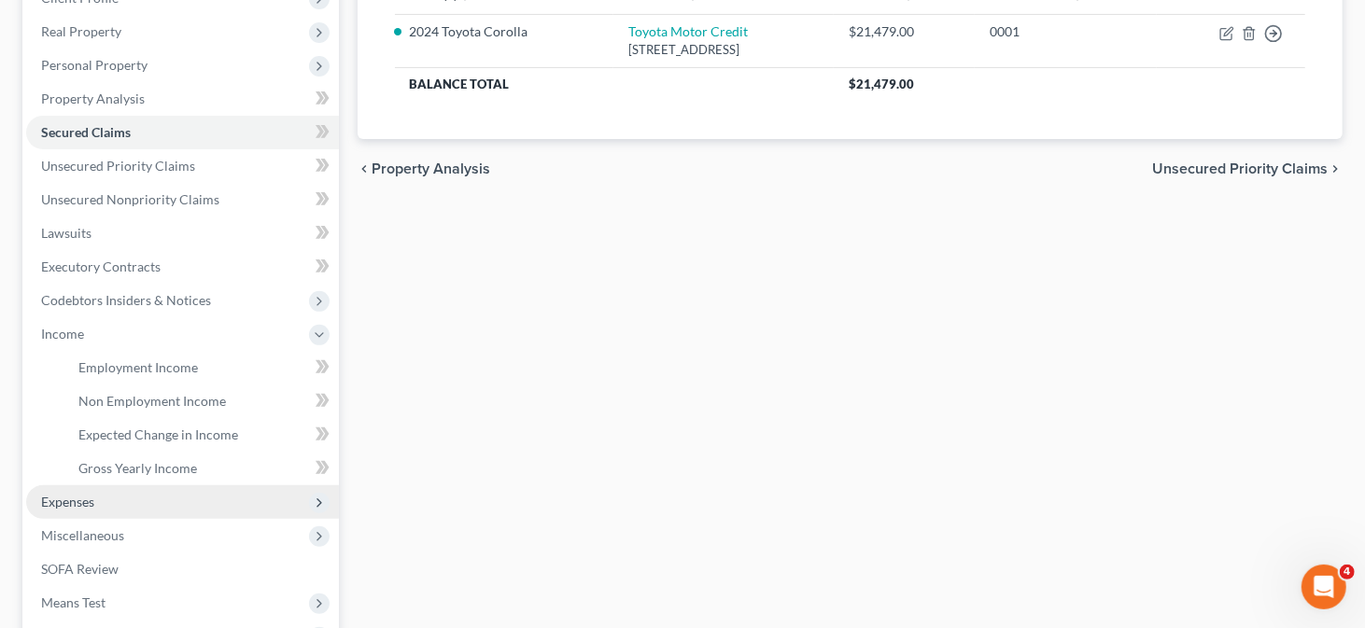
click at [119, 497] on span "Expenses" at bounding box center [182, 502] width 313 height 34
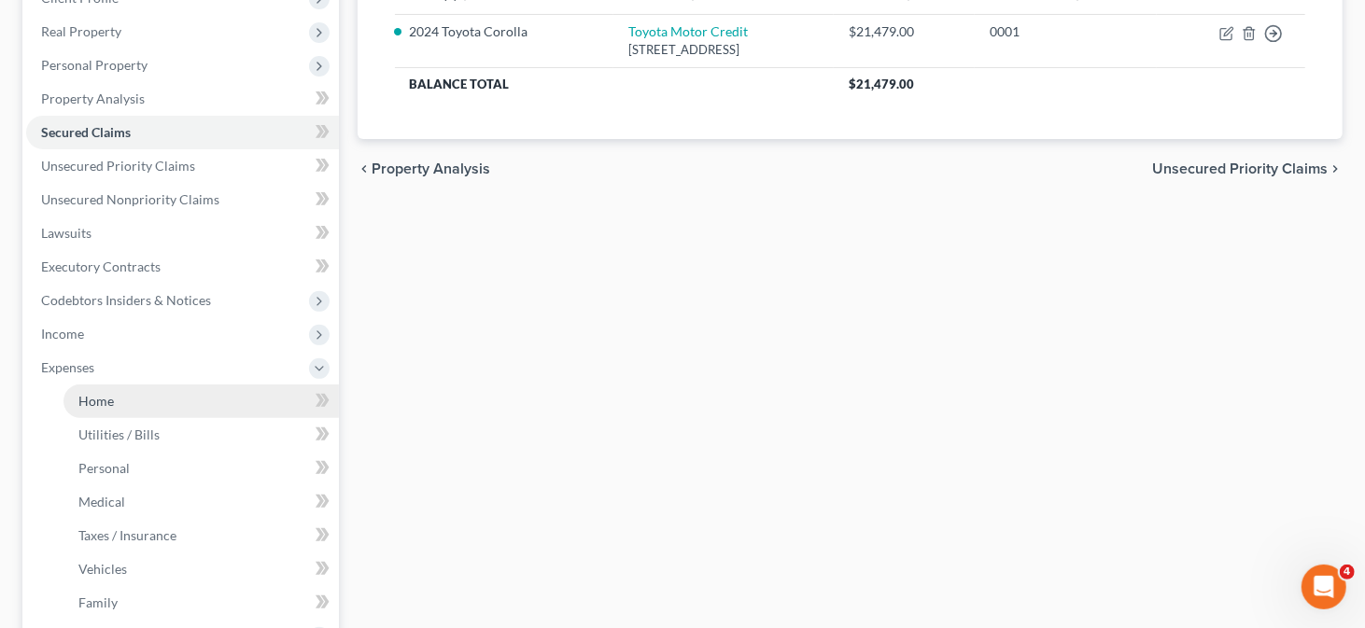
click at [191, 408] on link "Home" at bounding box center [200, 402] width 275 height 34
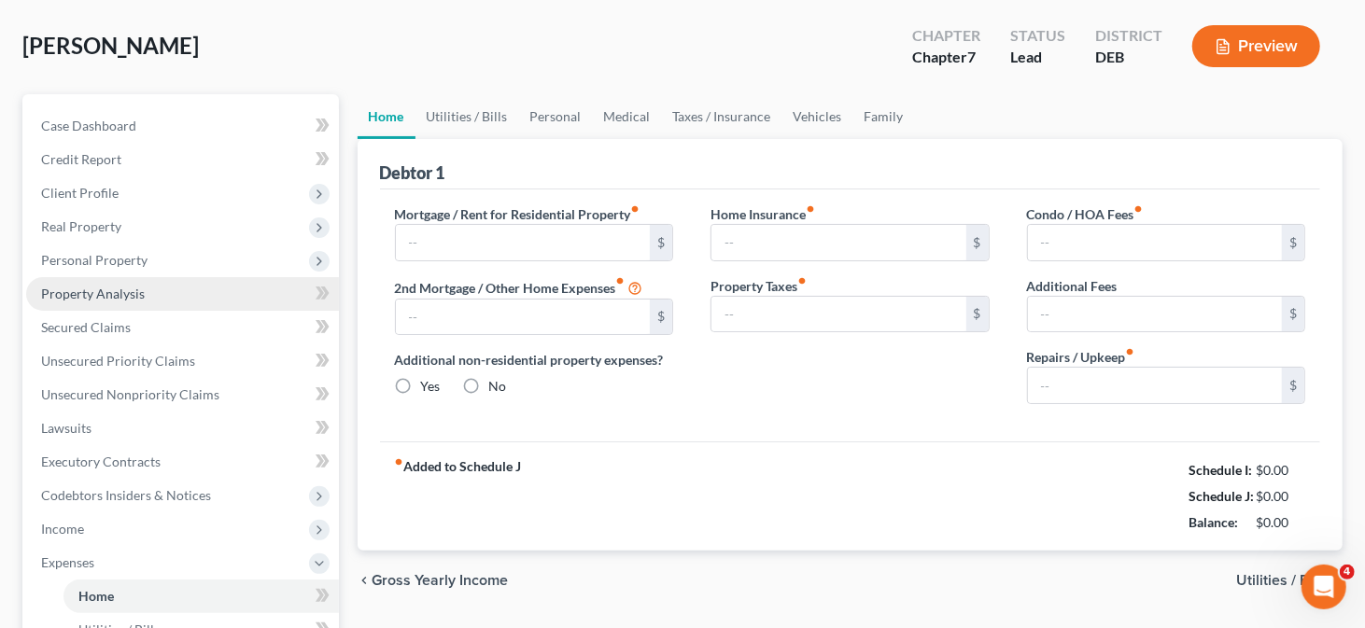
type input "0.00"
radio input "true"
type input "0.00"
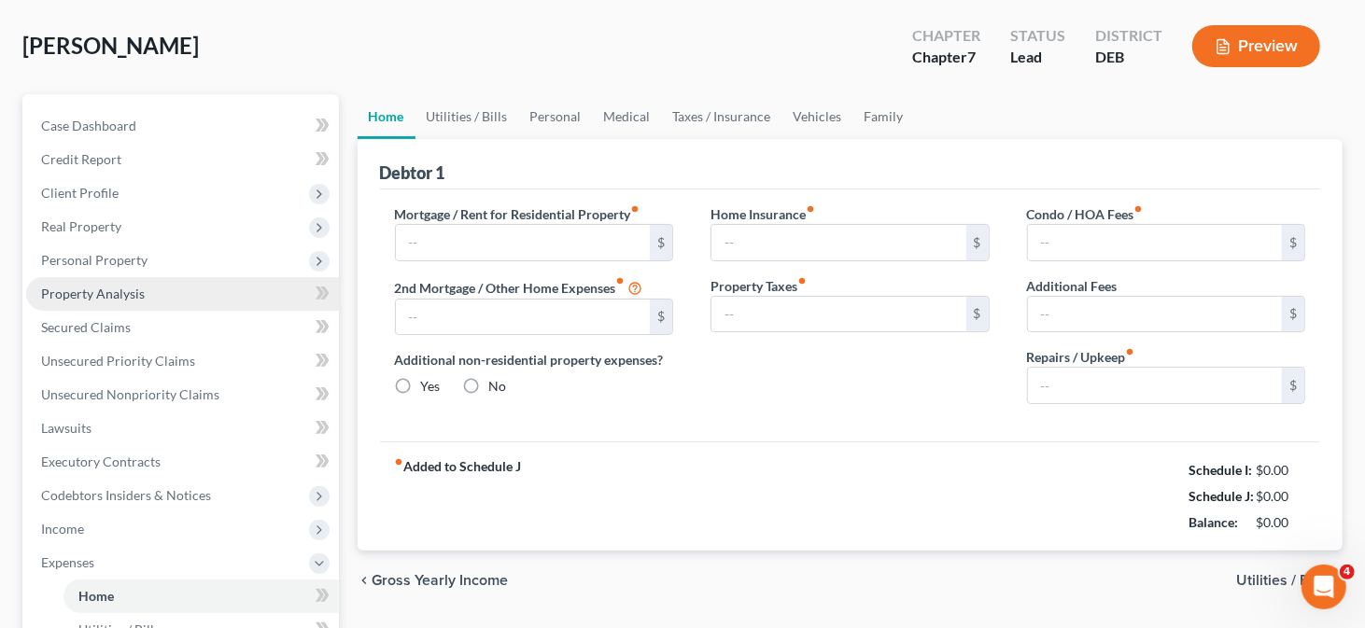
type input "0.00"
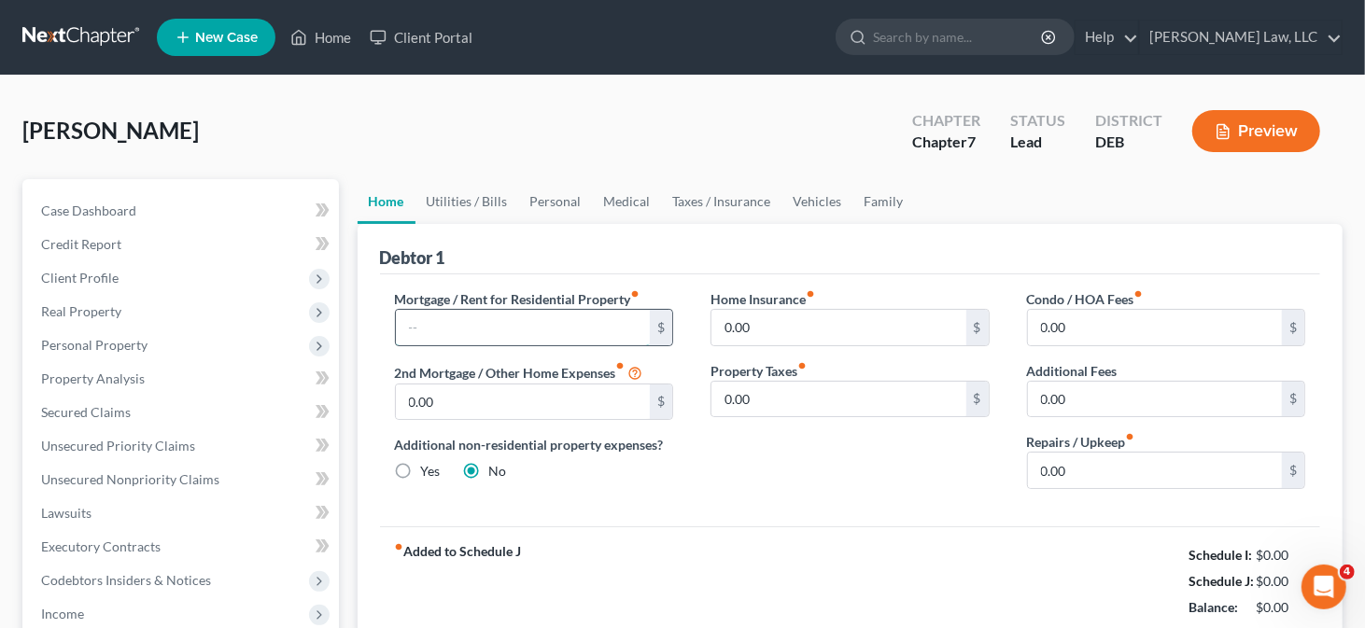
click at [467, 331] on input "text" at bounding box center [523, 327] width 255 height 35
type input "1,800"
click at [541, 206] on link "Personal" at bounding box center [556, 201] width 74 height 45
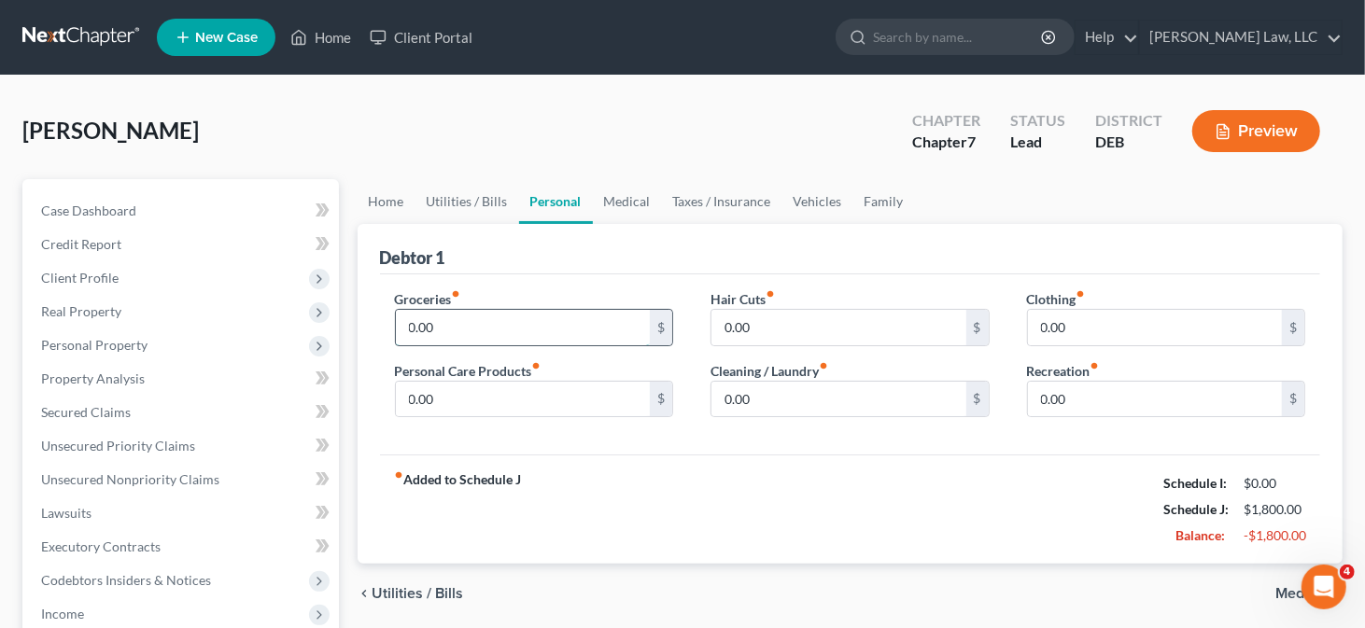
click at [429, 318] on input "0.00" at bounding box center [523, 327] width 255 height 35
type input "400"
click at [420, 397] on input "0.00" at bounding box center [523, 399] width 255 height 35
type input "100"
click at [1066, 310] on input "0.00" at bounding box center [1155, 327] width 255 height 35
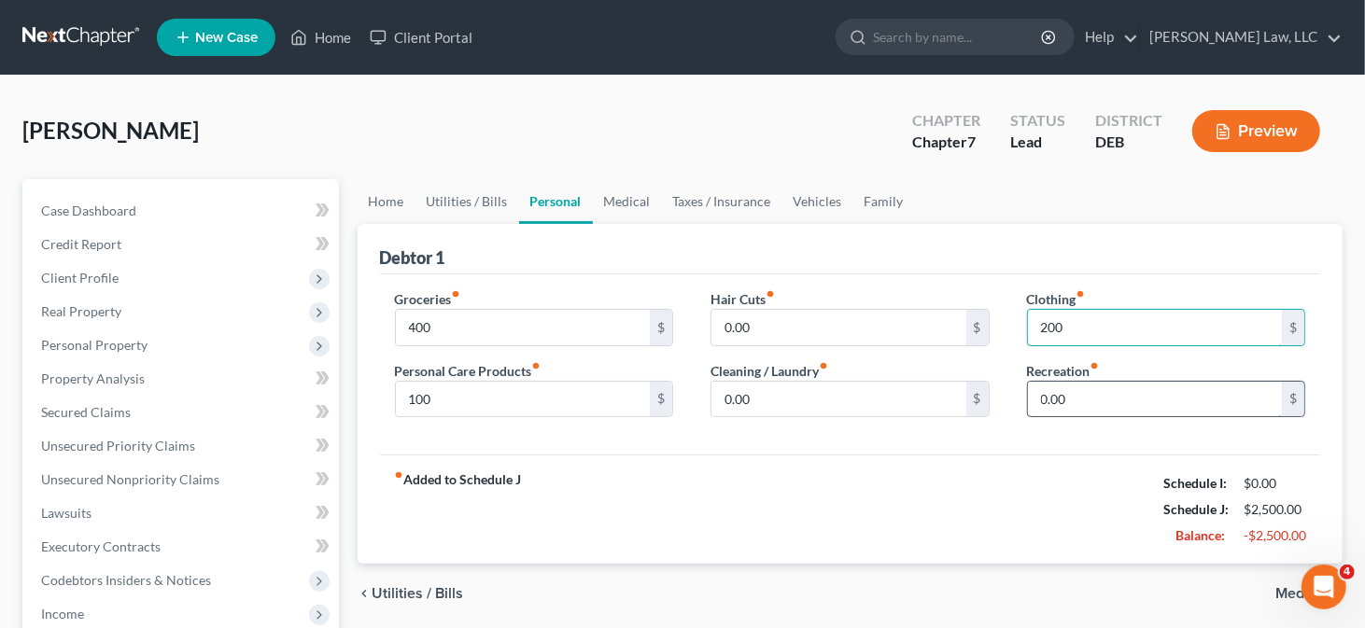
type input "200"
click at [1050, 393] on input "0.00" at bounding box center [1155, 399] width 255 height 35
type input "200"
click at [622, 204] on link "Medical" at bounding box center [627, 201] width 69 height 45
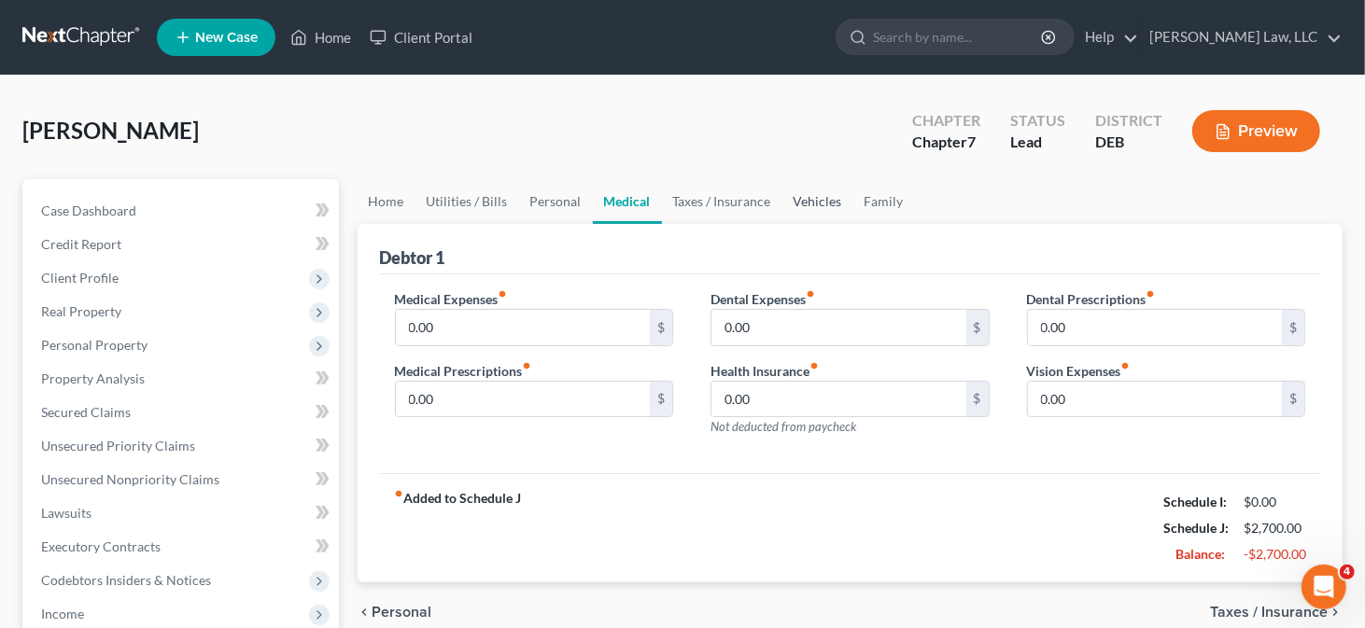
click at [796, 201] on link "Vehicles" at bounding box center [817, 201] width 71 height 45
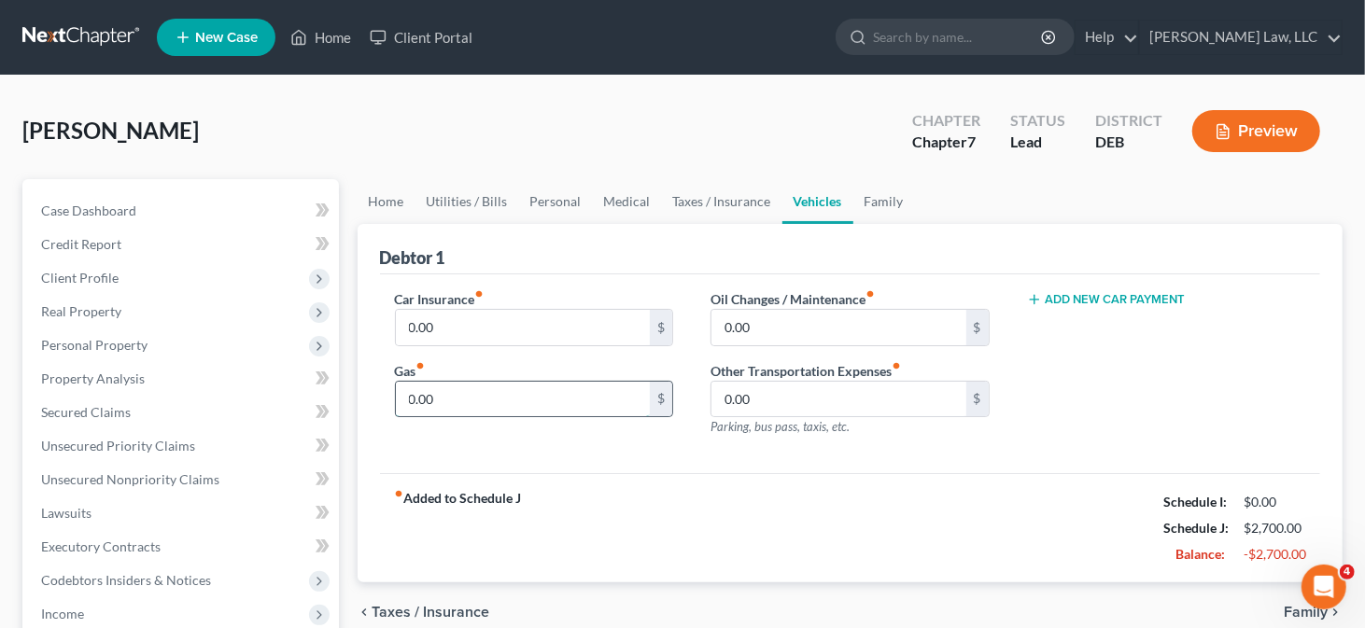
click at [467, 400] on input "0.00" at bounding box center [523, 399] width 255 height 35
type input "200"
click at [500, 319] on input "0.00" at bounding box center [523, 327] width 255 height 35
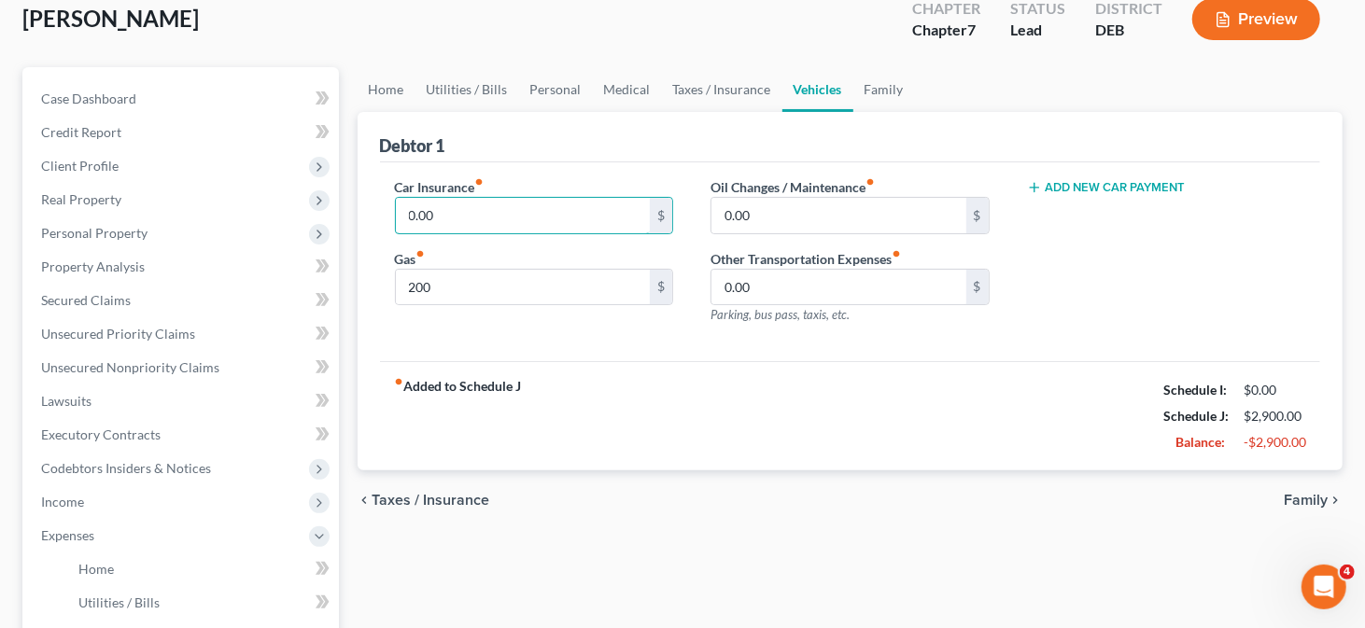
scroll to position [93, 0]
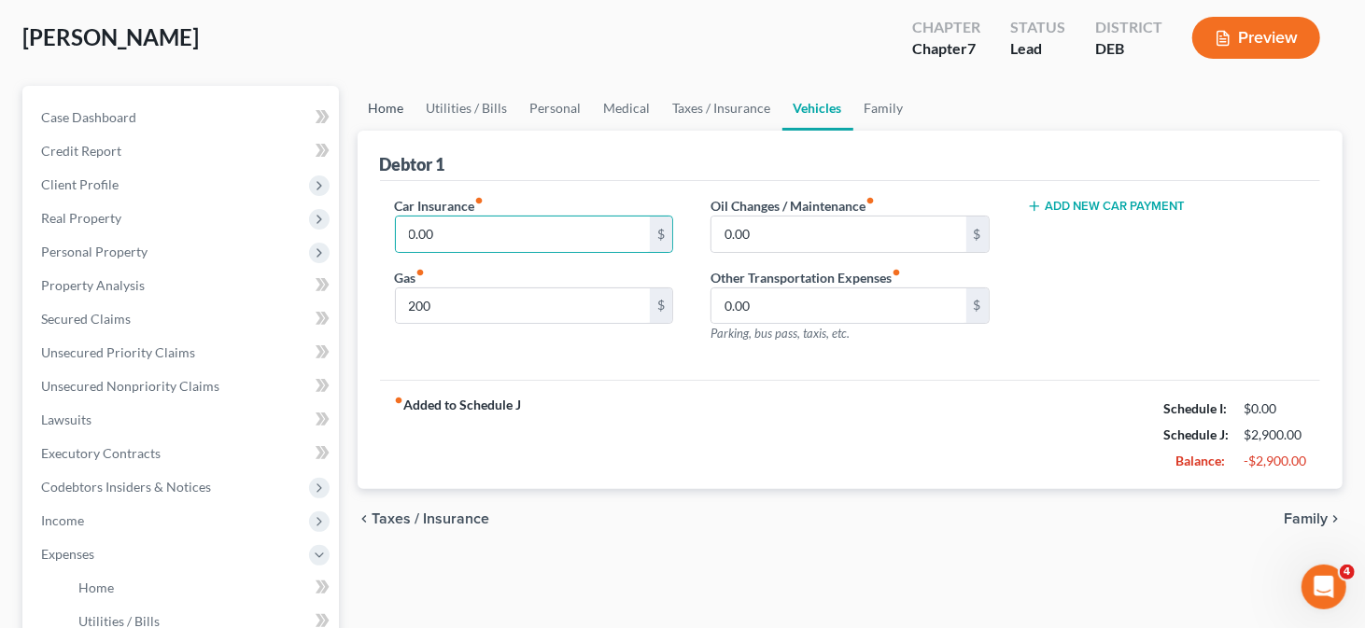
click at [398, 108] on link "Home" at bounding box center [387, 108] width 58 height 45
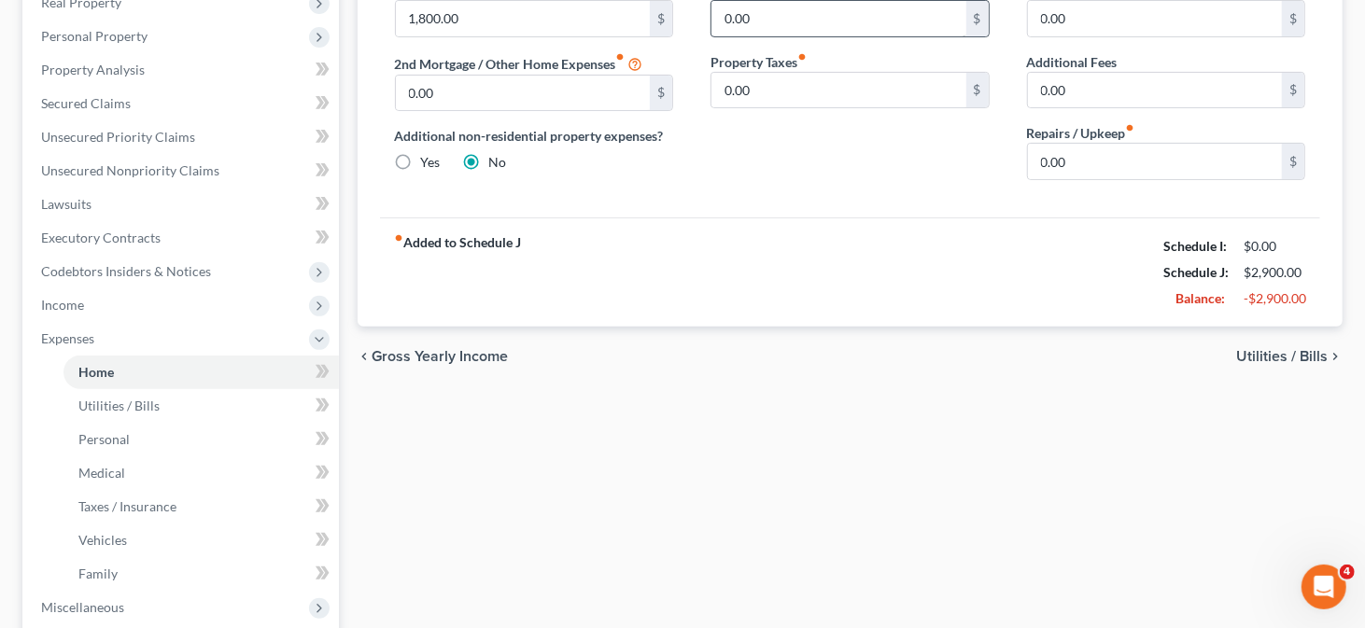
scroll to position [373, 0]
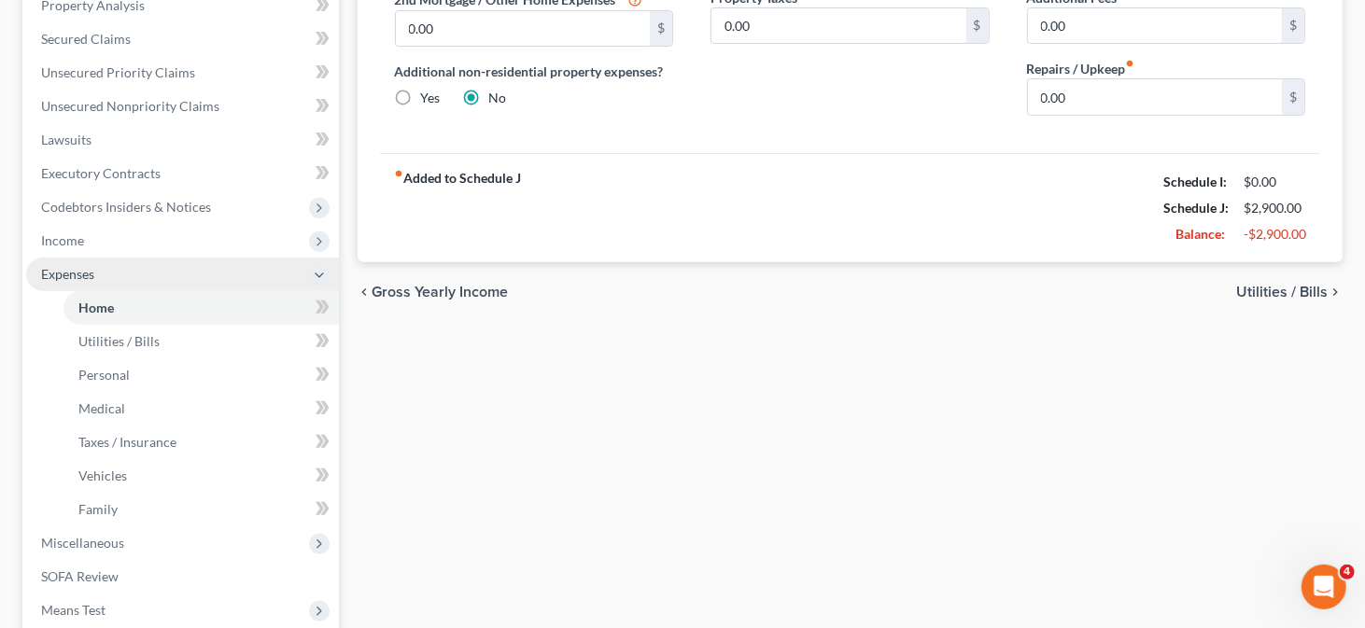
click at [97, 269] on span "Expenses" at bounding box center [182, 275] width 313 height 34
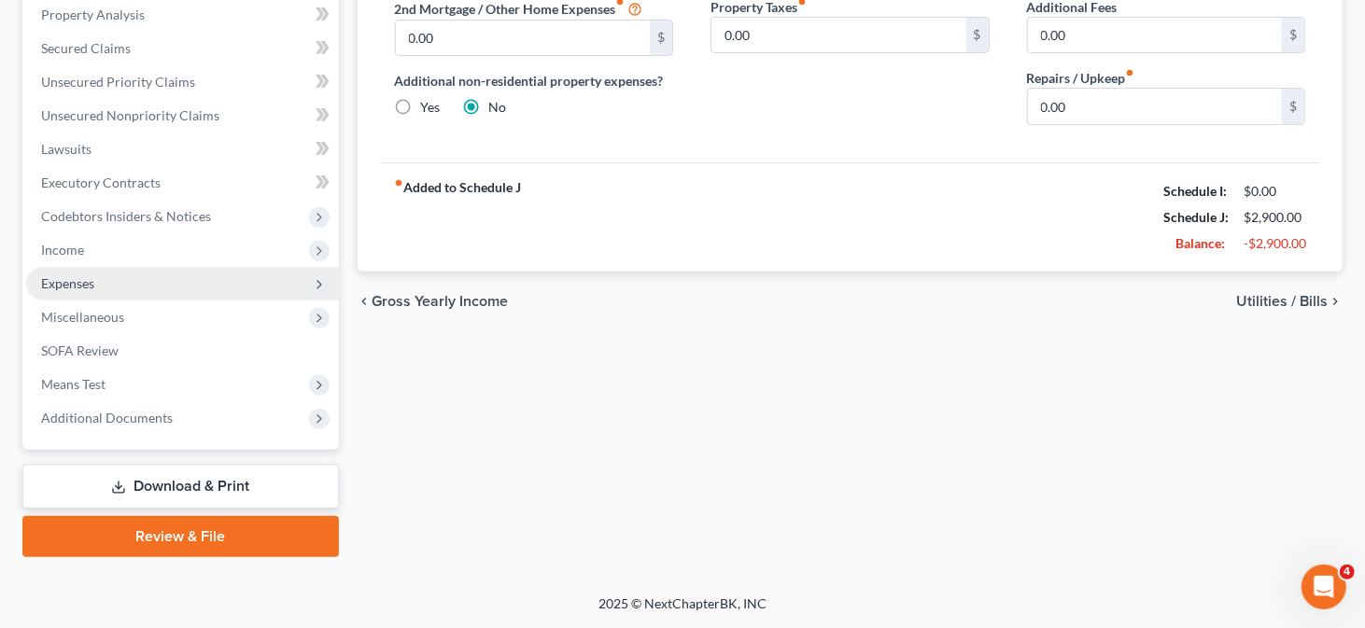
scroll to position [360, 0]
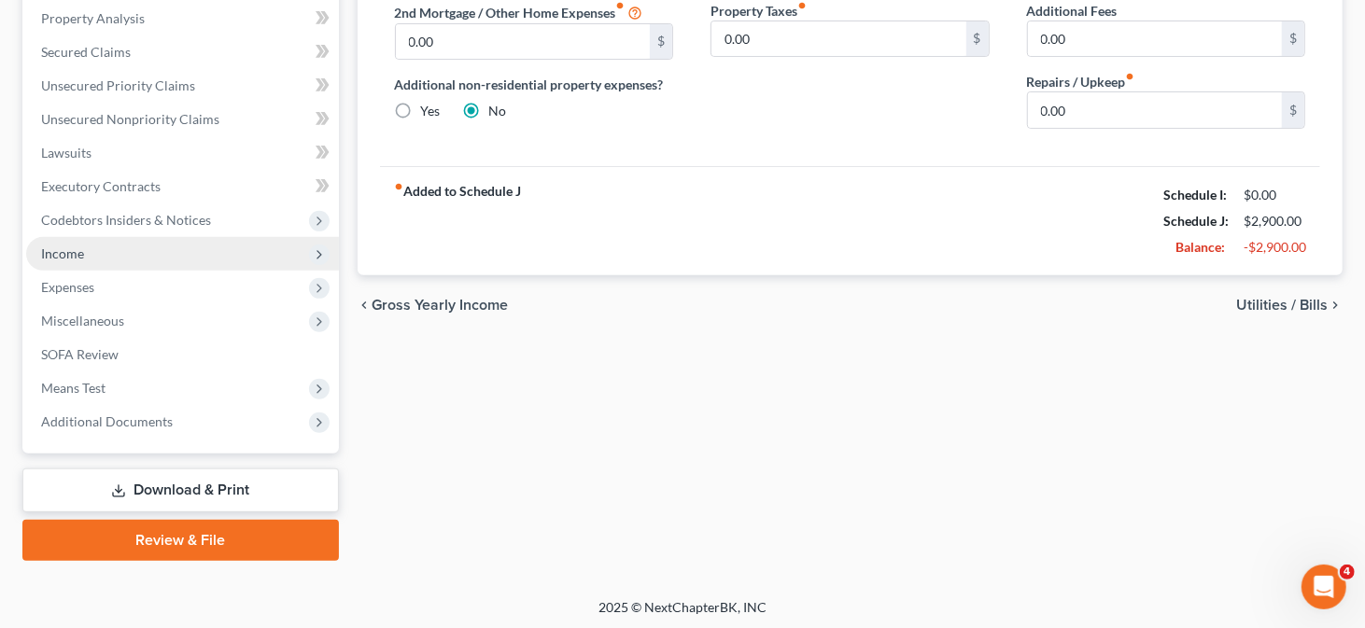
click at [96, 249] on span "Income" at bounding box center [182, 254] width 313 height 34
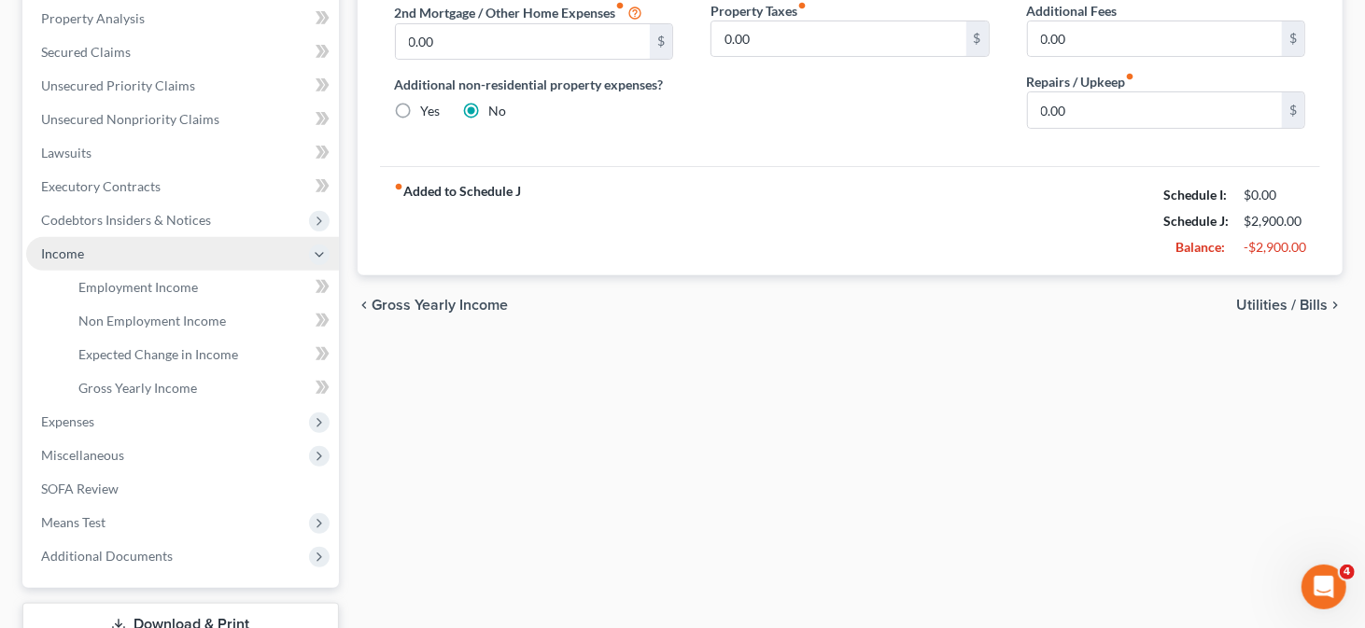
scroll to position [373, 0]
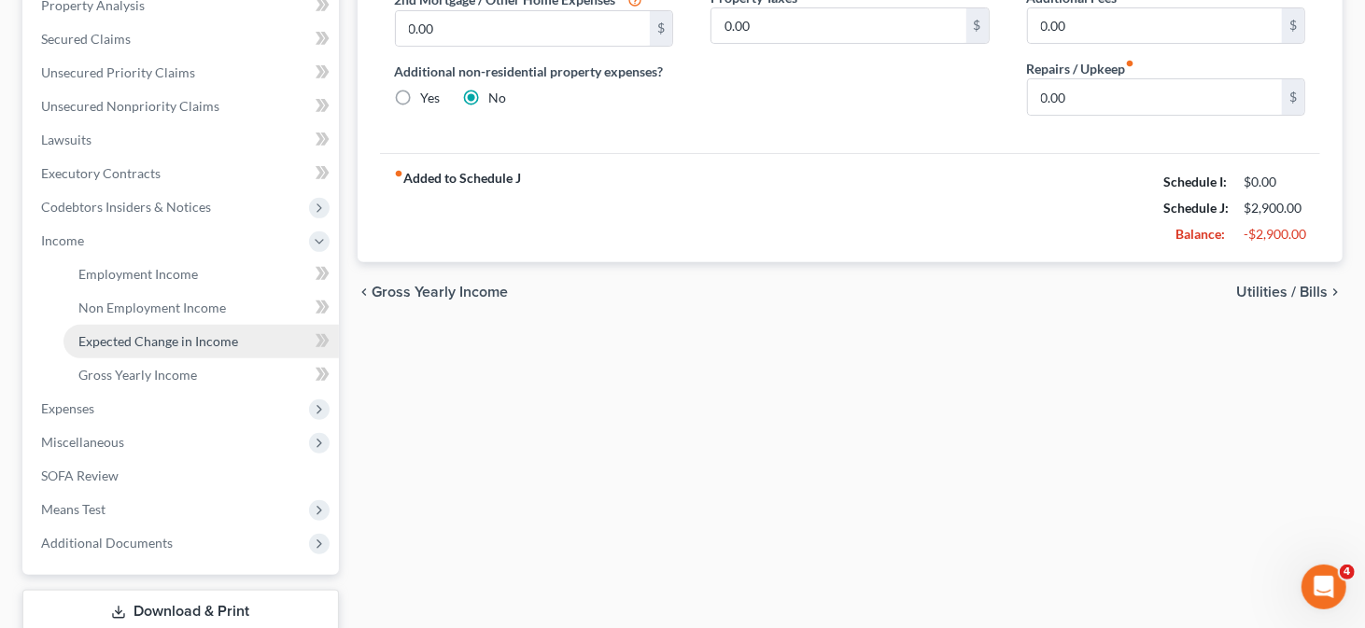
click at [217, 346] on span "Expected Change in Income" at bounding box center [158, 341] width 160 height 16
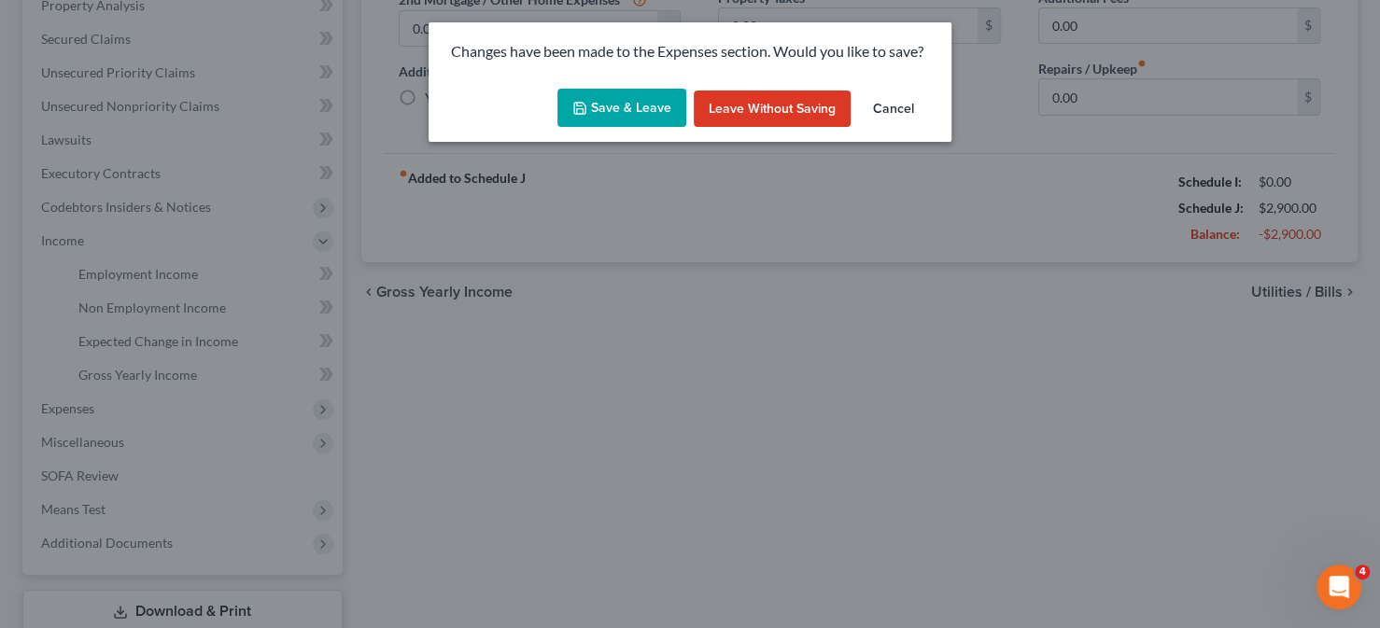
click at [629, 105] on button "Save & Leave" at bounding box center [621, 108] width 129 height 39
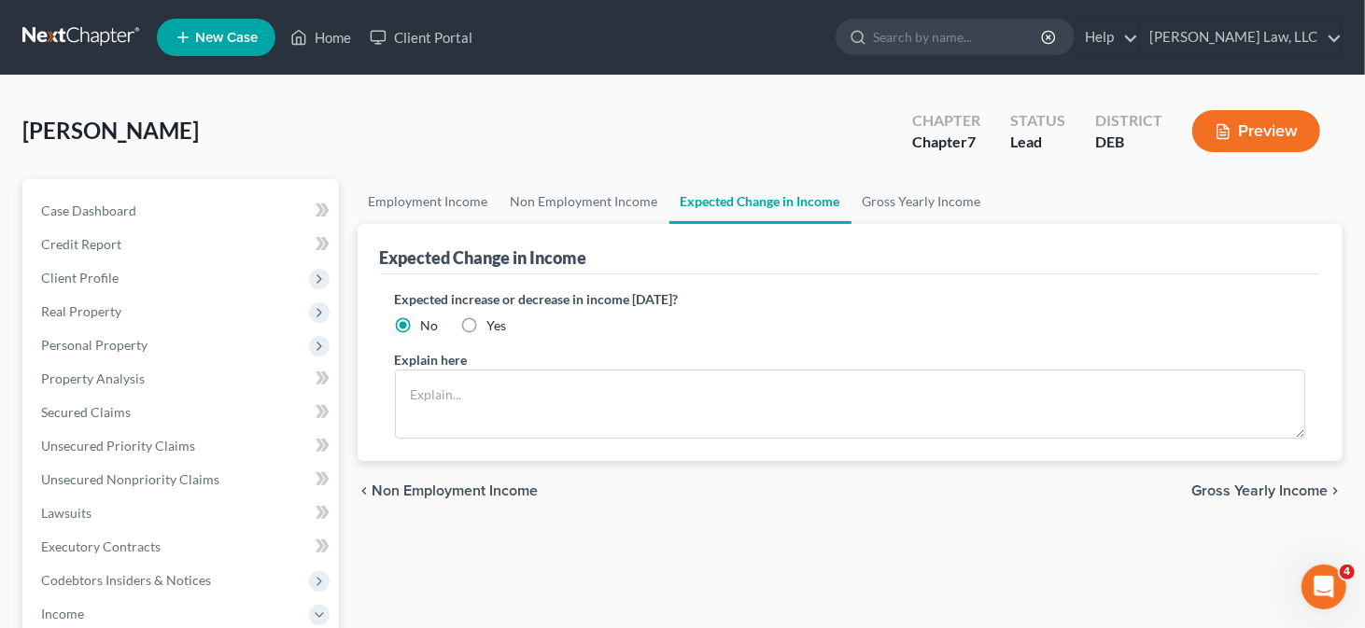
click at [487, 325] on label "Yes" at bounding box center [497, 325] width 20 height 19
click at [495, 325] on input "Yes" at bounding box center [501, 322] width 12 height 12
radio input "true"
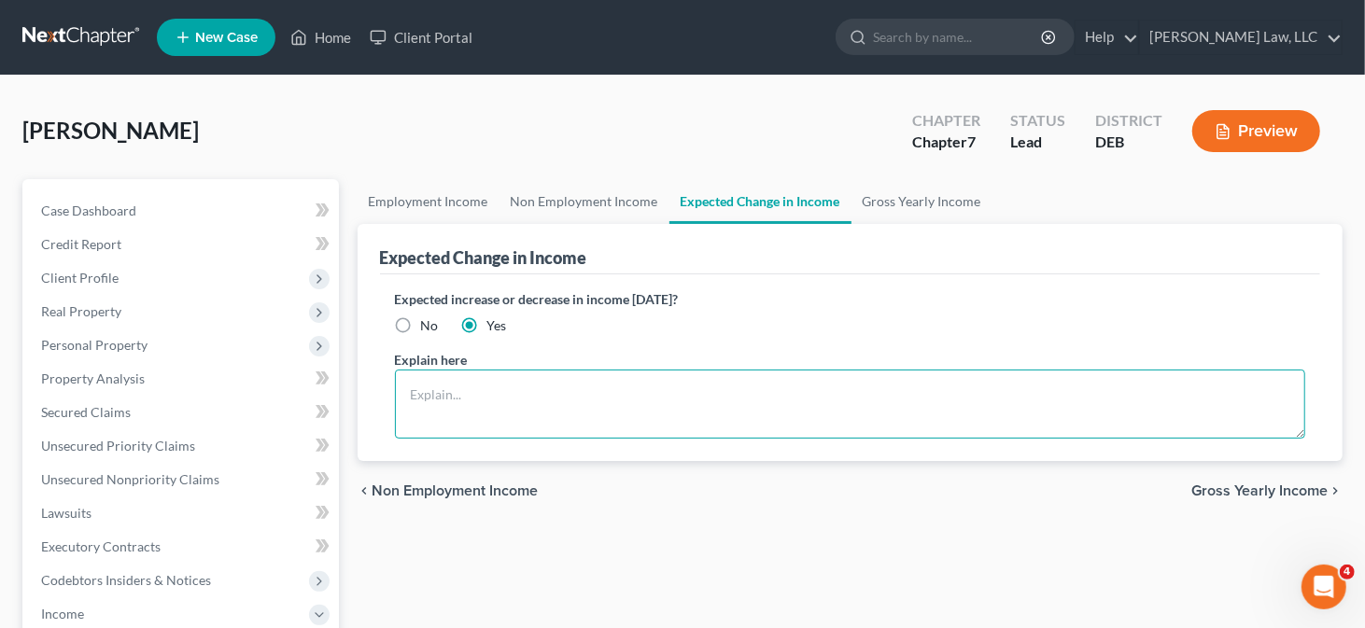
click at [467, 386] on textarea at bounding box center [850, 404] width 911 height 69
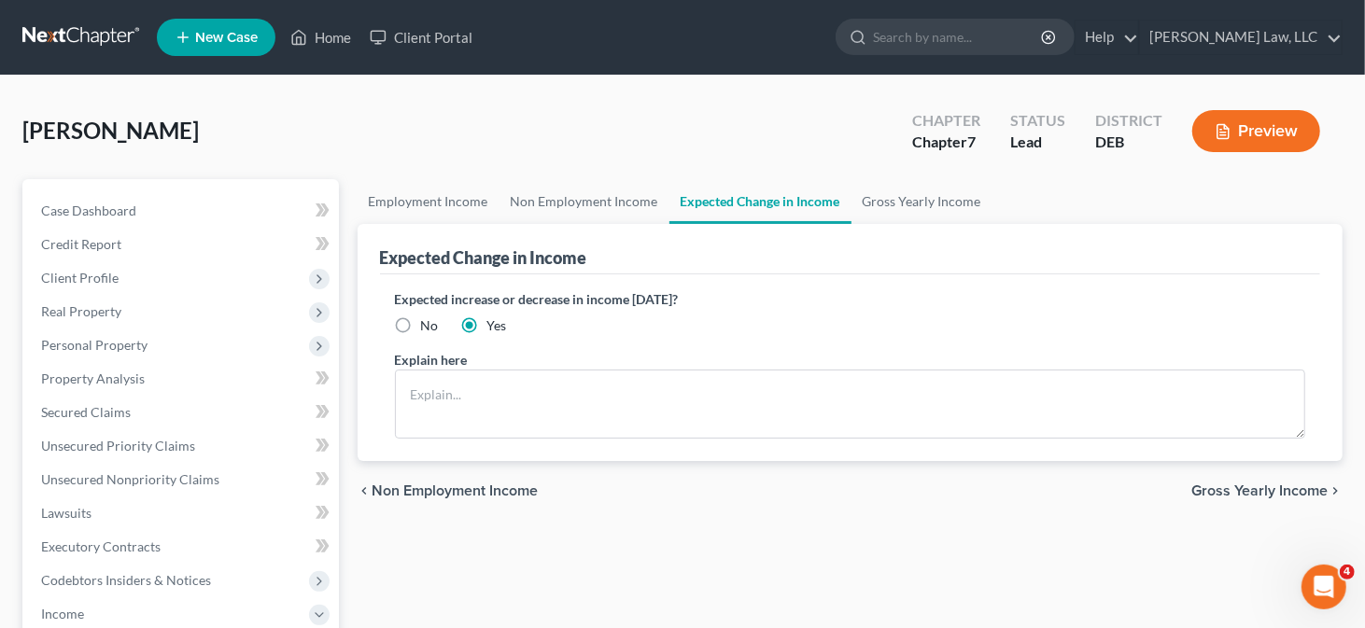
click at [421, 326] on label "No" at bounding box center [430, 325] width 18 height 19
click at [428, 326] on input "No" at bounding box center [434, 322] width 12 height 12
radio input "true"
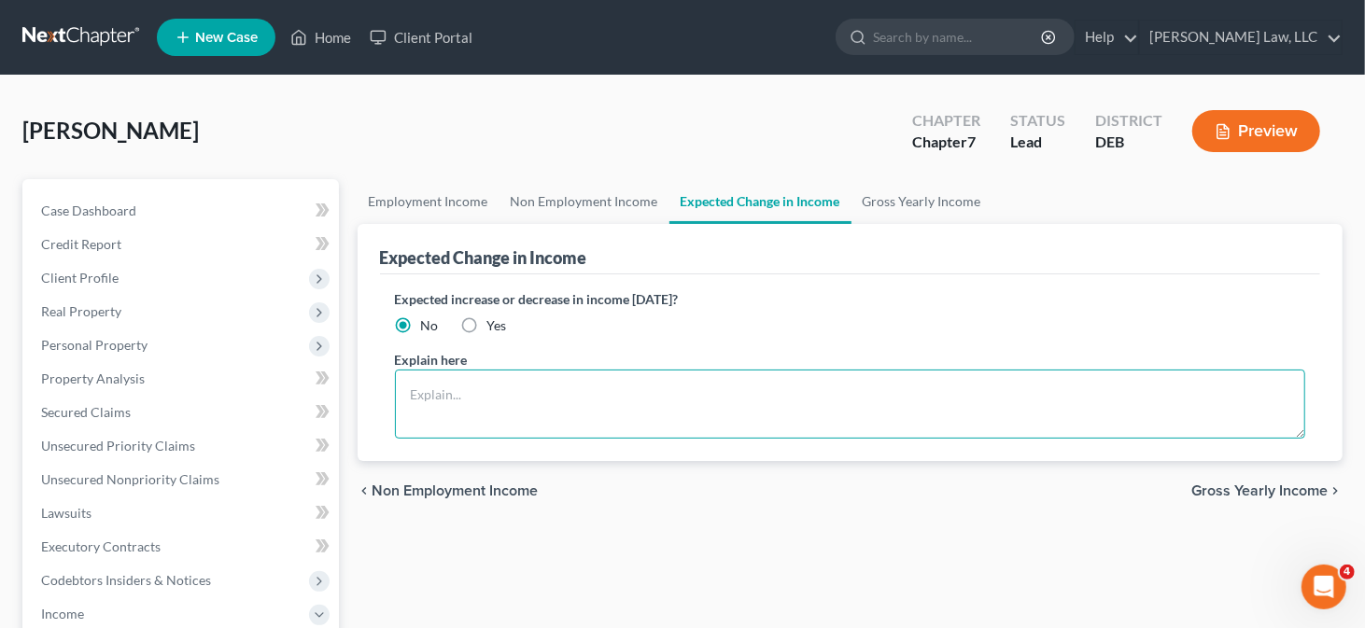
click at [461, 388] on textarea at bounding box center [850, 404] width 911 height 69
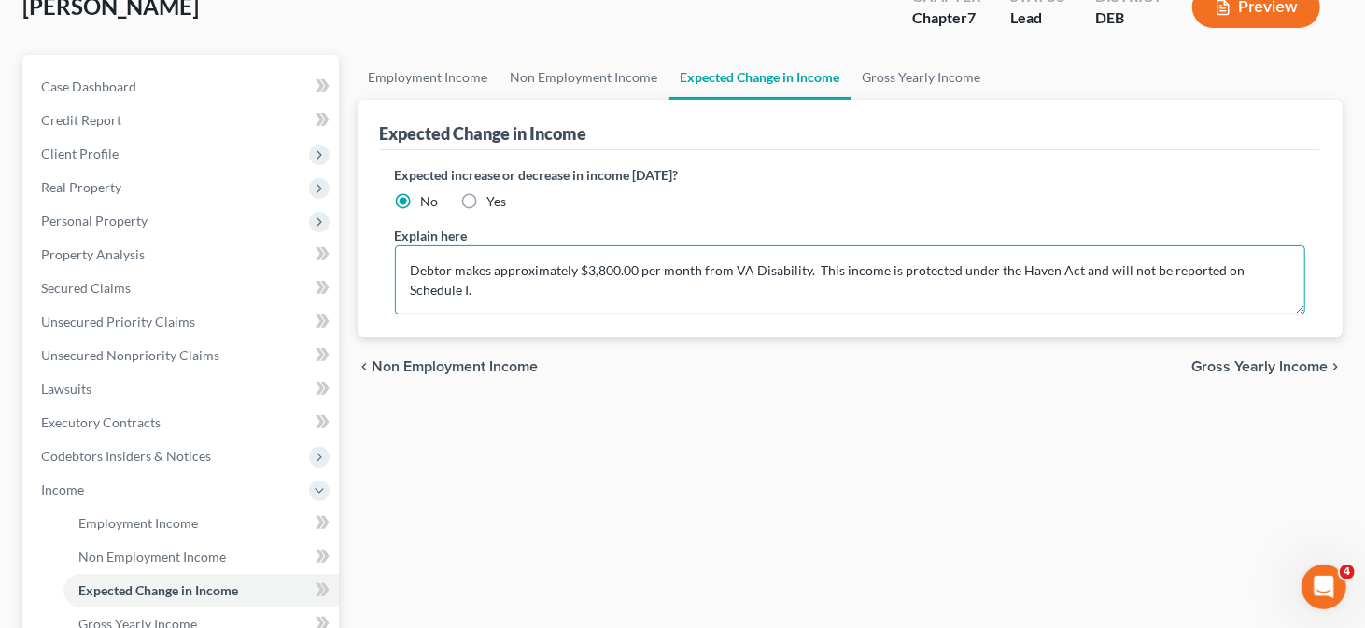
scroll to position [93, 0]
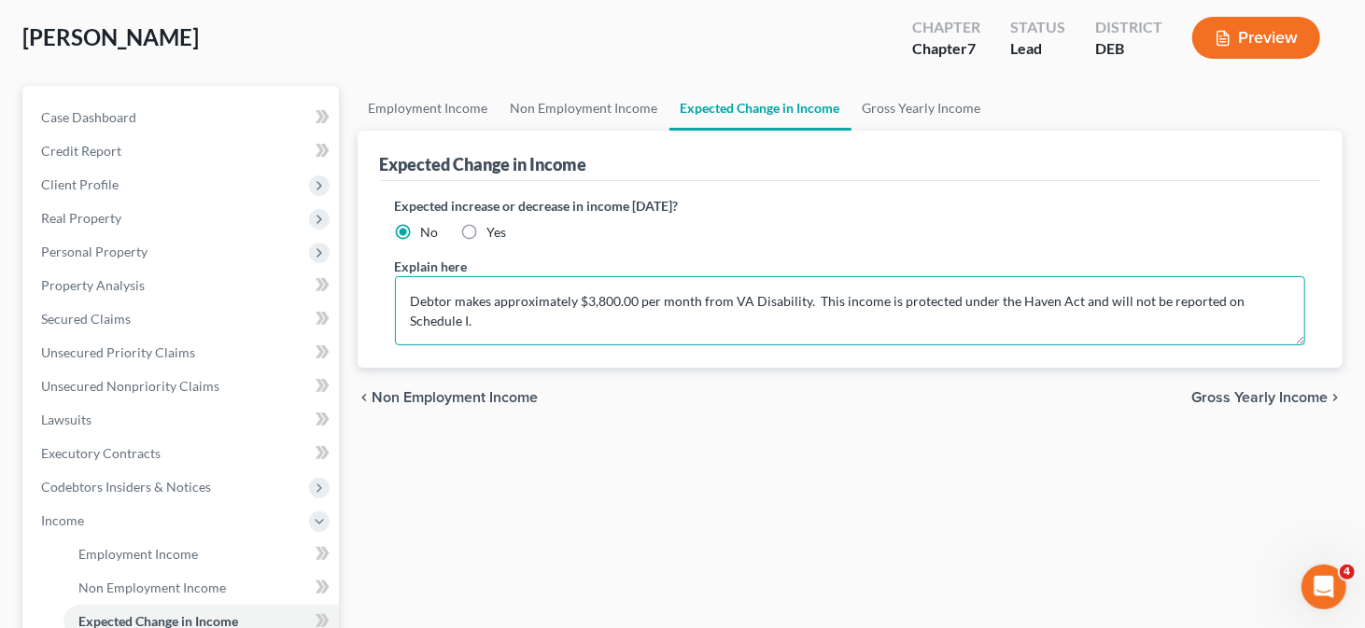
type textarea "Debtor makes approximately $3,800.00 per month from VA Disability. This income …"
